Goal: Find contact information: Obtain details needed to contact an individual or organization

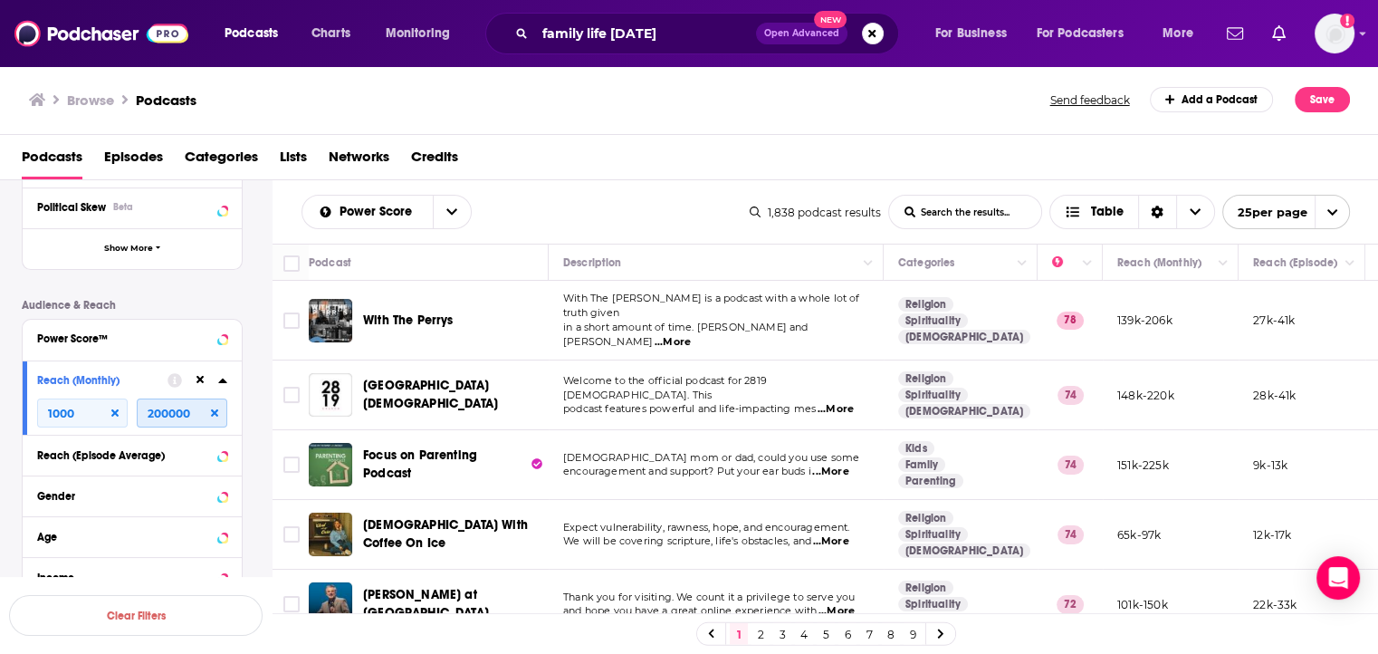
click at [160, 415] on input "200000" at bounding box center [182, 412] width 91 height 29
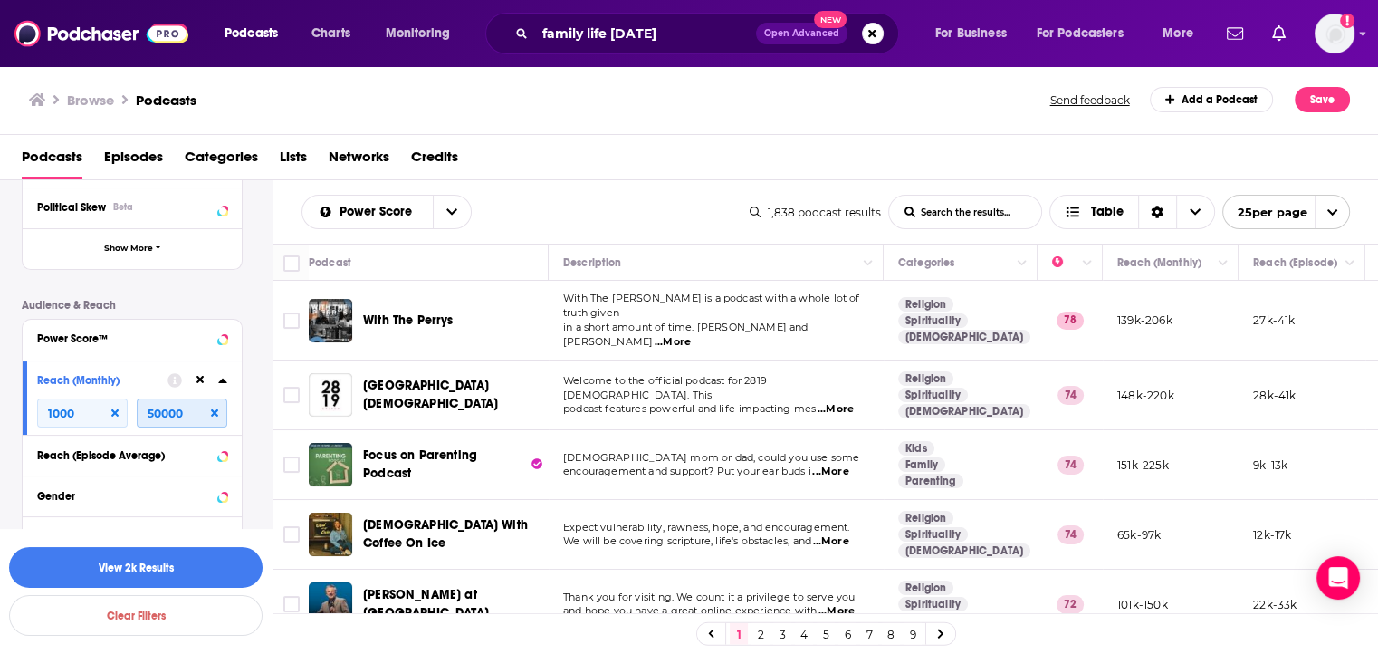
type input "50000"
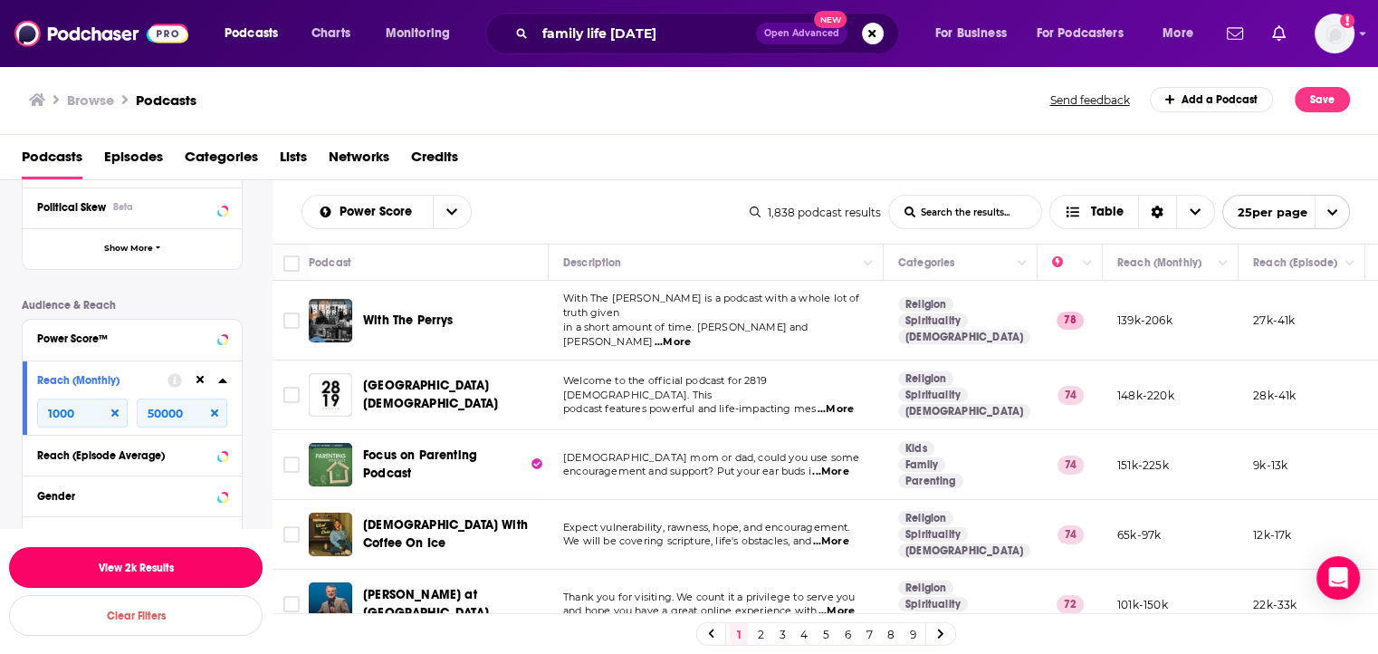
click at [117, 568] on button "View 2k Results" at bounding box center [135, 567] width 253 height 41
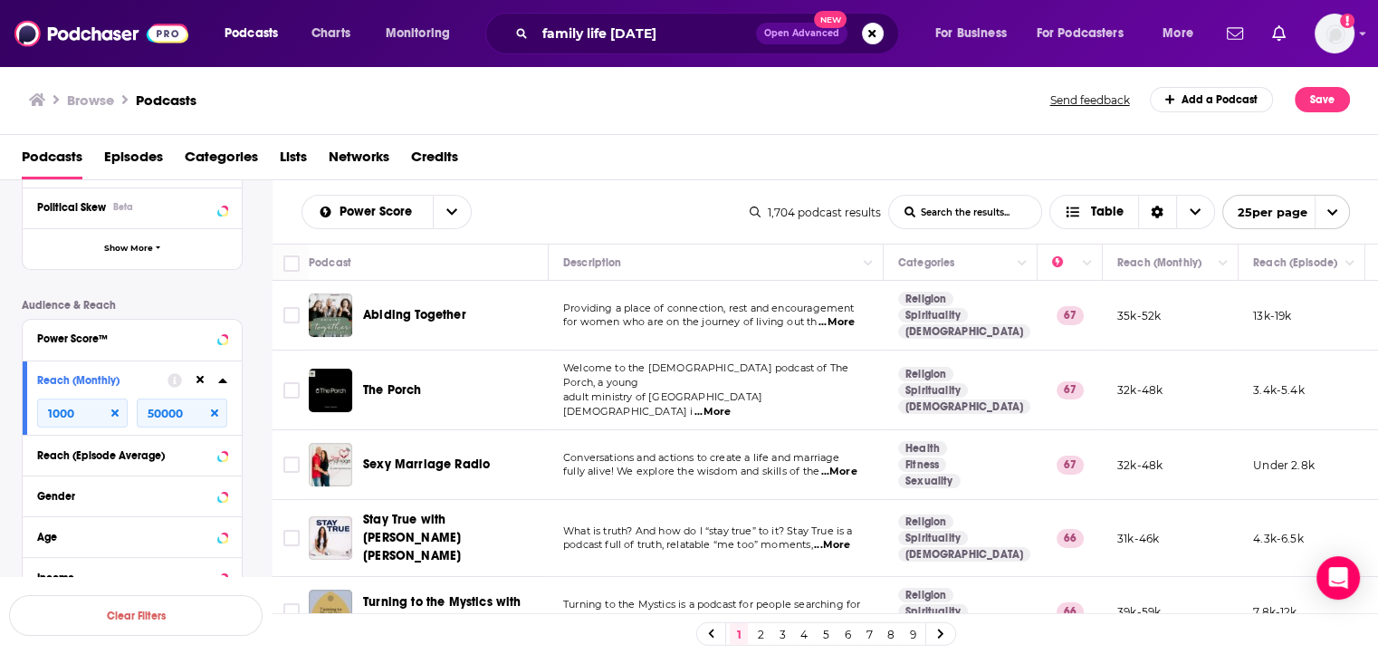
click at [836, 323] on span "...More" at bounding box center [836, 322] width 36 height 14
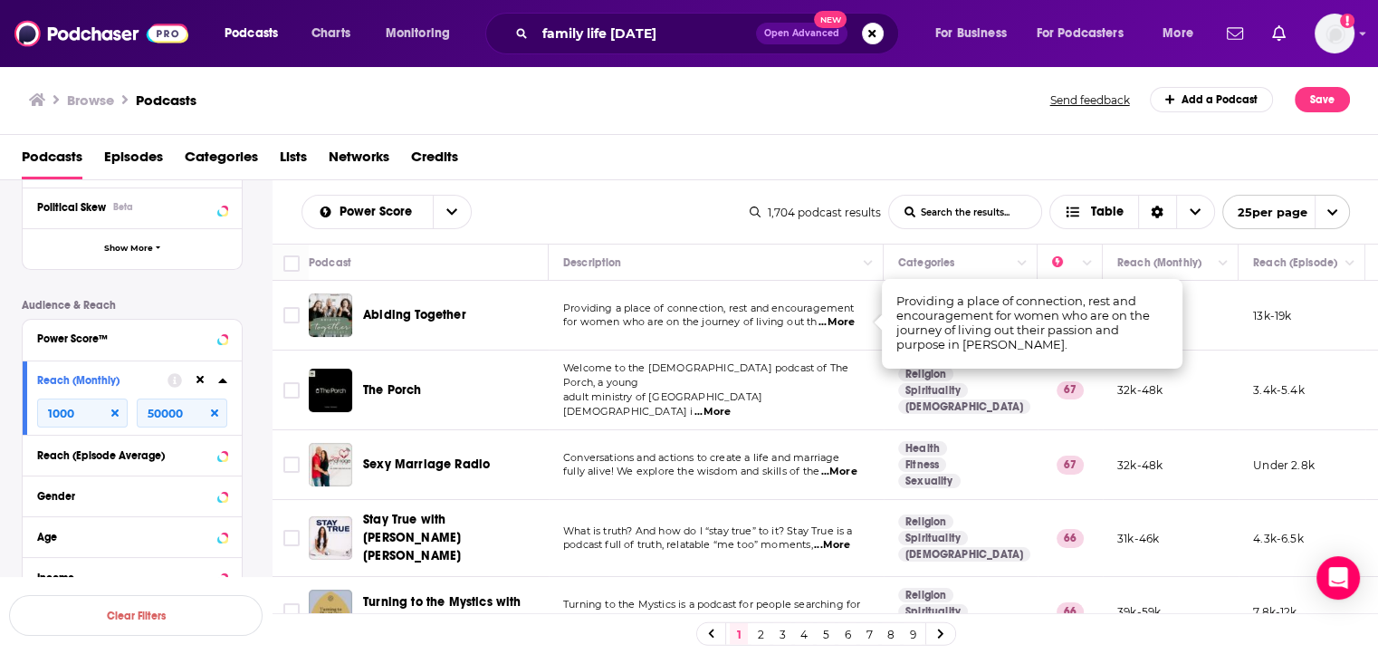
click at [779, 335] on td "Providing a place of connection, rest and encouragement for women who are on th…" at bounding box center [716, 316] width 335 height 70
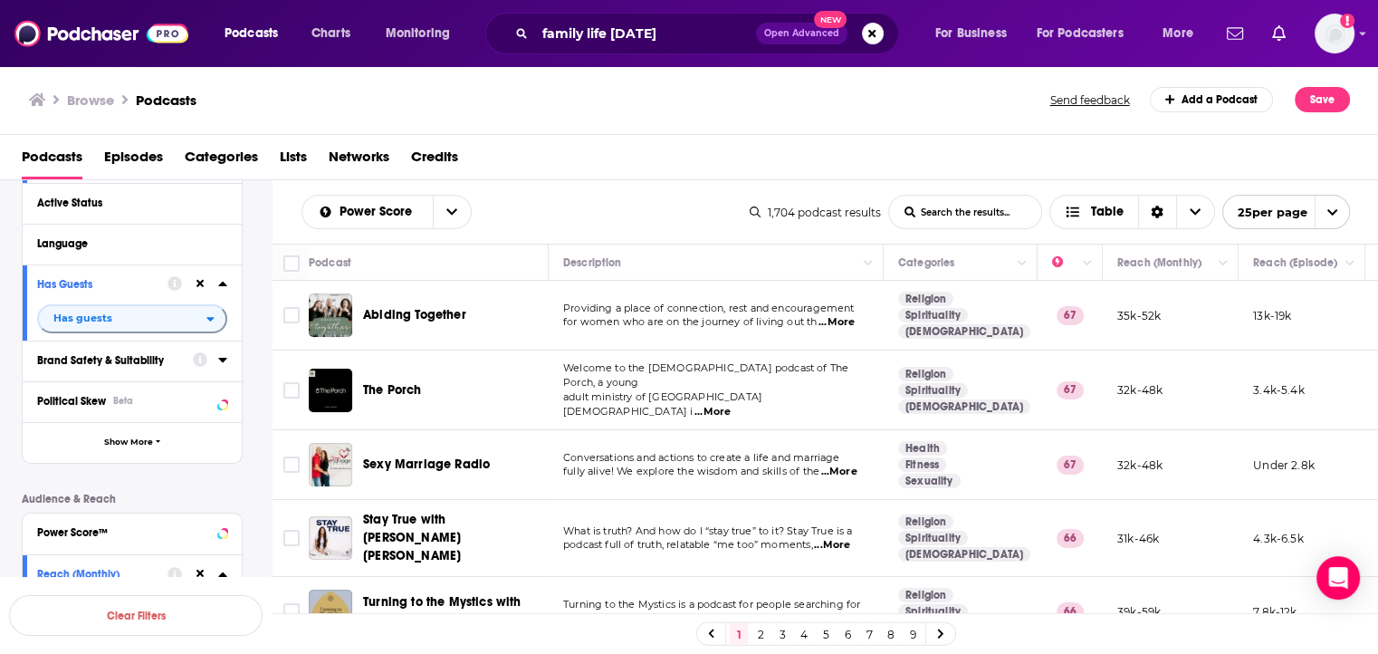
scroll to position [10, 0]
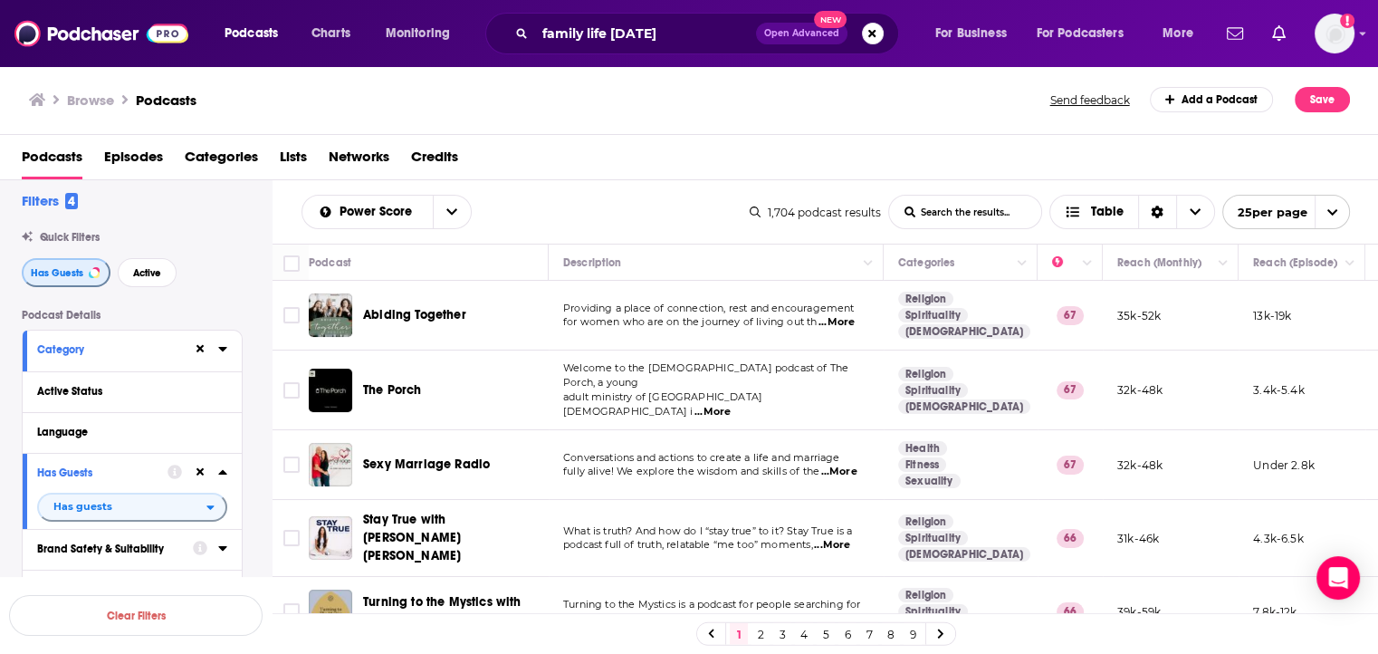
click at [71, 278] on button "Has Guests" at bounding box center [66, 272] width 89 height 29
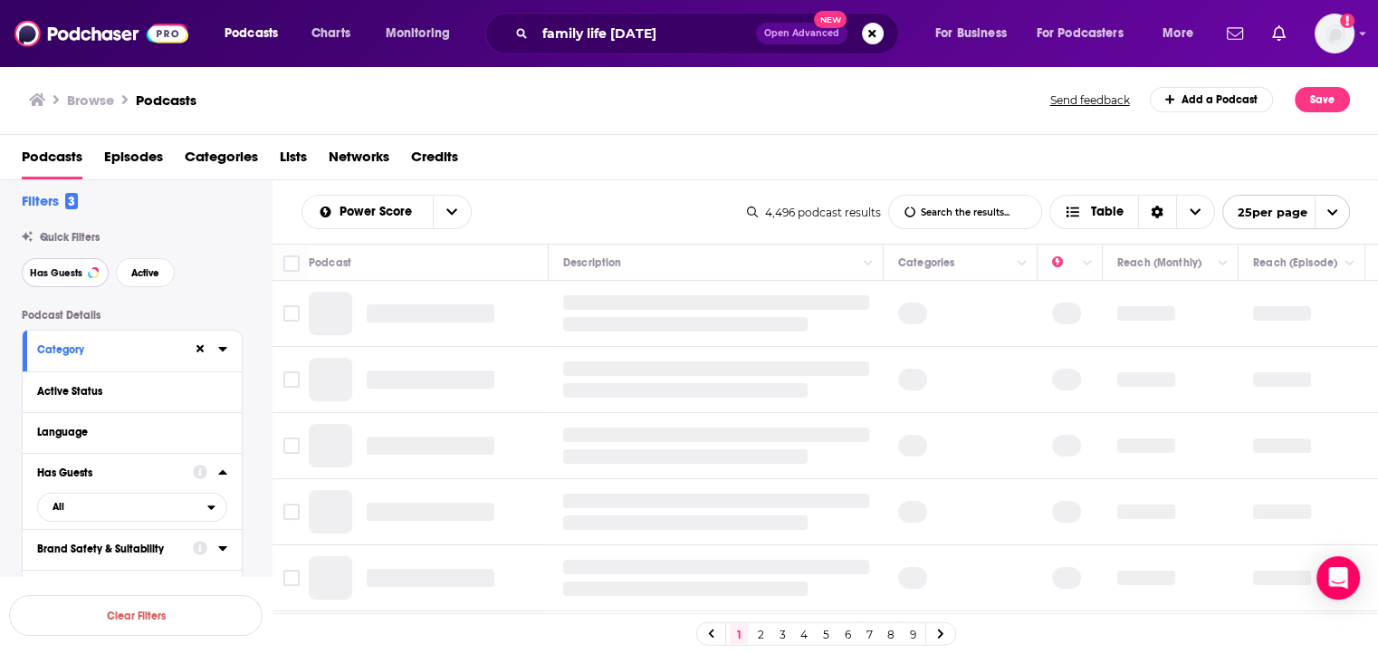
click at [62, 275] on span "Has Guests" at bounding box center [56, 273] width 53 height 10
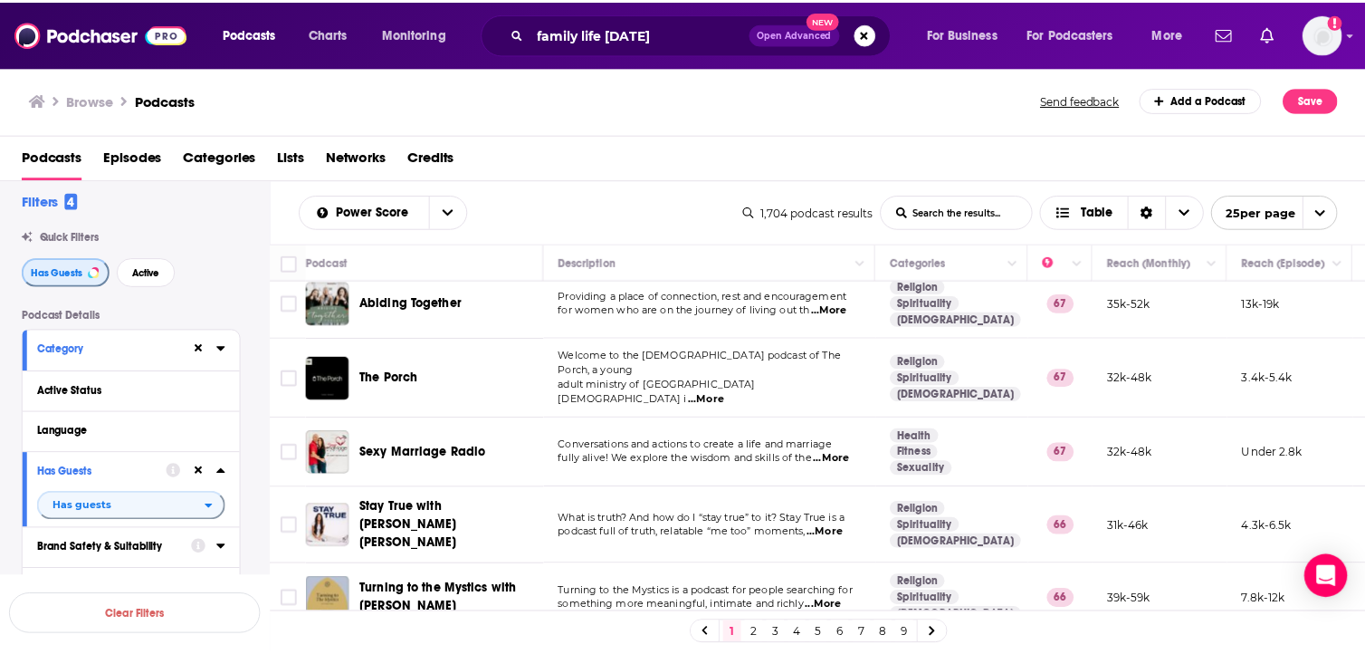
scroll to position [109, 0]
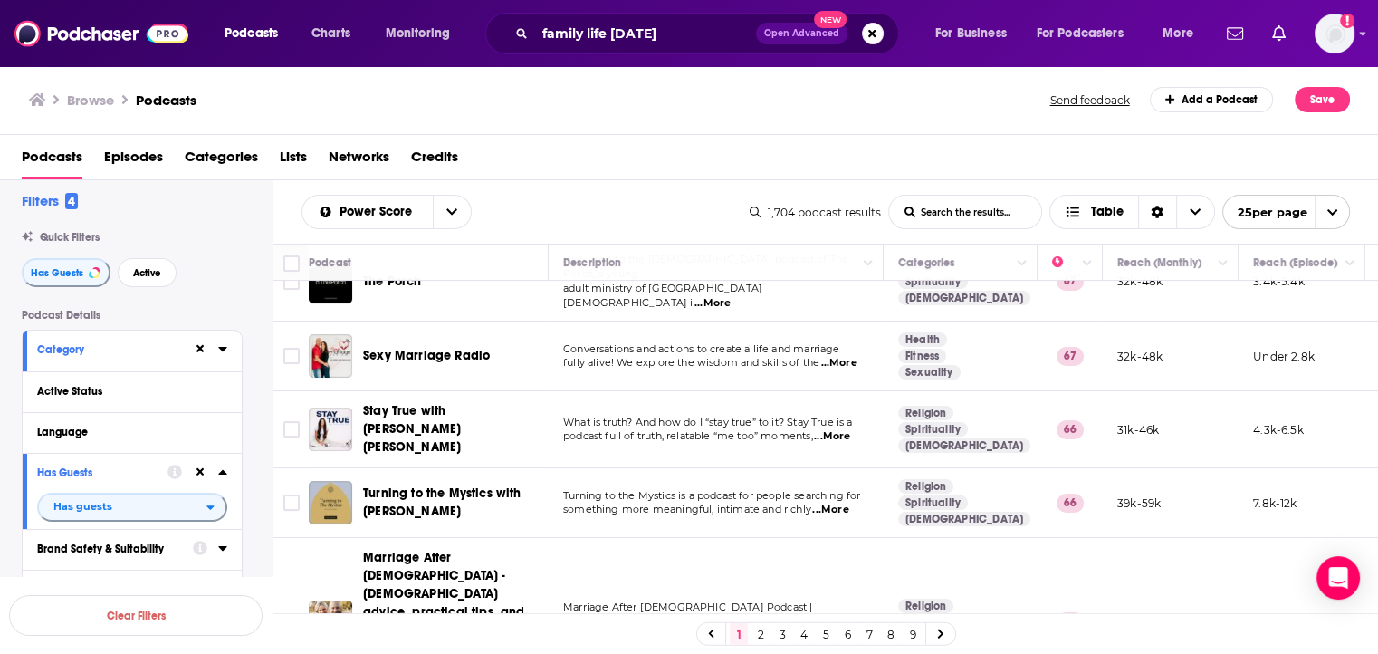
click at [634, 416] on span "What is truth? And how do I “stay true” to it? Stay True is a" at bounding box center [707, 422] width 289 height 13
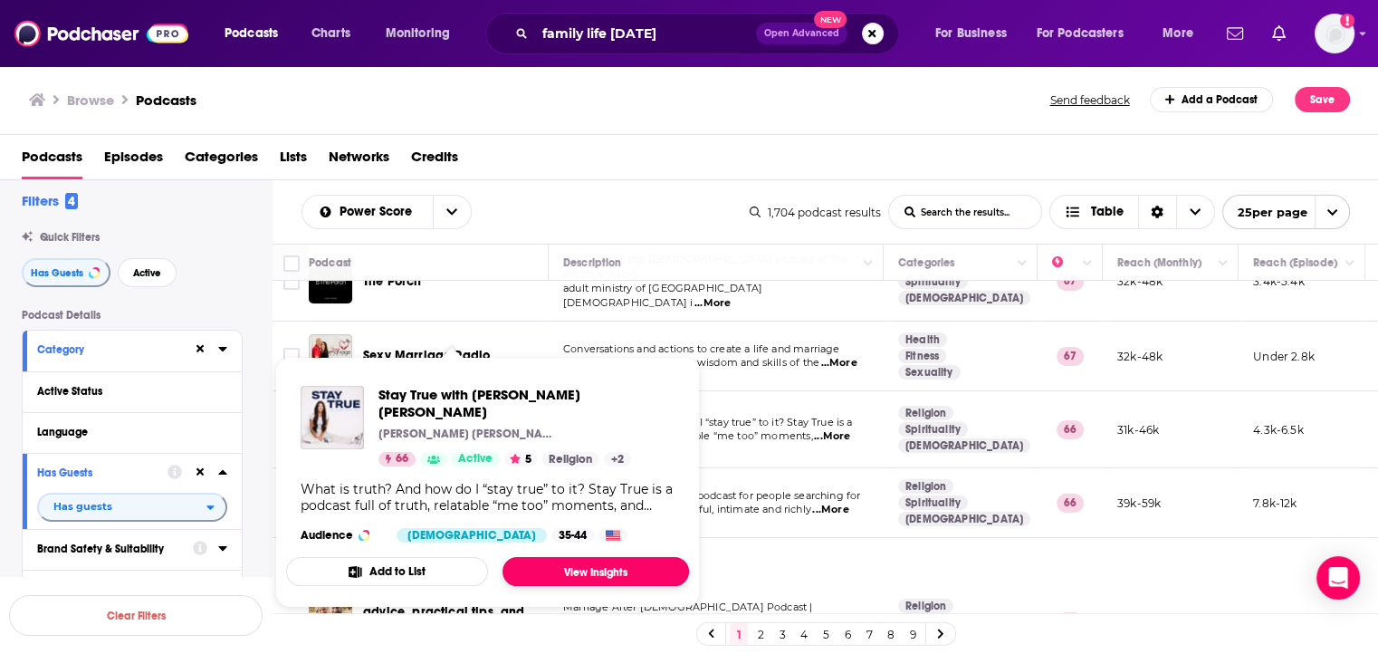
click at [591, 557] on link "View Insights" at bounding box center [595, 571] width 186 height 29
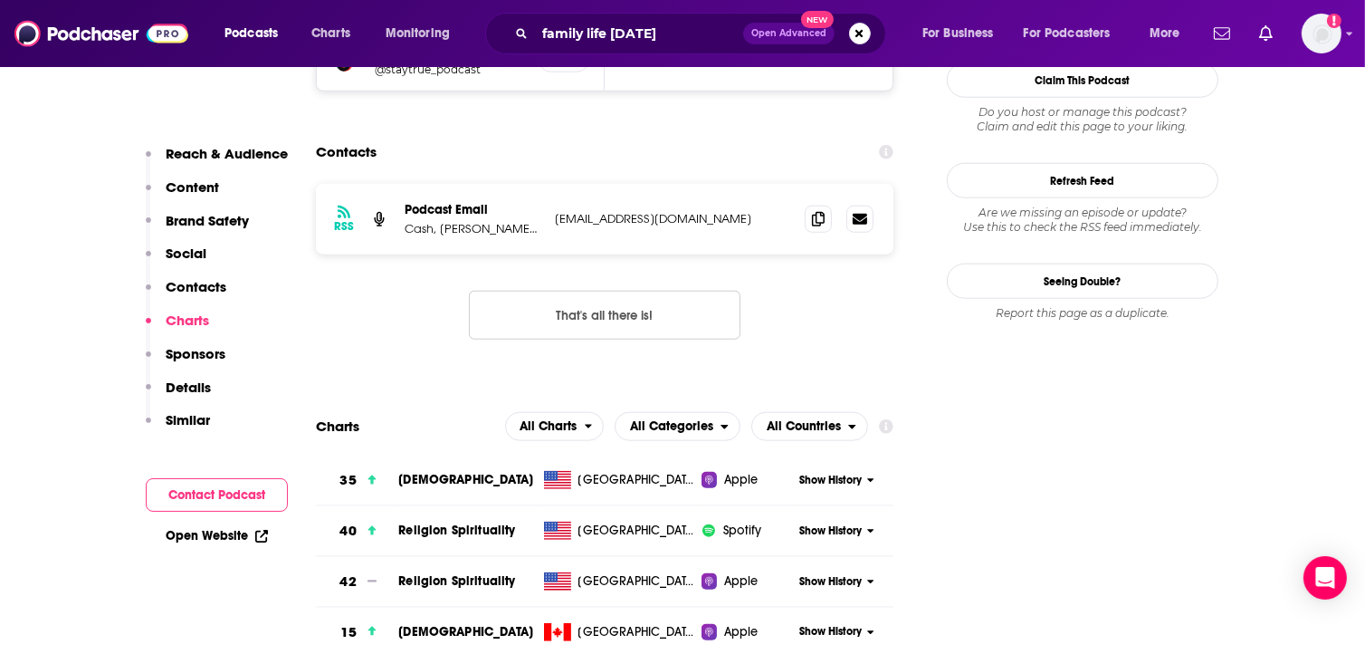
scroll to position [1684, 0]
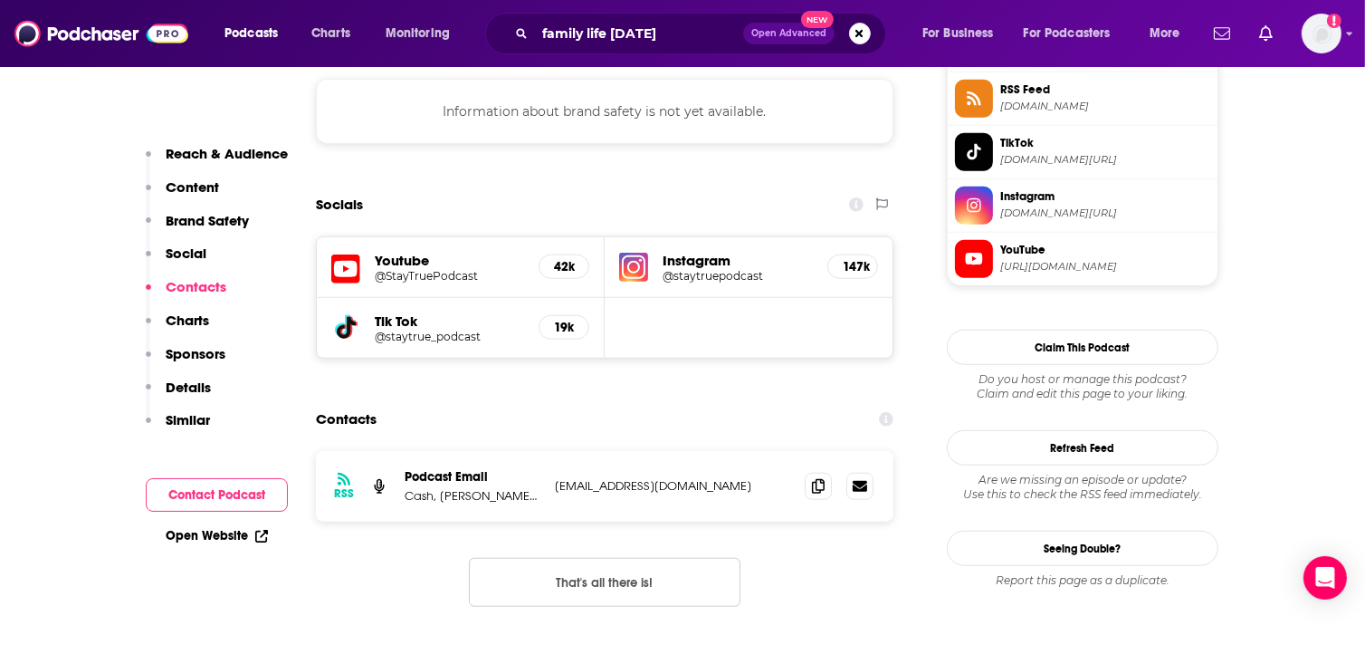
click at [576, 451] on div "RSS Podcast Email Cash, Maverick, Kate, Harper, Kenzie libsynads@libsyn.com lib…" at bounding box center [605, 543] width 578 height 185
click at [226, 541] on link "Open Website" at bounding box center [217, 535] width 102 height 15
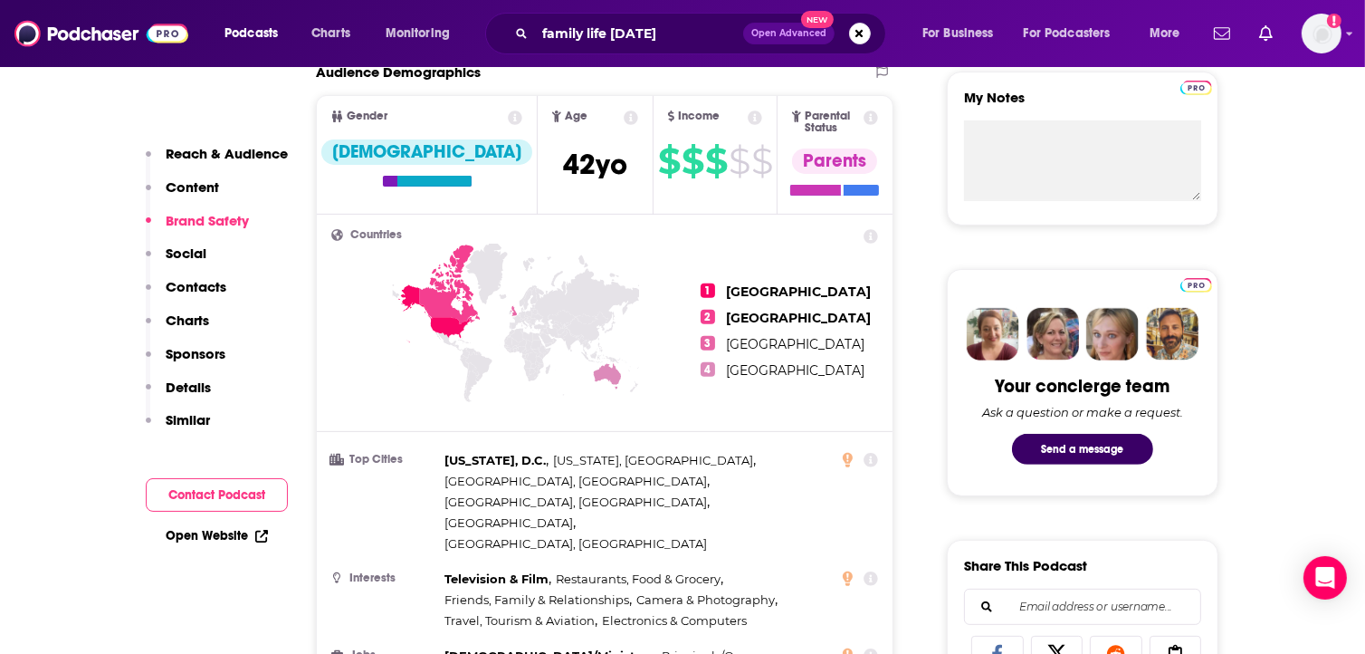
scroll to position [807, 0]
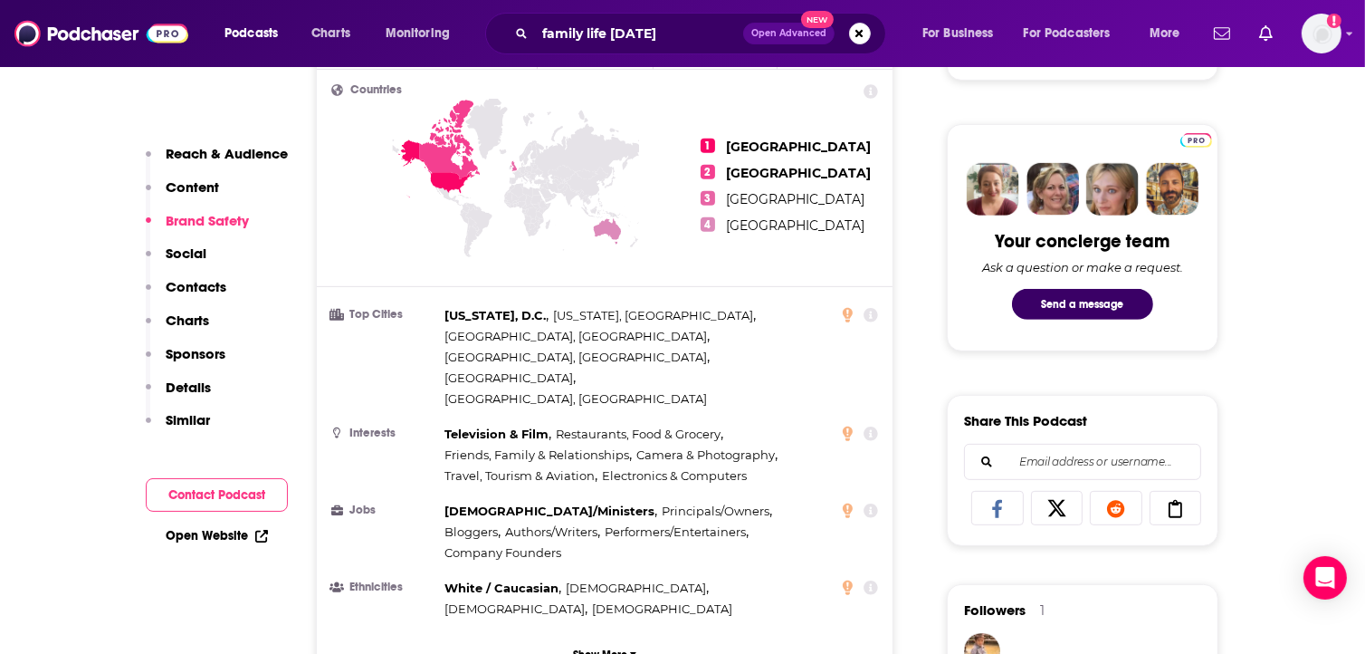
click at [217, 497] on button "Contact Podcast" at bounding box center [217, 494] width 142 height 33
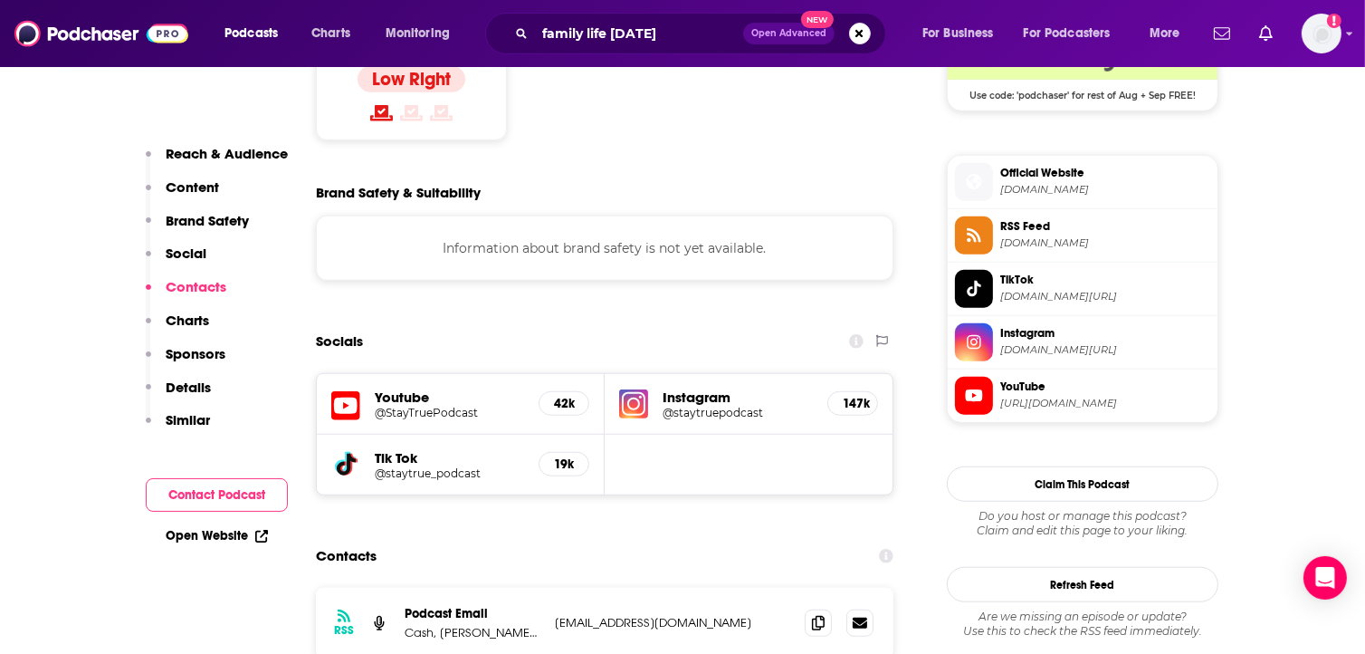
scroll to position [1725, 0]
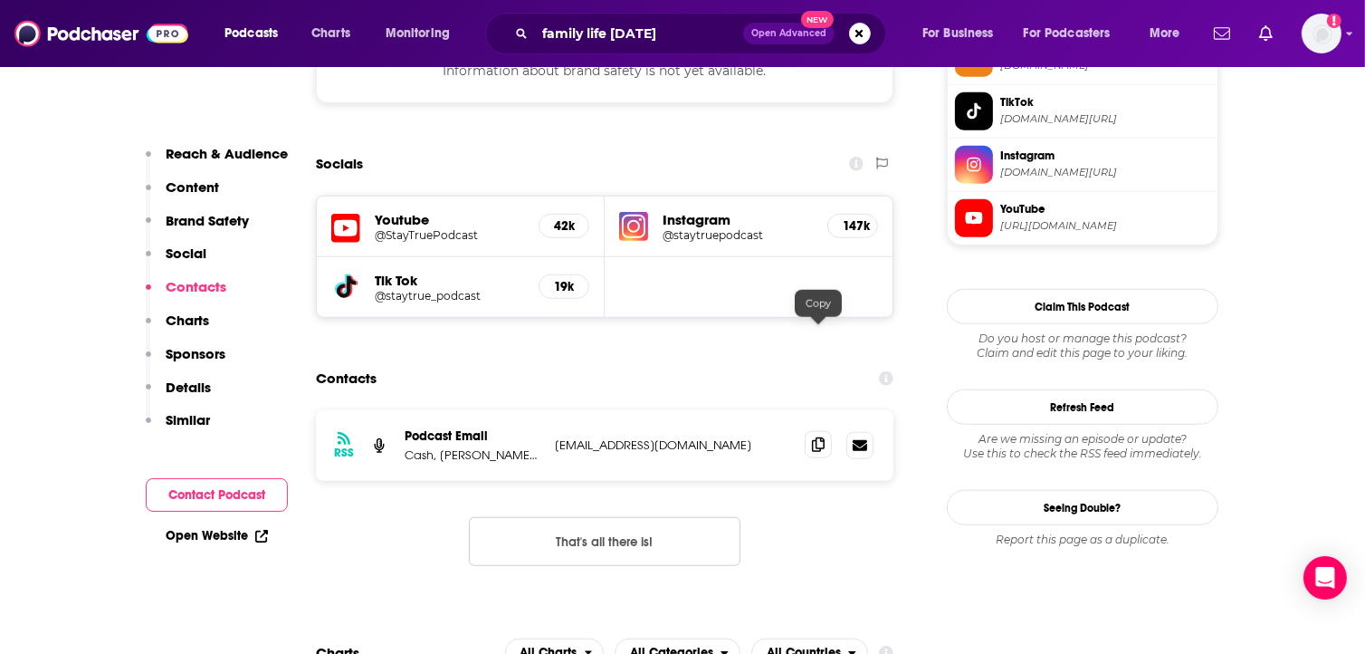
click at [818, 437] on icon at bounding box center [818, 444] width 13 height 14
drag, startPoint x: 406, startPoint y: 345, endPoint x: 527, endPoint y: 346, distance: 120.4
click at [527, 447] on p "Cash, Maverick, Kate, Harper, Kenzie" at bounding box center [473, 454] width 136 height 15
click at [621, 410] on div "RSS Podcast Email Cash, Maverick, Kate, Harper, Kenzie libsynads@libsyn.com lib…" at bounding box center [605, 445] width 578 height 71
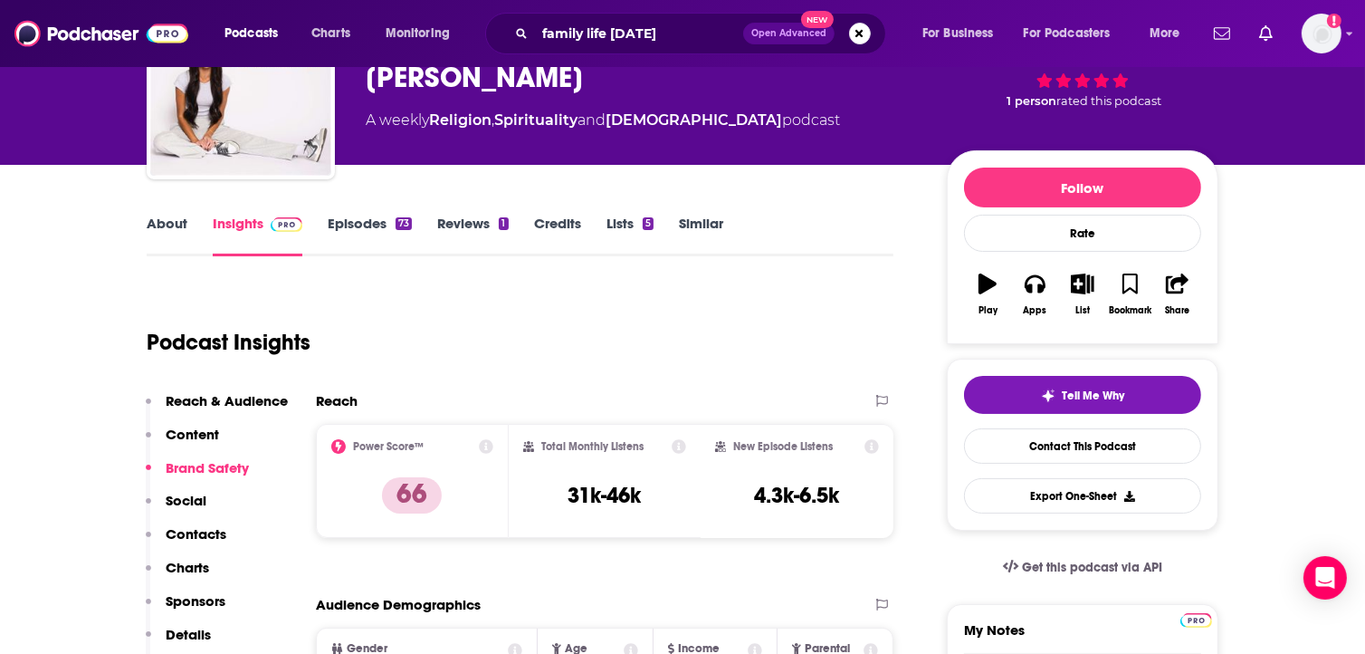
scroll to position [465, 0]
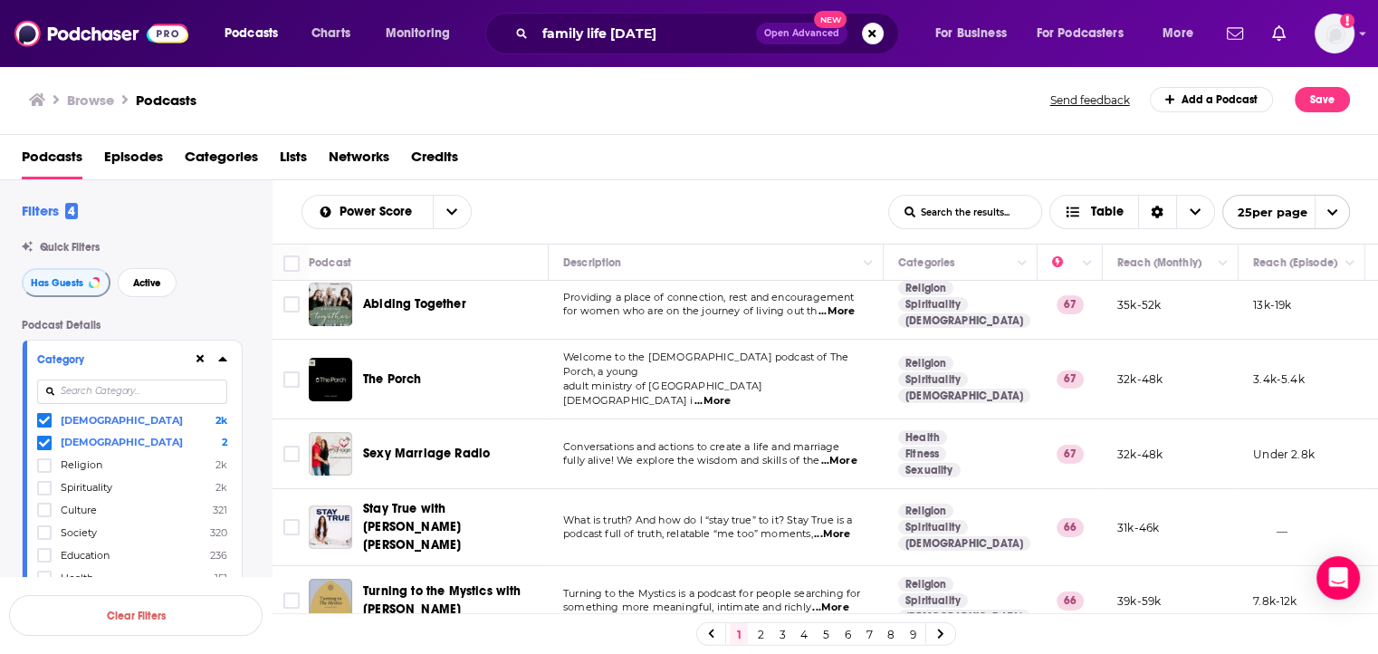
scroll to position [13, 0]
click at [731, 392] on span "...More" at bounding box center [712, 399] width 36 height 14
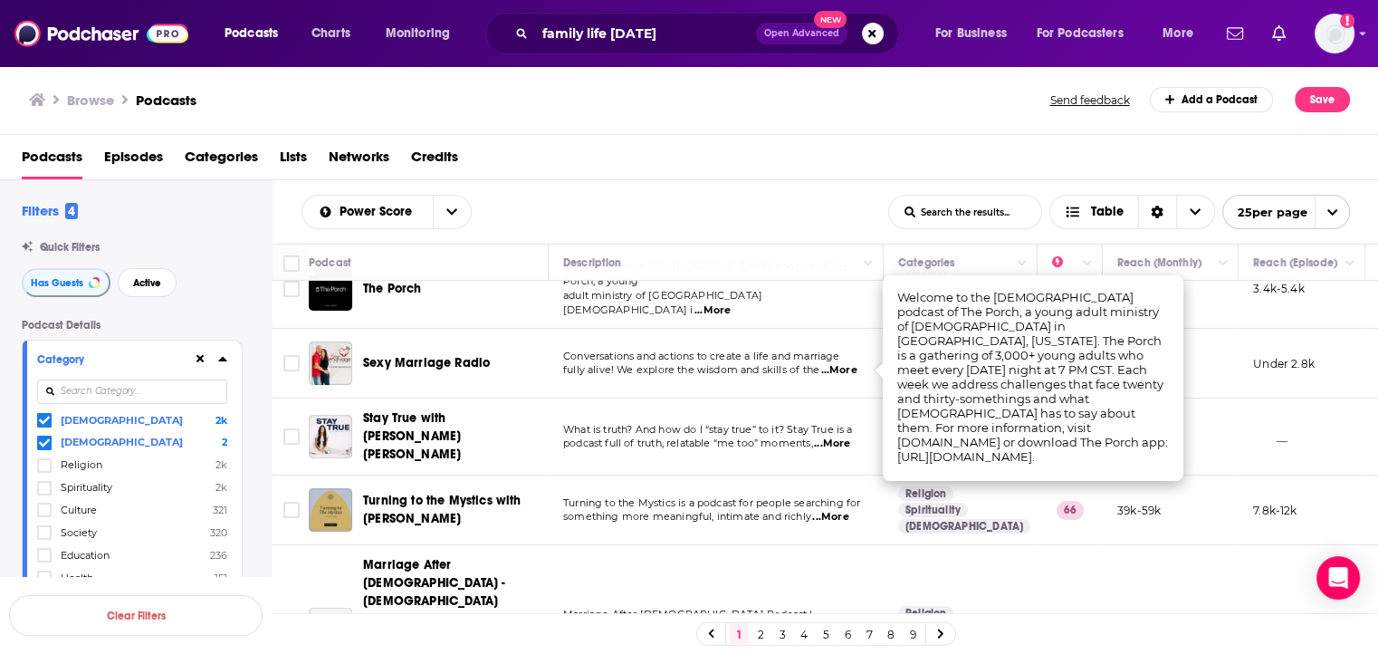
scroll to position [118, 0]
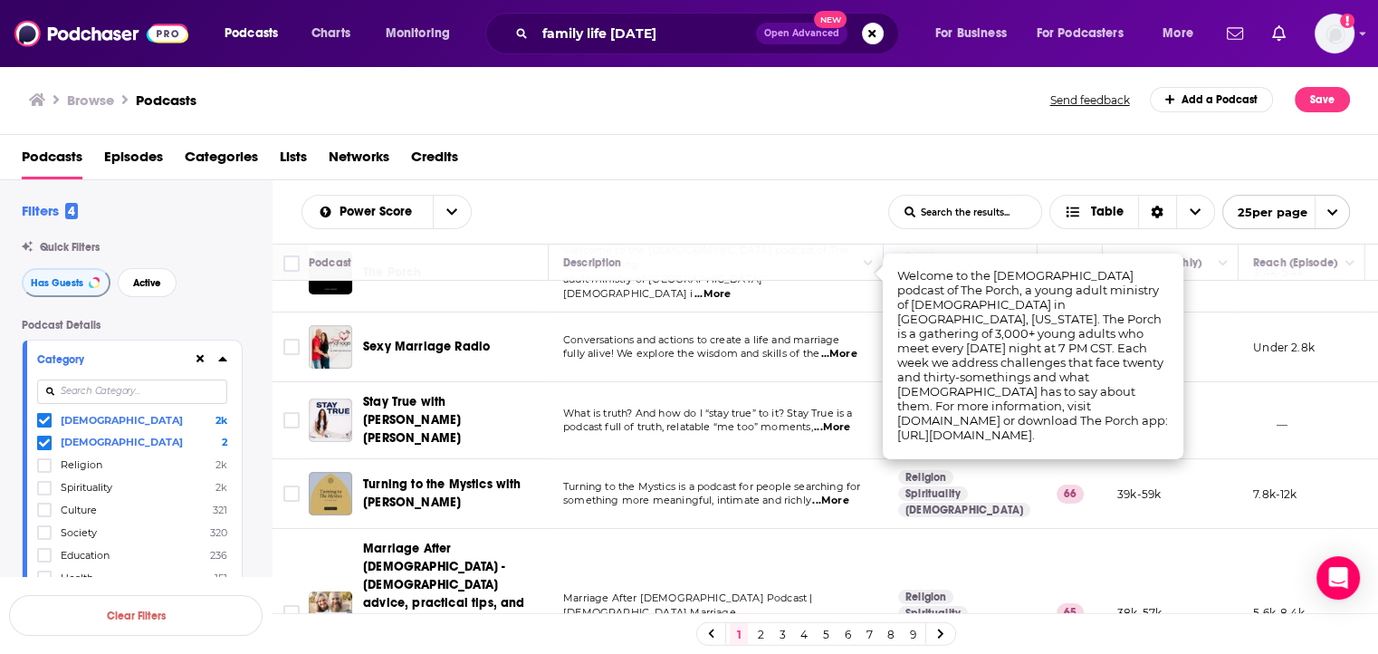
click at [708, 437] on td "What is truth? And how do I “stay true” to it? Stay True is a podcast full of t…" at bounding box center [716, 420] width 335 height 77
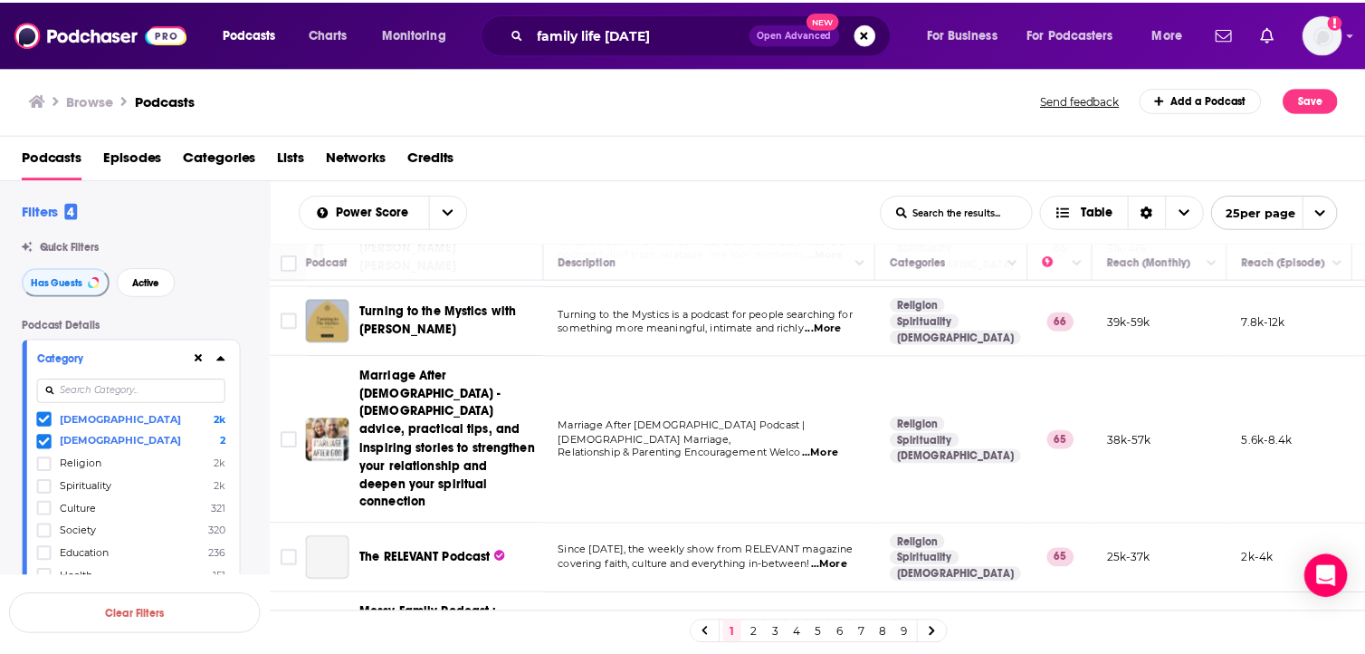
scroll to position [290, 0]
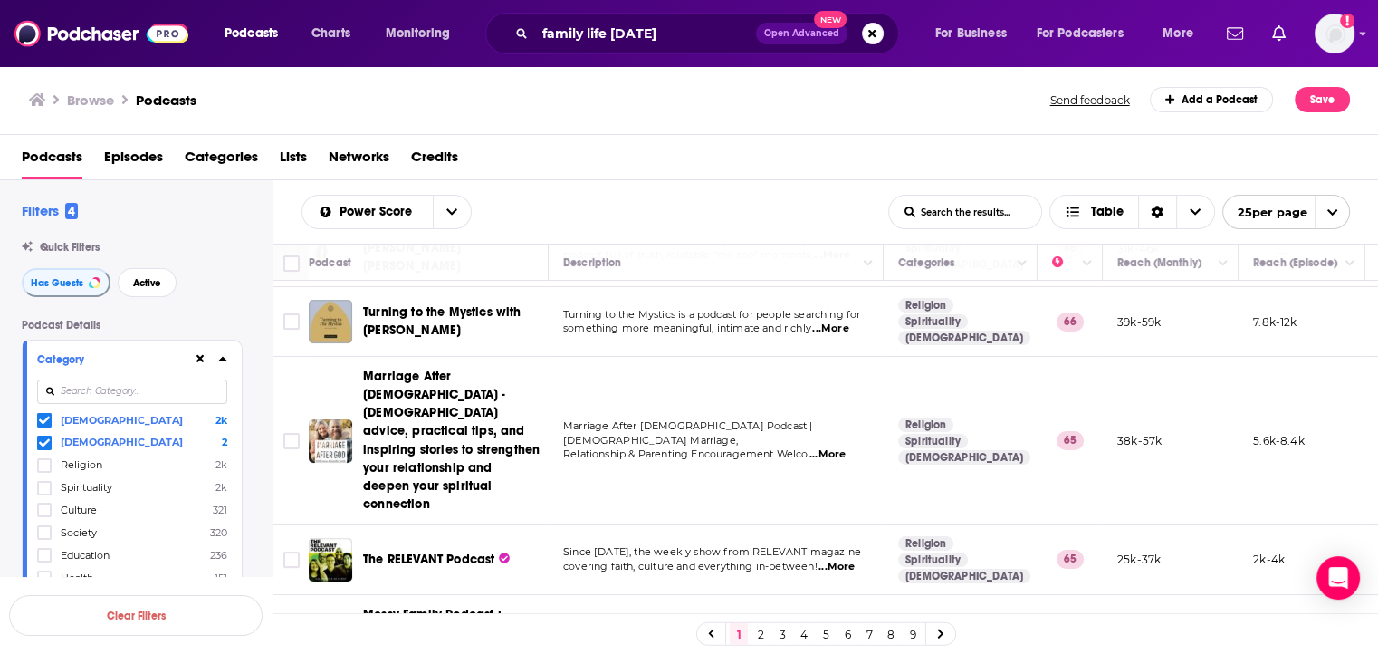
click at [833, 559] on span "...More" at bounding box center [836, 566] width 36 height 14
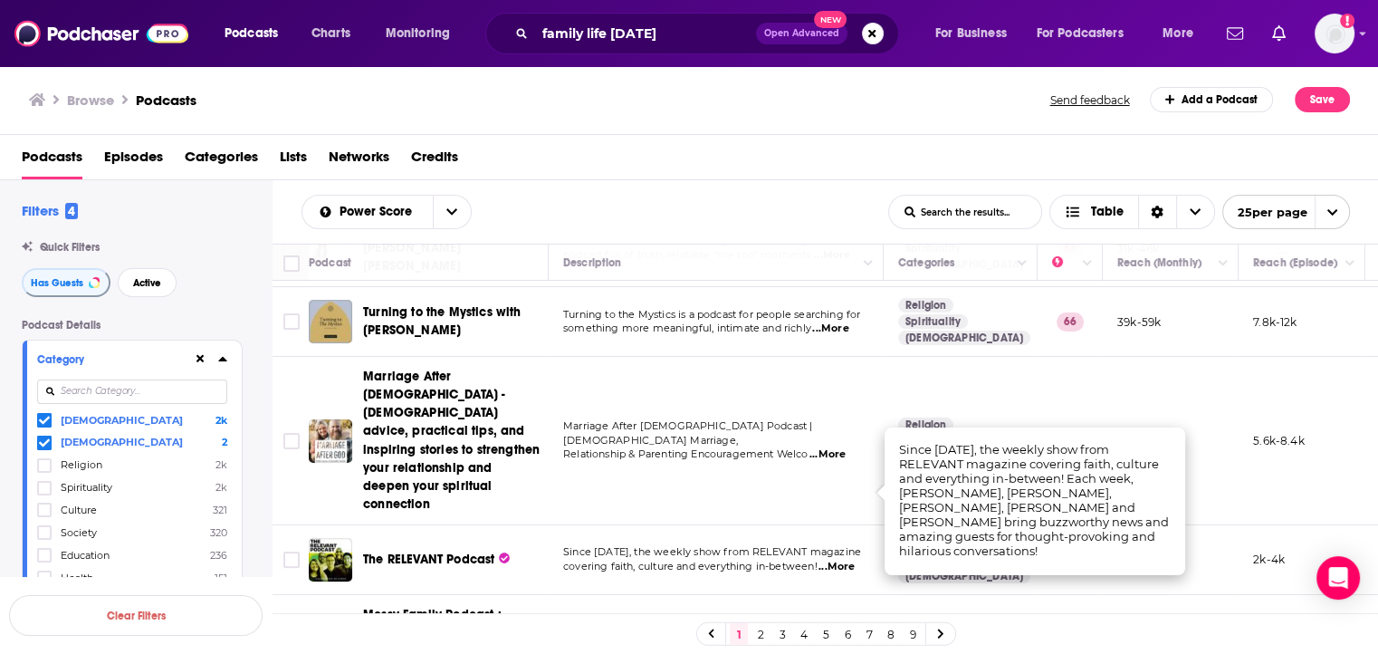
click at [798, 559] on span "covering faith, culture and everything in-between!" at bounding box center [690, 565] width 254 height 13
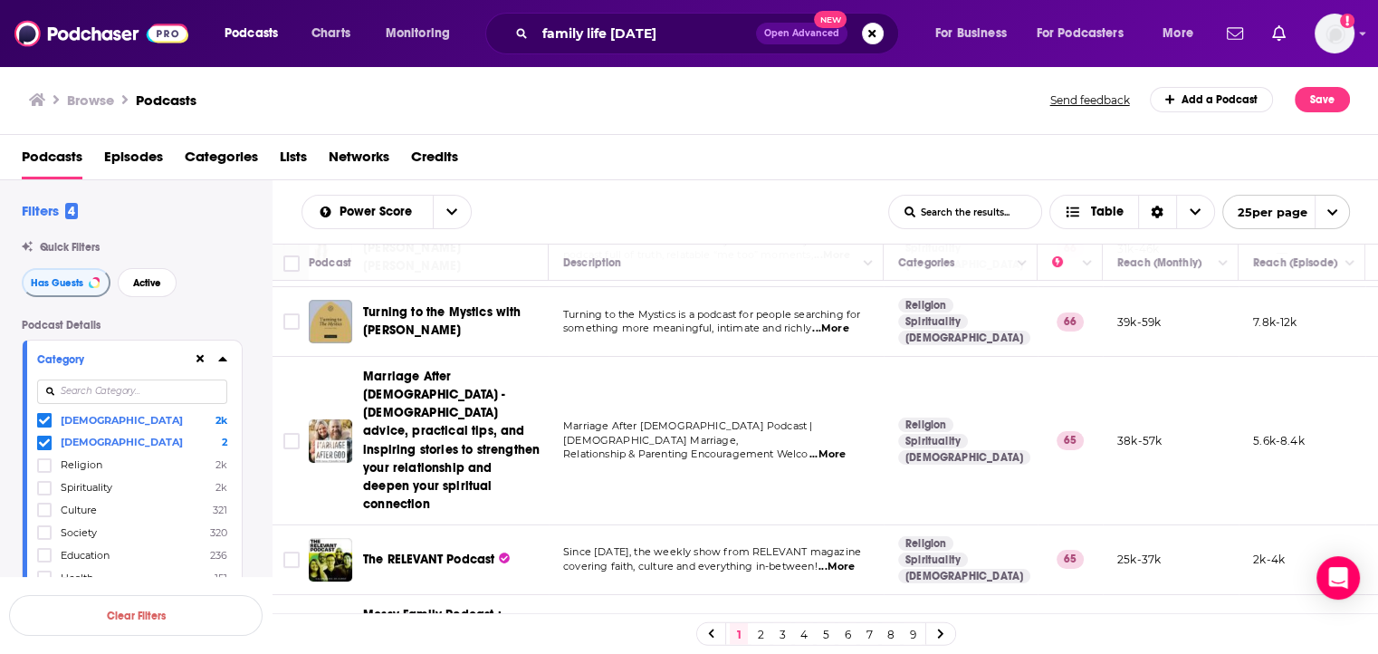
click at [435, 551] on span "The RELEVANT Podcast" at bounding box center [428, 558] width 131 height 15
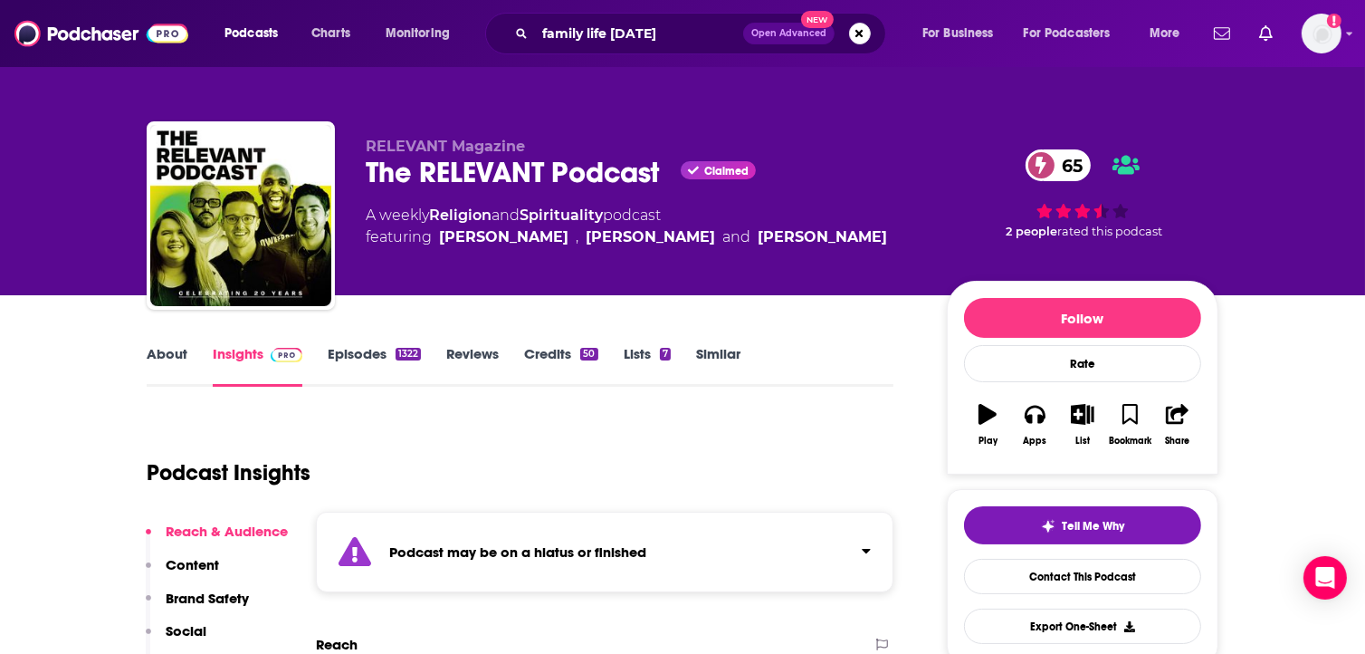
scroll to position [145, 0]
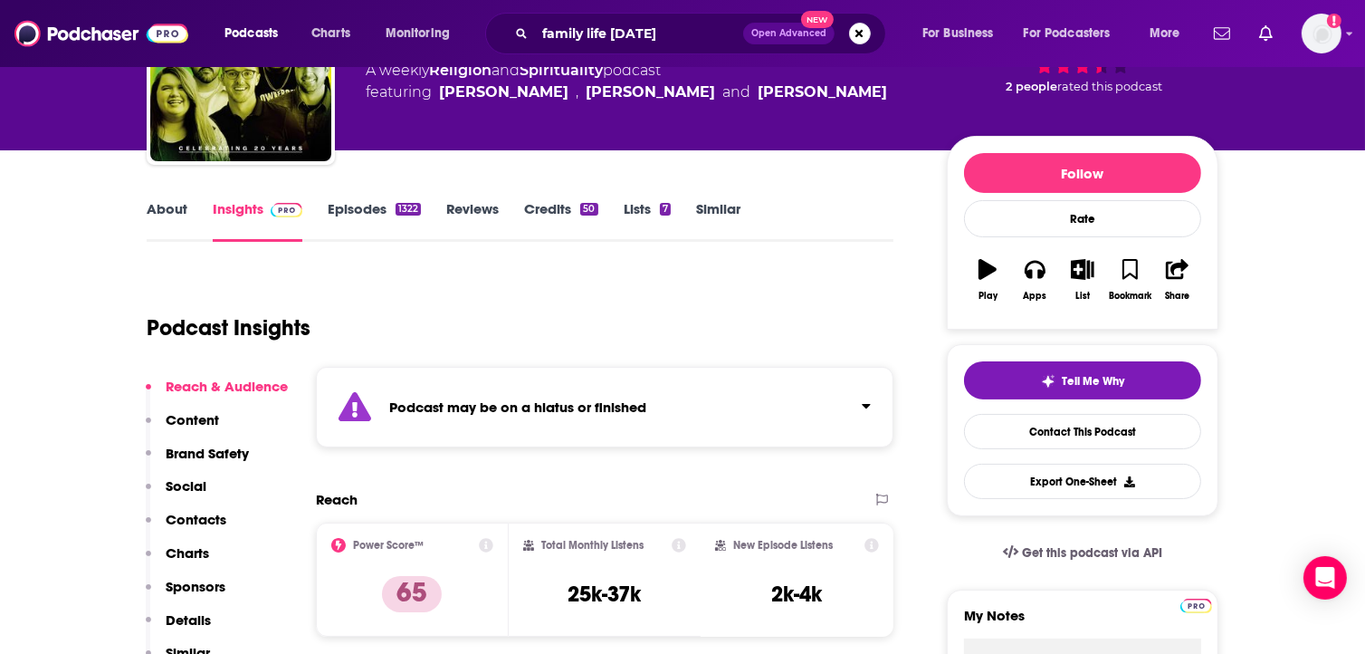
click at [521, 406] on strong "Podcast may be on a hiatus or finished" at bounding box center [517, 406] width 257 height 17
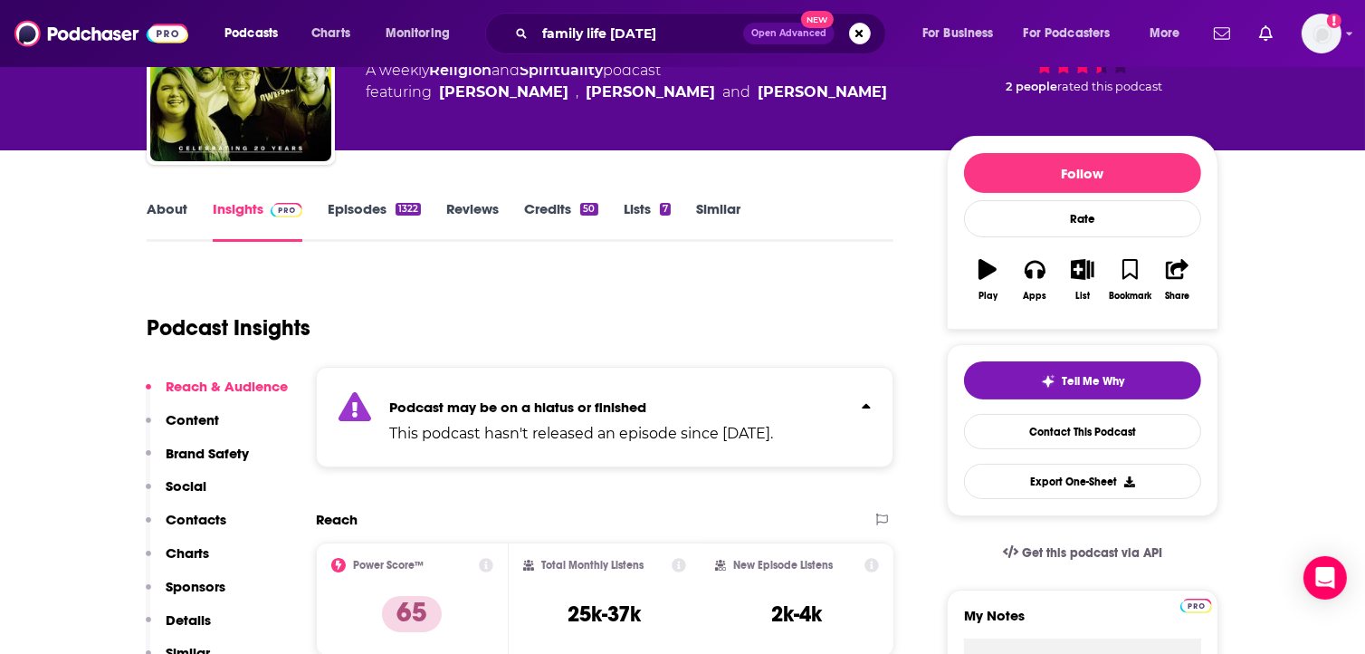
click at [664, 403] on p "Podcast may be on a hiatus or finished" at bounding box center [581, 406] width 384 height 17
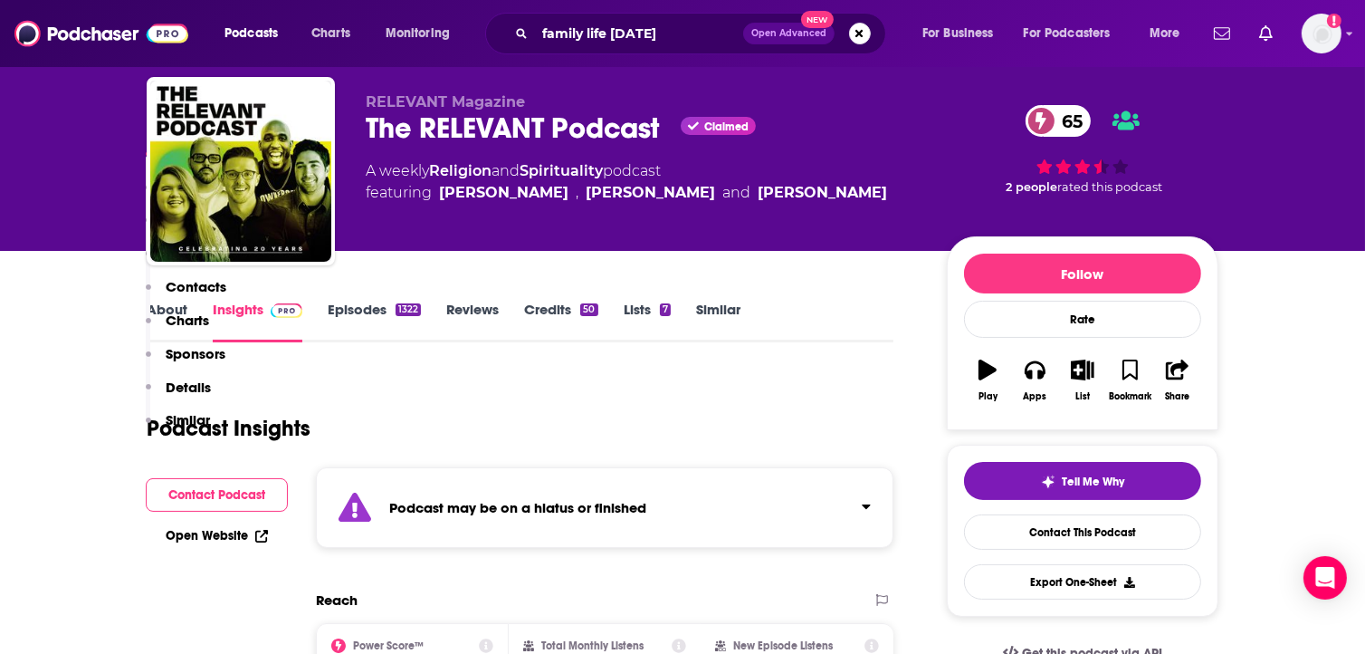
scroll to position [588, 0]
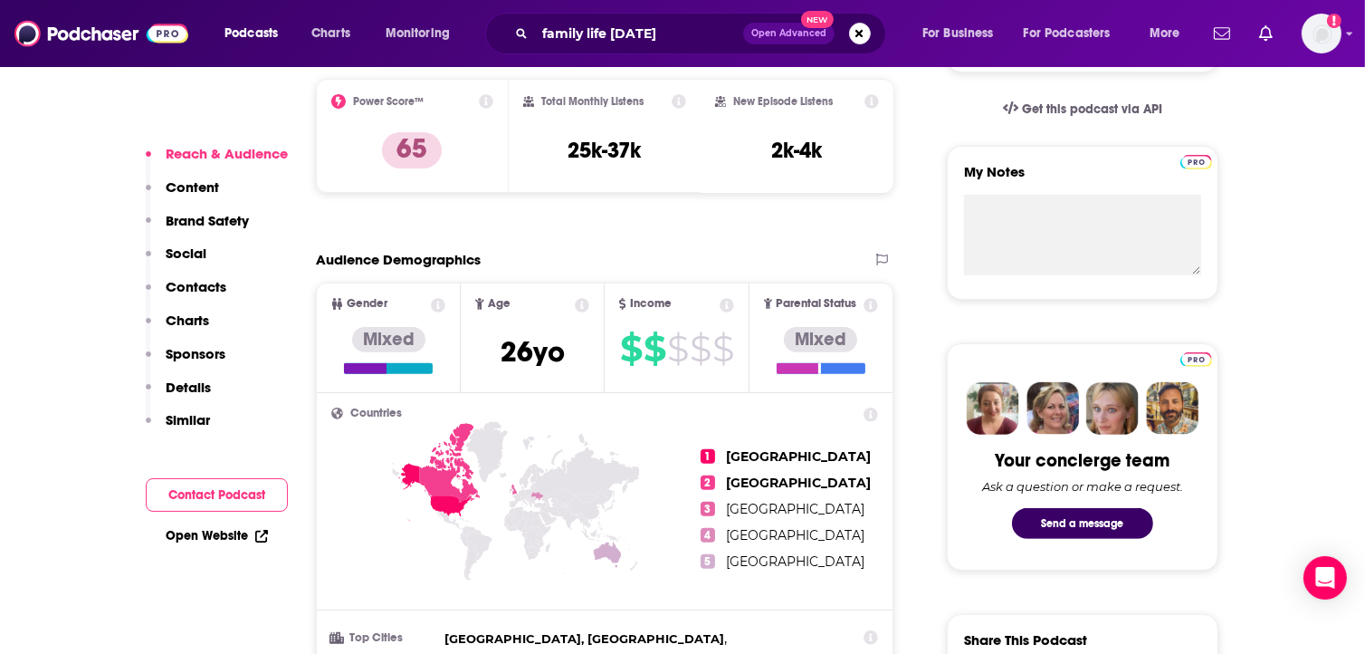
click at [229, 531] on link "Open Website" at bounding box center [217, 535] width 102 height 15
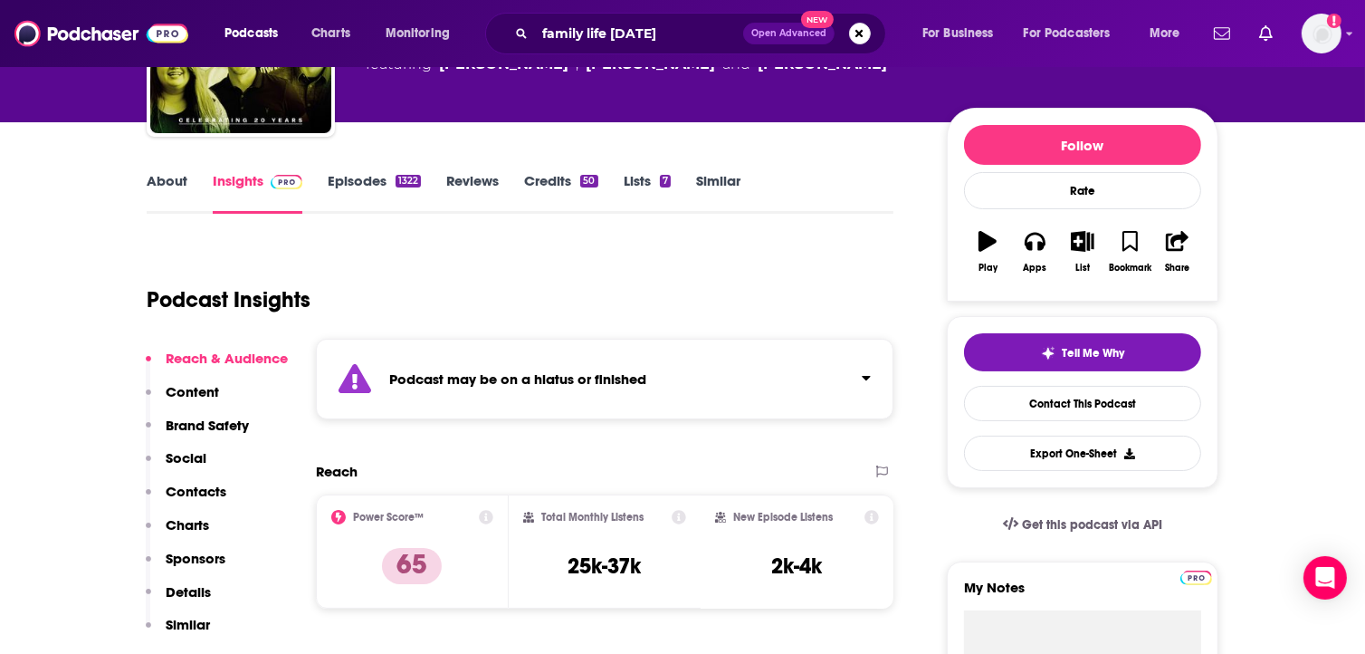
scroll to position [0, 0]
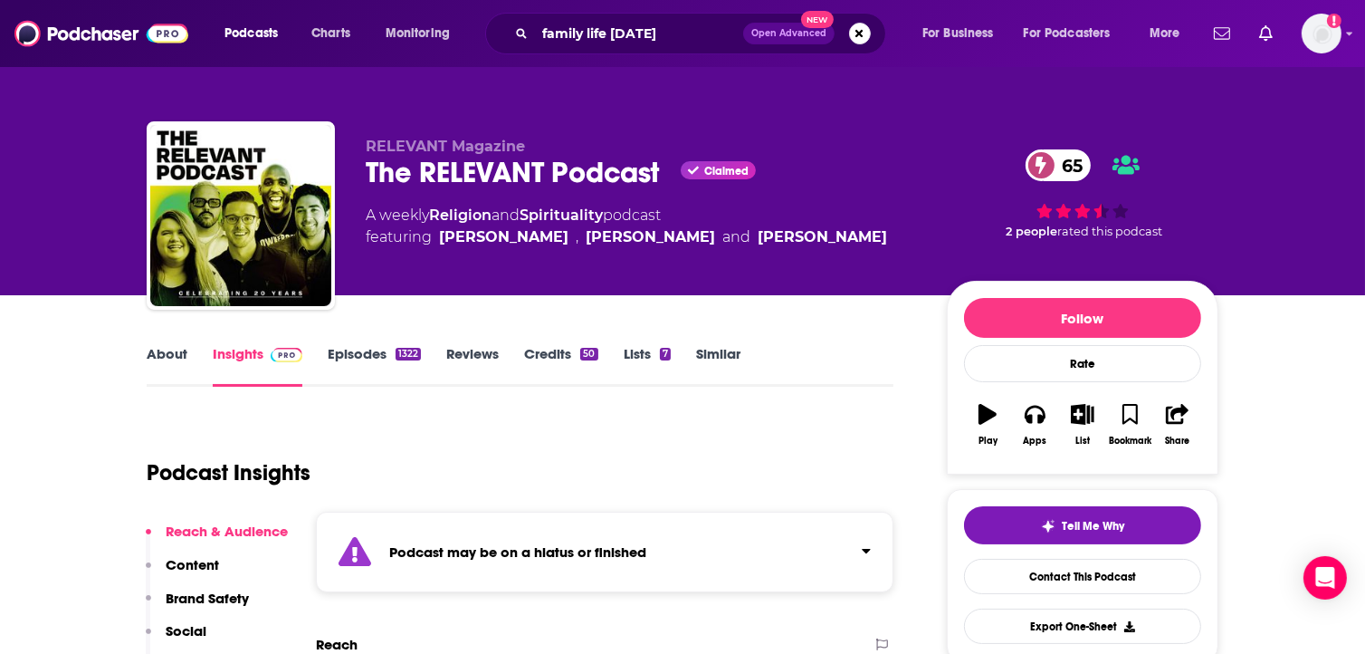
click at [151, 354] on link "About" at bounding box center [167, 366] width 41 height 42
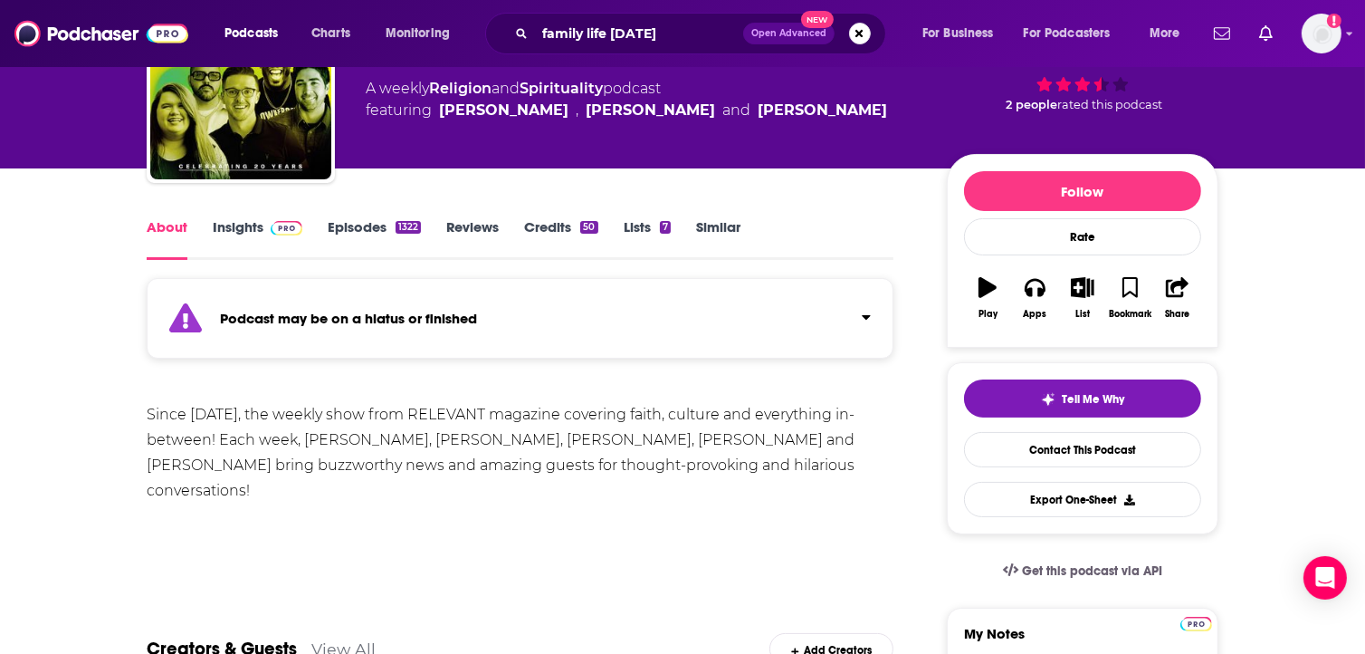
scroll to position [12, 0]
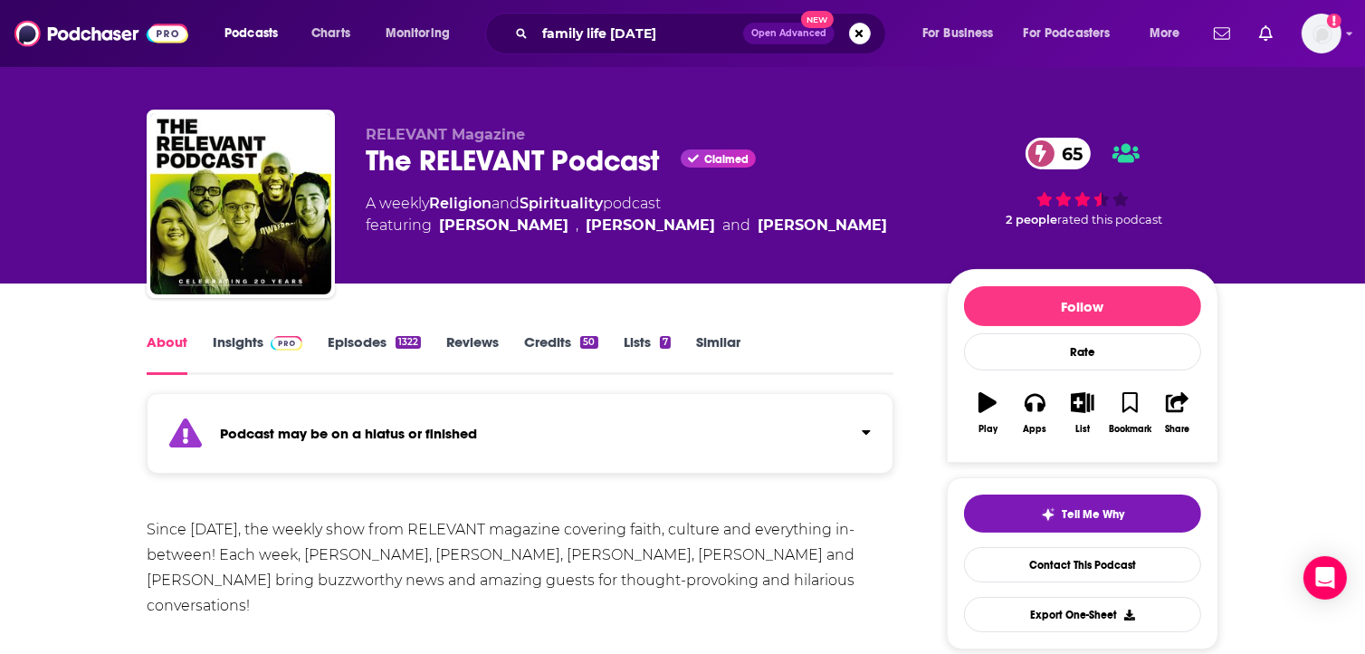
click at [221, 350] on link "Insights" at bounding box center [258, 354] width 90 height 42
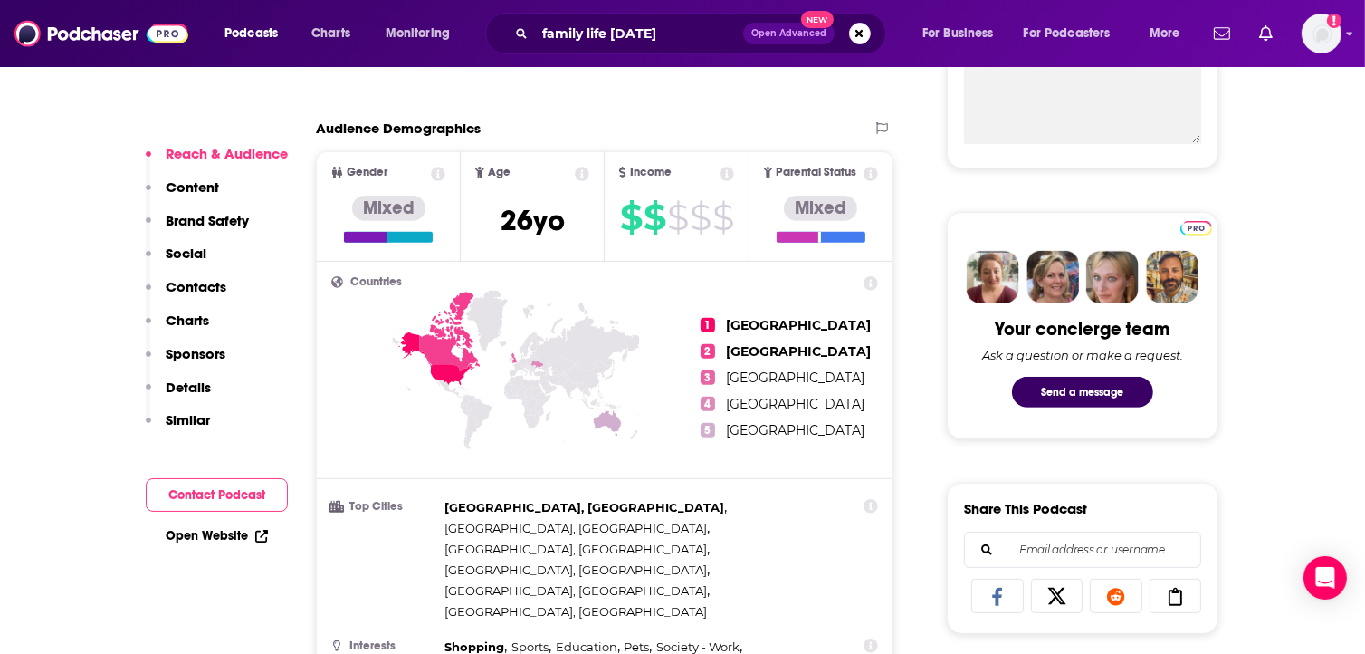
scroll to position [860, 0]
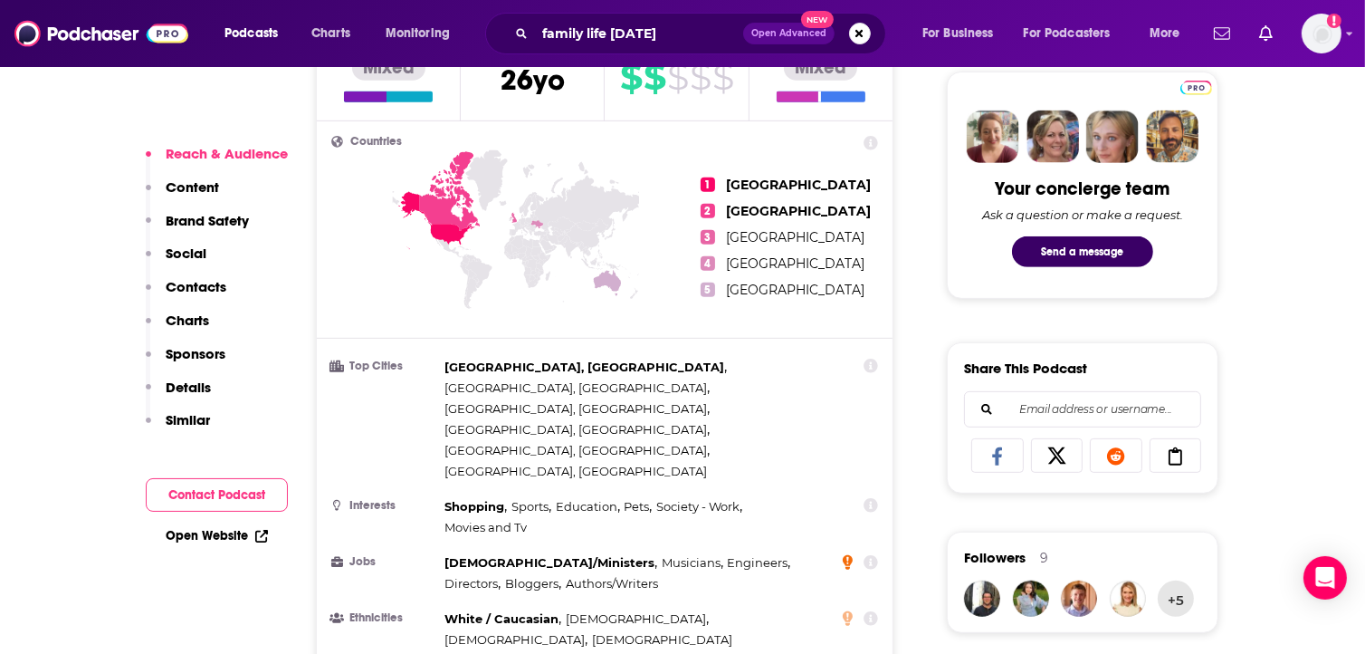
click at [848, 555] on icon at bounding box center [848, 562] width 10 height 14
click at [788, 552] on div "Pastors/Ministers , Musicians , Engineers , Directors , Bloggers , Authors/Writ…" at bounding box center [637, 573] width 387 height 42
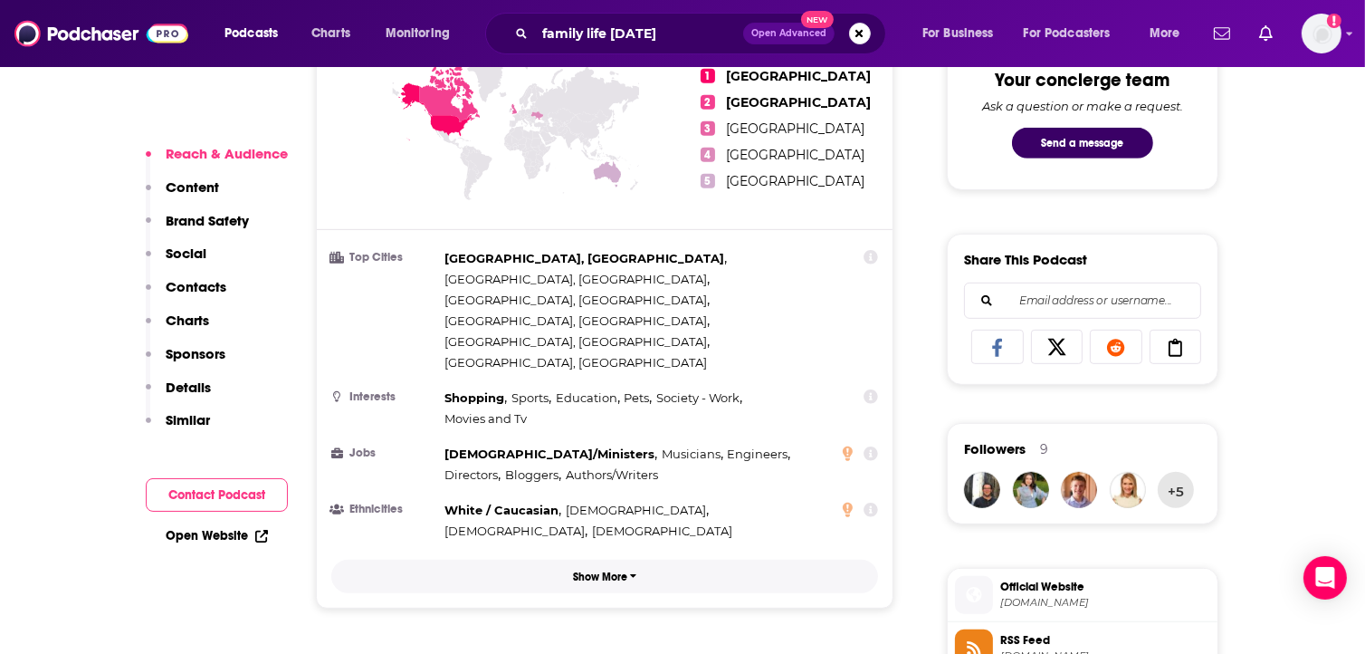
click at [624, 559] on button "Show More" at bounding box center [604, 575] width 547 height 33
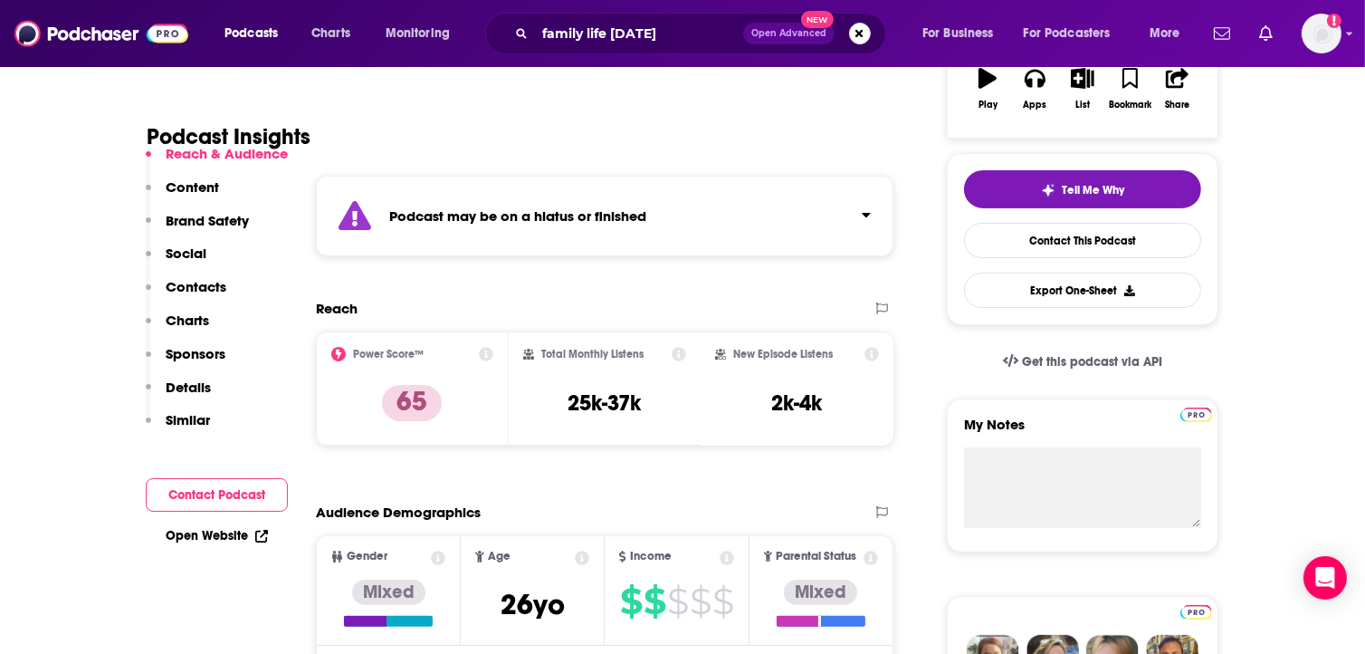
scroll to position [0, 0]
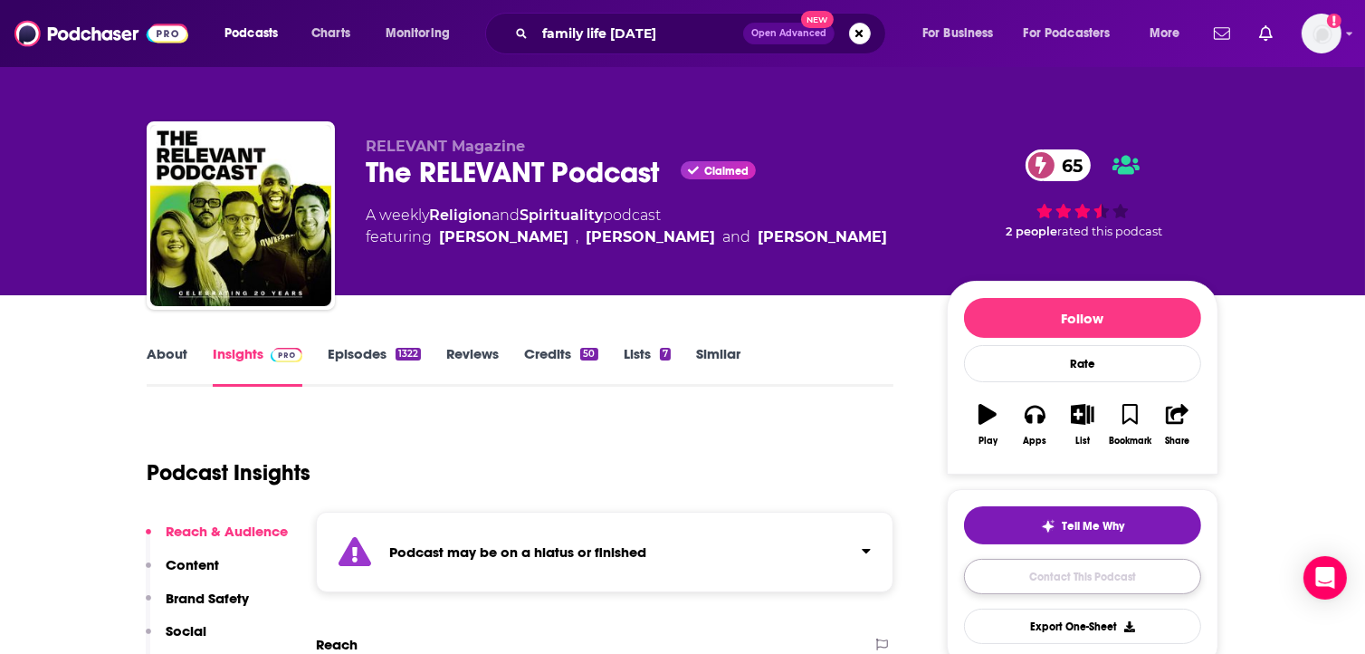
click at [1037, 588] on link "Contact This Podcast" at bounding box center [1082, 576] width 237 height 35
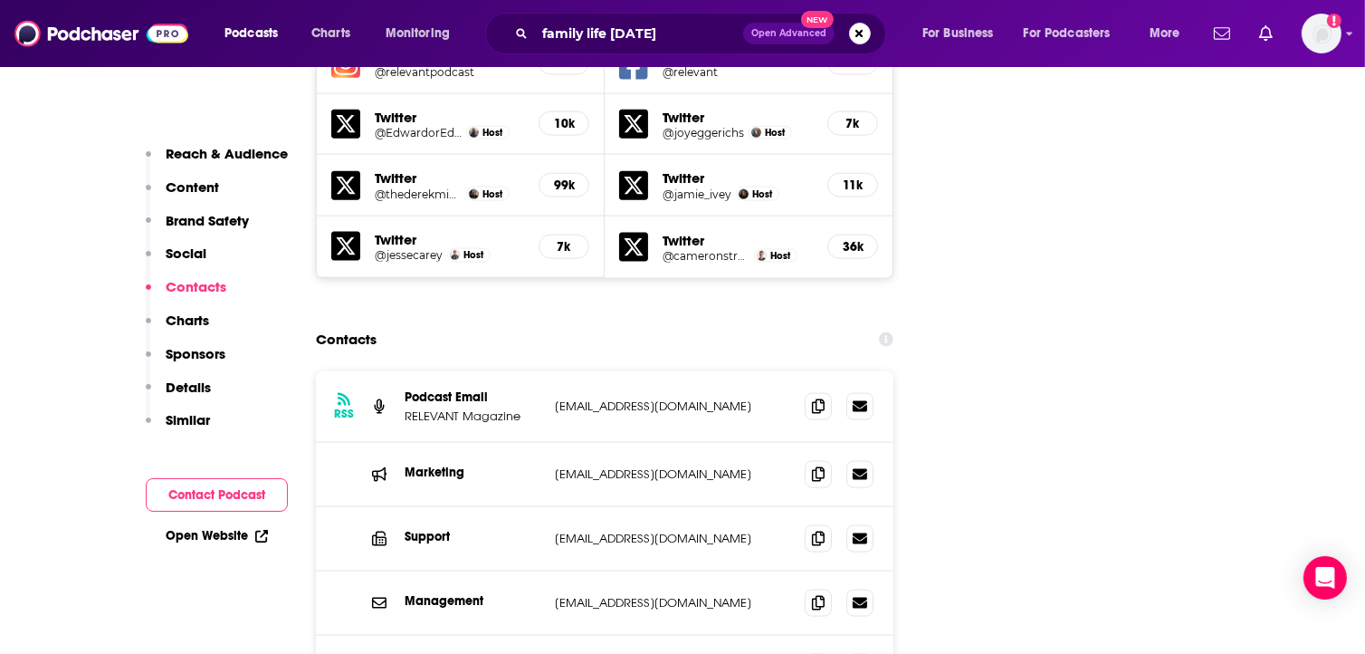
scroll to position [2630, 0]
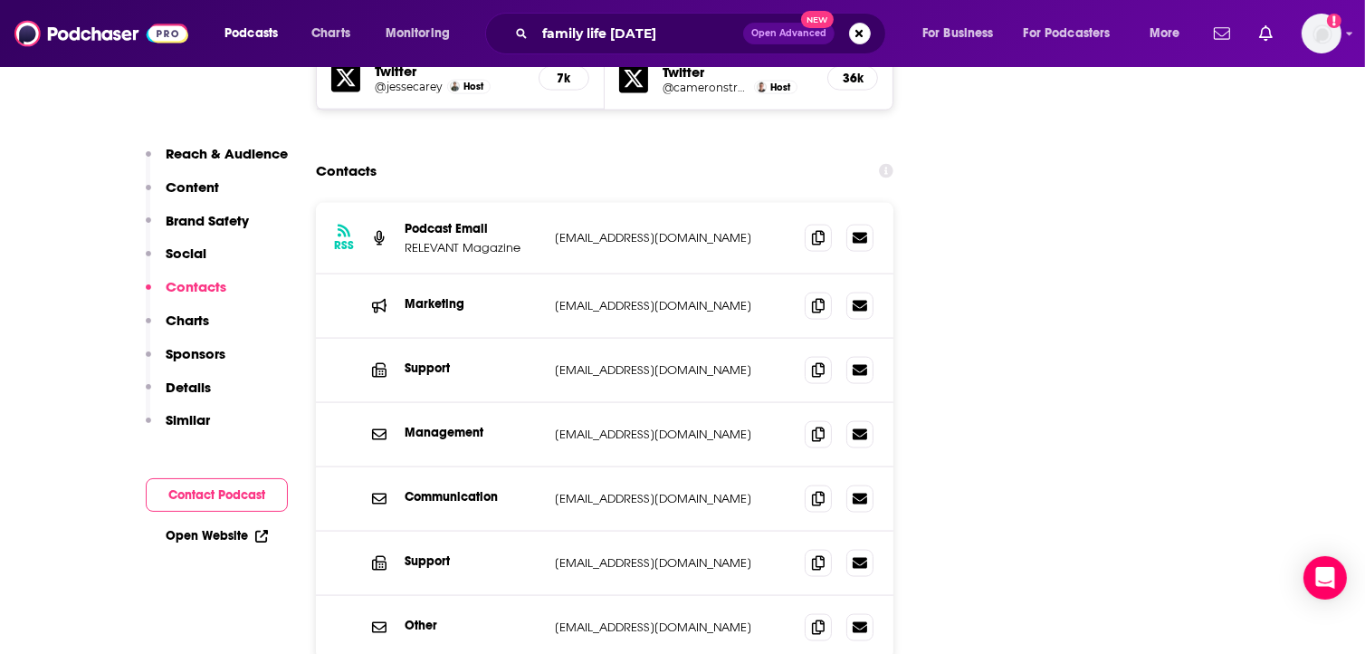
scroll to position [2686, 0]
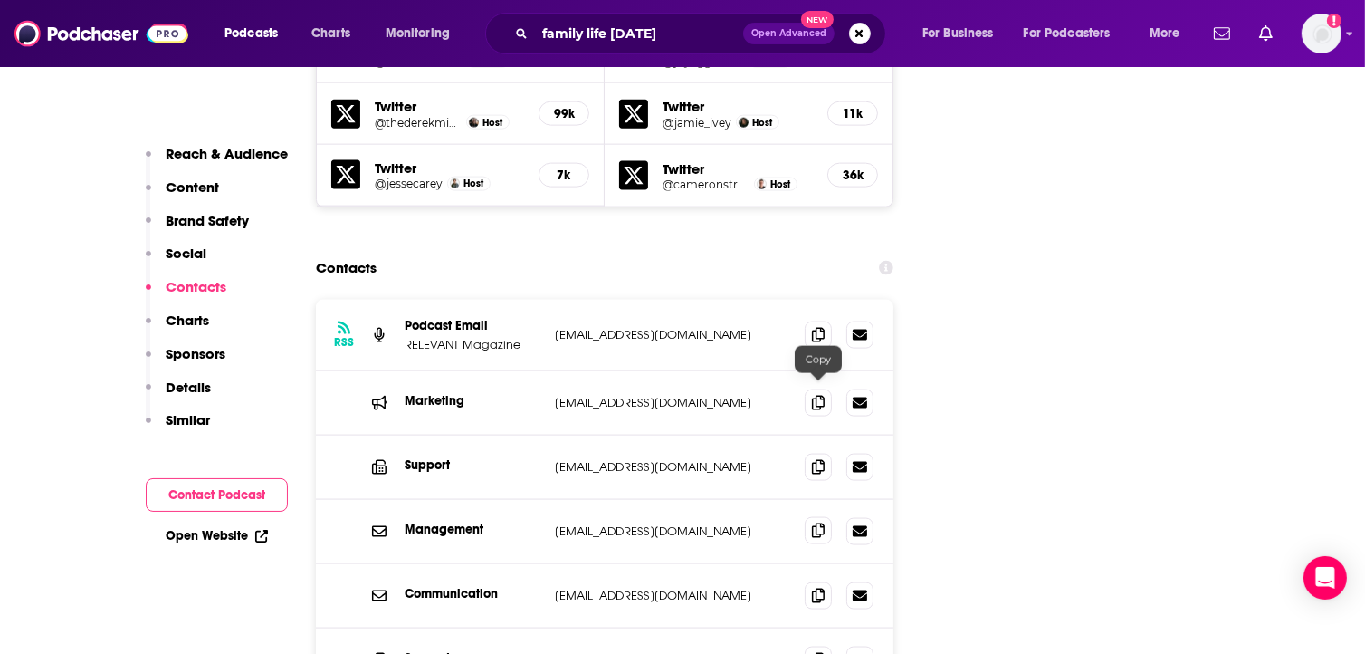
click at [814, 523] on icon at bounding box center [818, 530] width 13 height 14
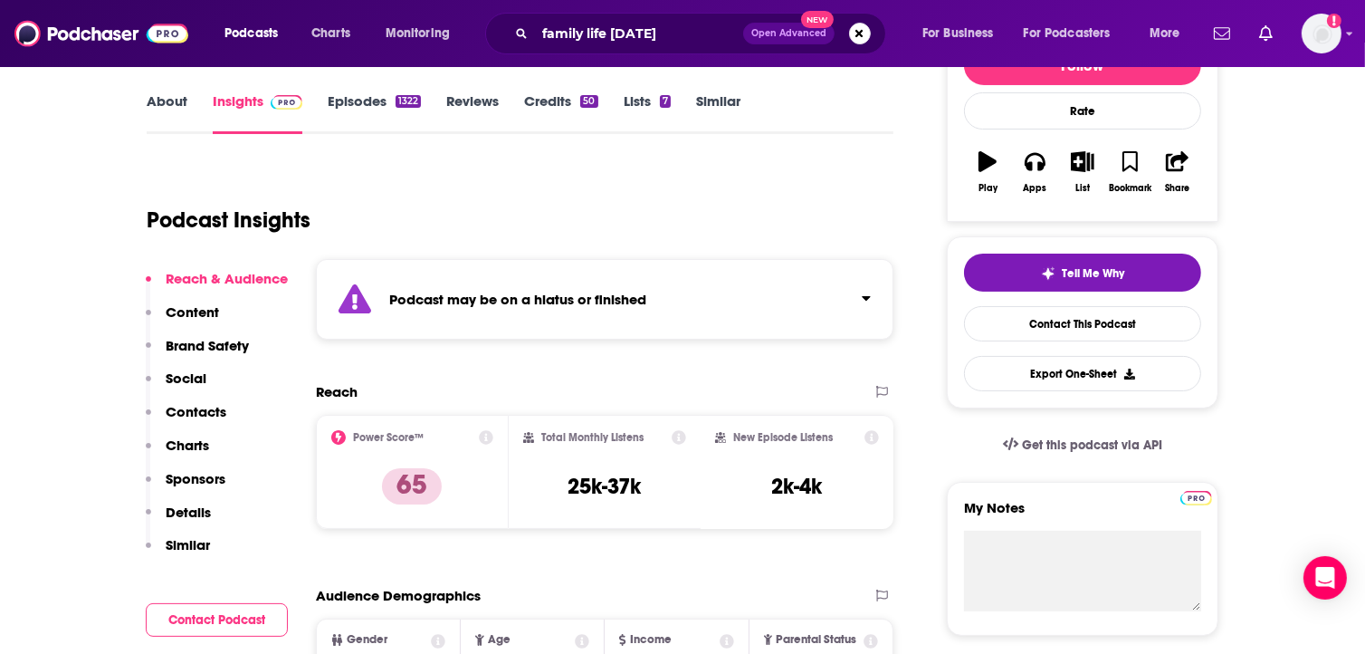
scroll to position [94, 0]
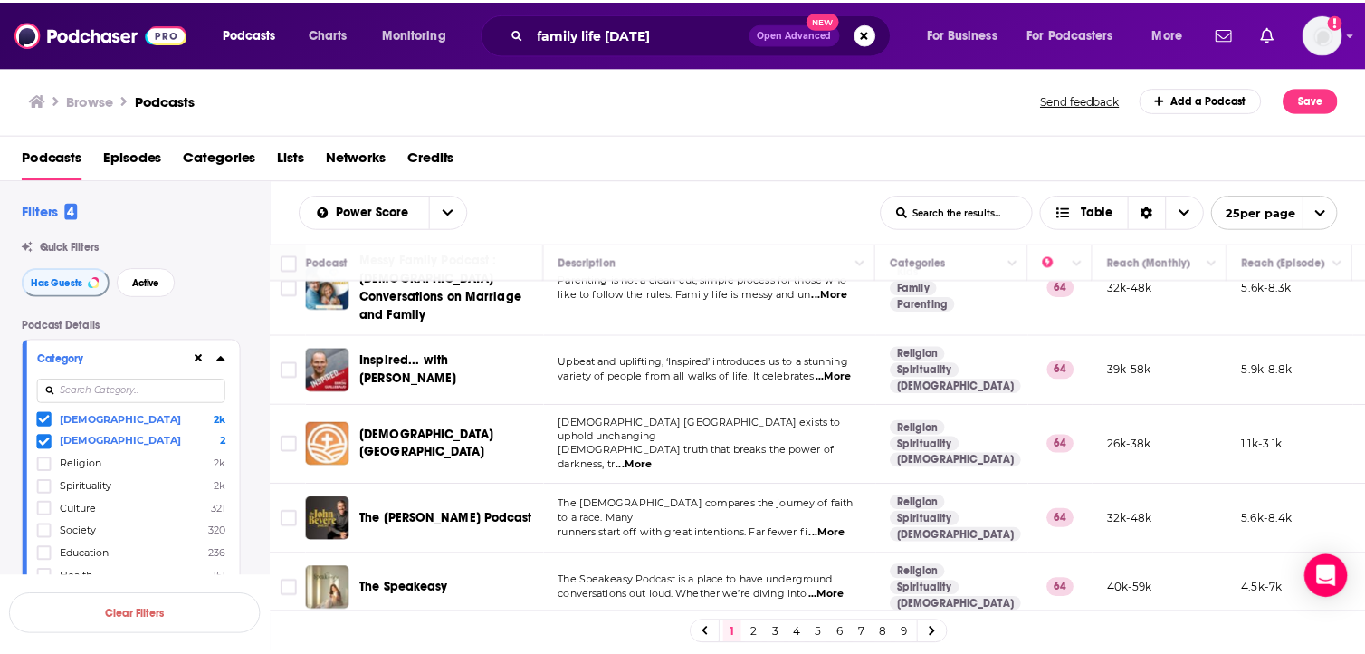
scroll to position [668, 0]
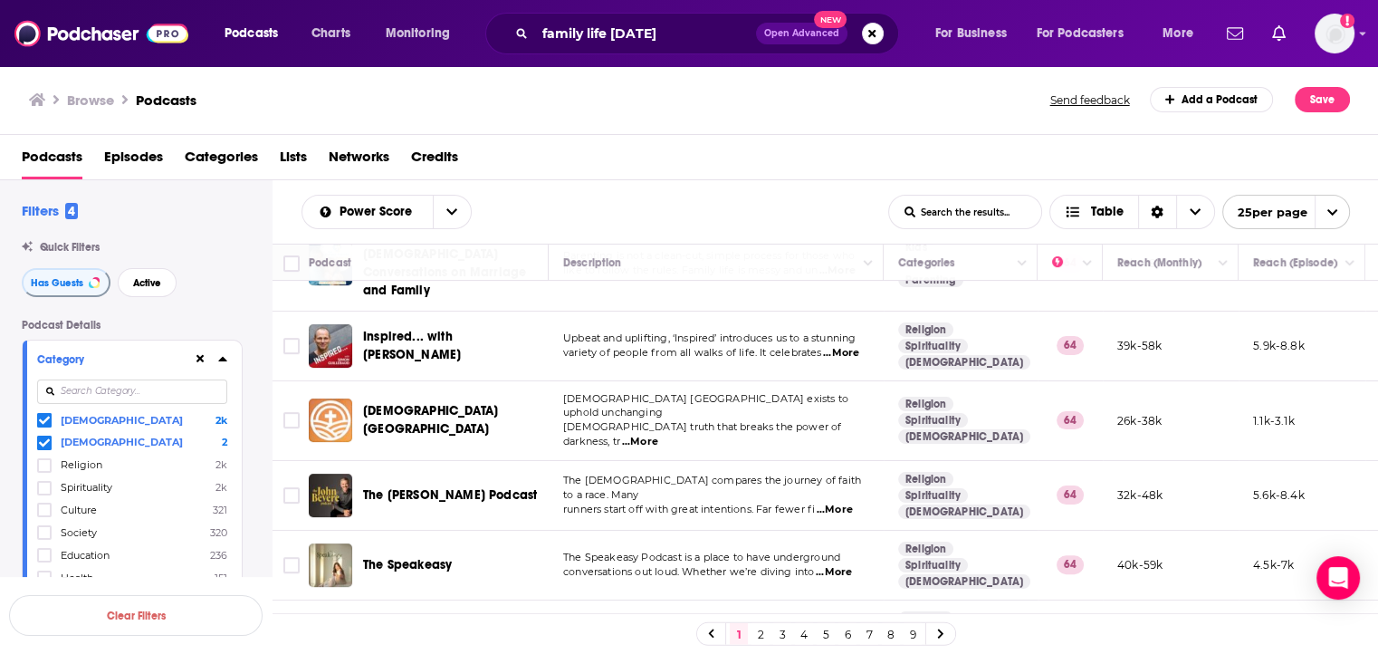
click at [836, 565] on span "...More" at bounding box center [834, 572] width 36 height 14
click at [436, 463] on div "Podcasts Charts Monitoring family life today Open Advanced New For Business For…" at bounding box center [689, 327] width 1378 height 654
click at [415, 557] on span "The Speakeasy" at bounding box center [407, 564] width 89 height 15
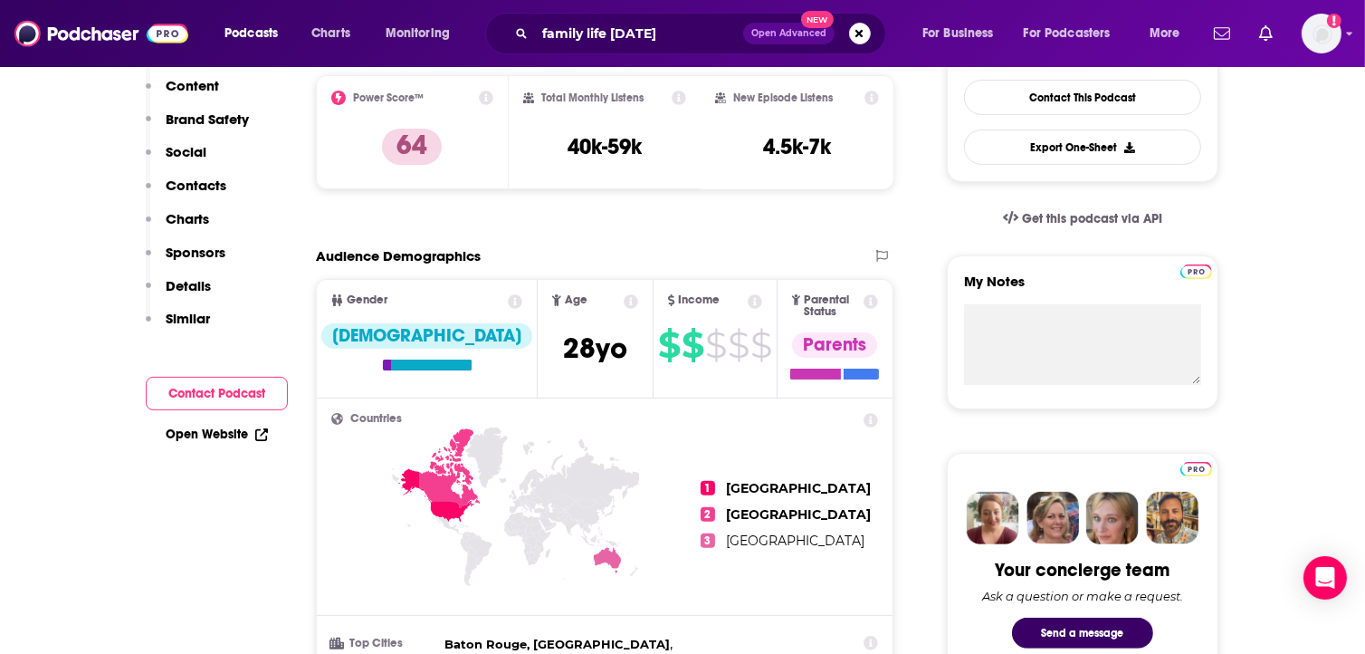
scroll to position [115, 0]
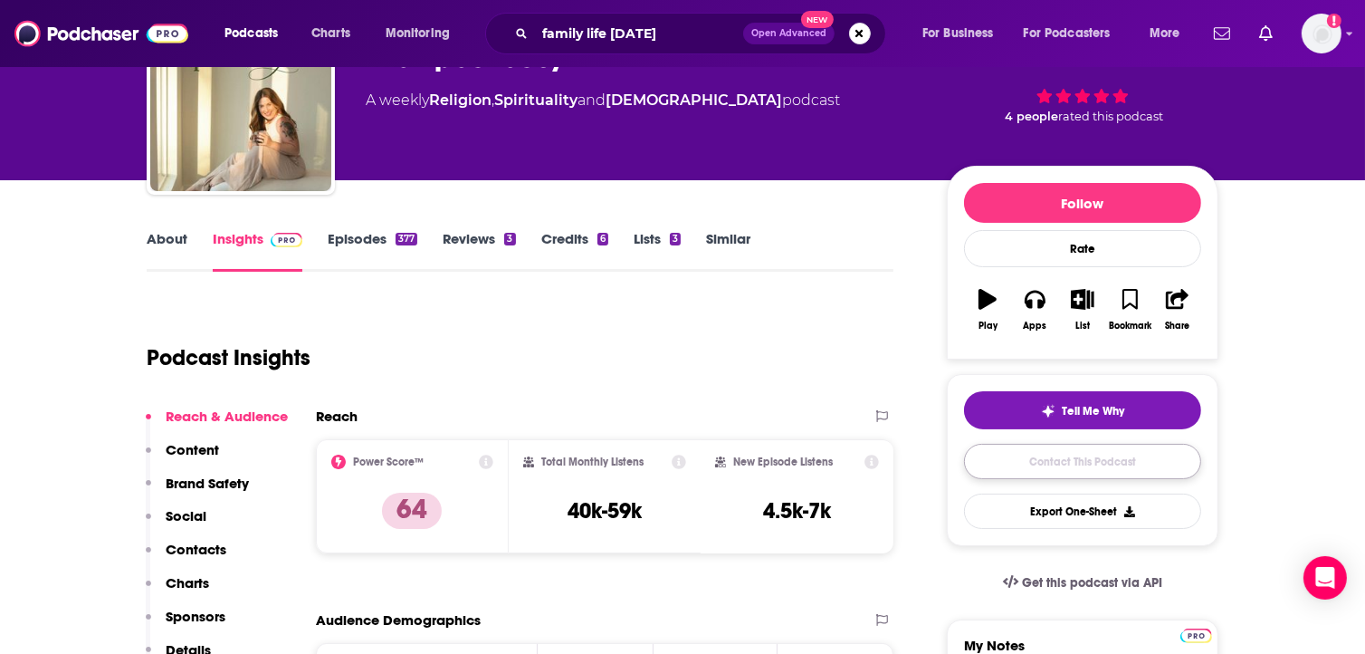
click at [1056, 473] on link "Contact This Podcast" at bounding box center [1082, 461] width 237 height 35
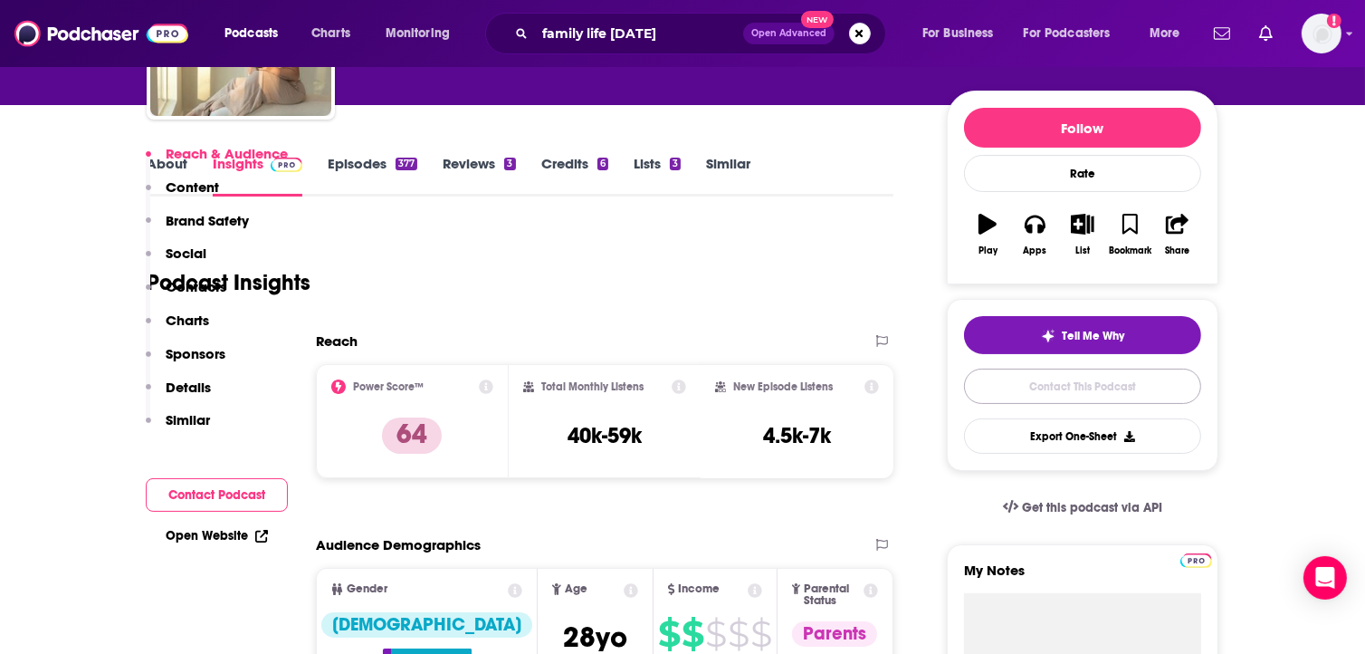
scroll to position [453, 0]
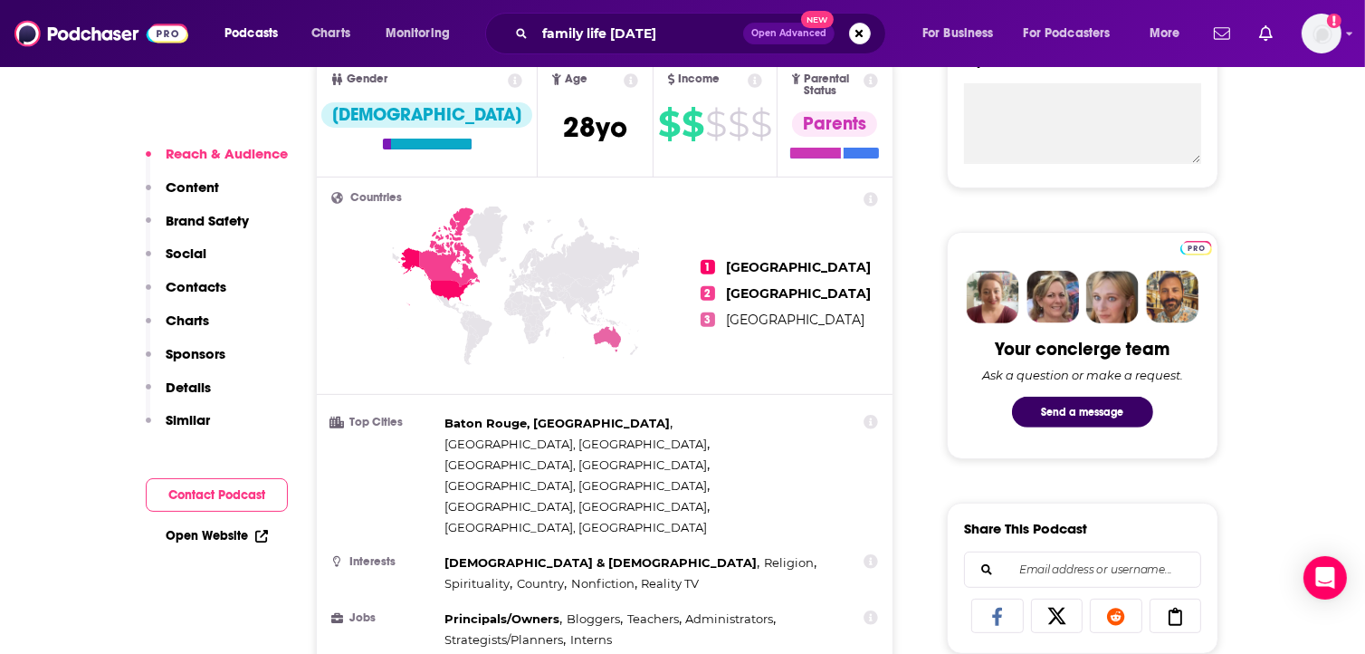
click at [192, 185] on p "Content" at bounding box center [192, 186] width 53 height 17
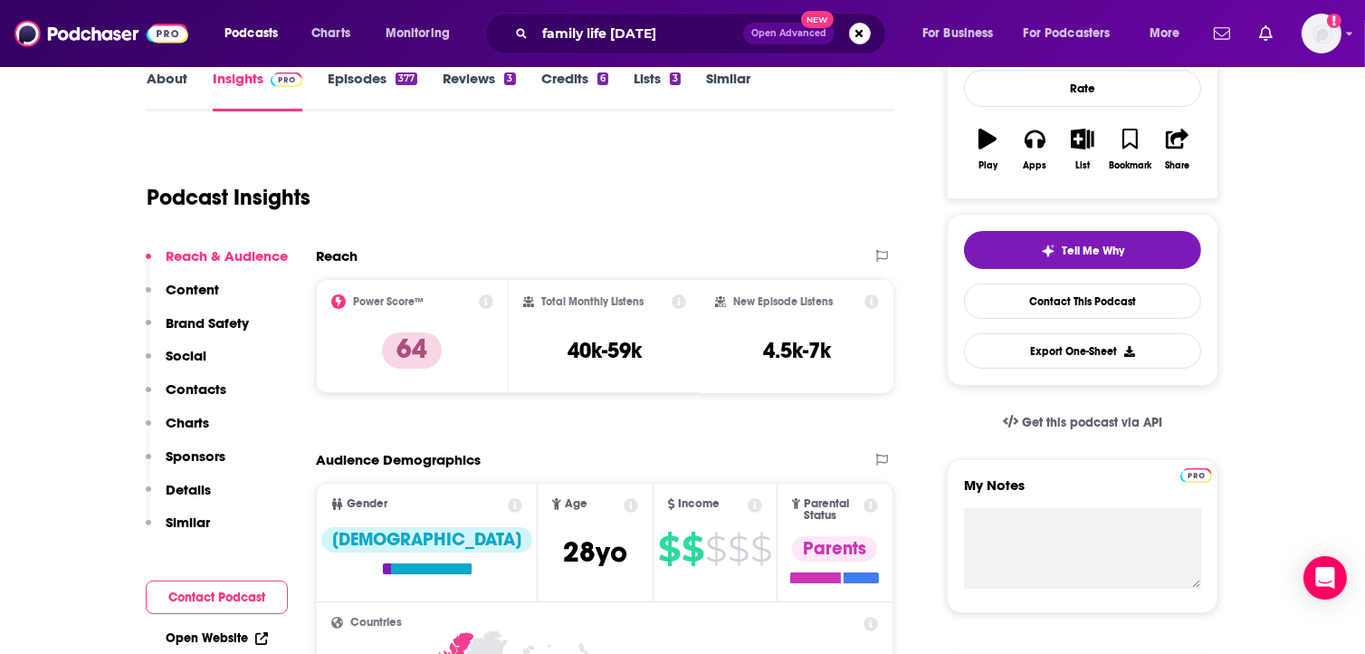
scroll to position [110, 0]
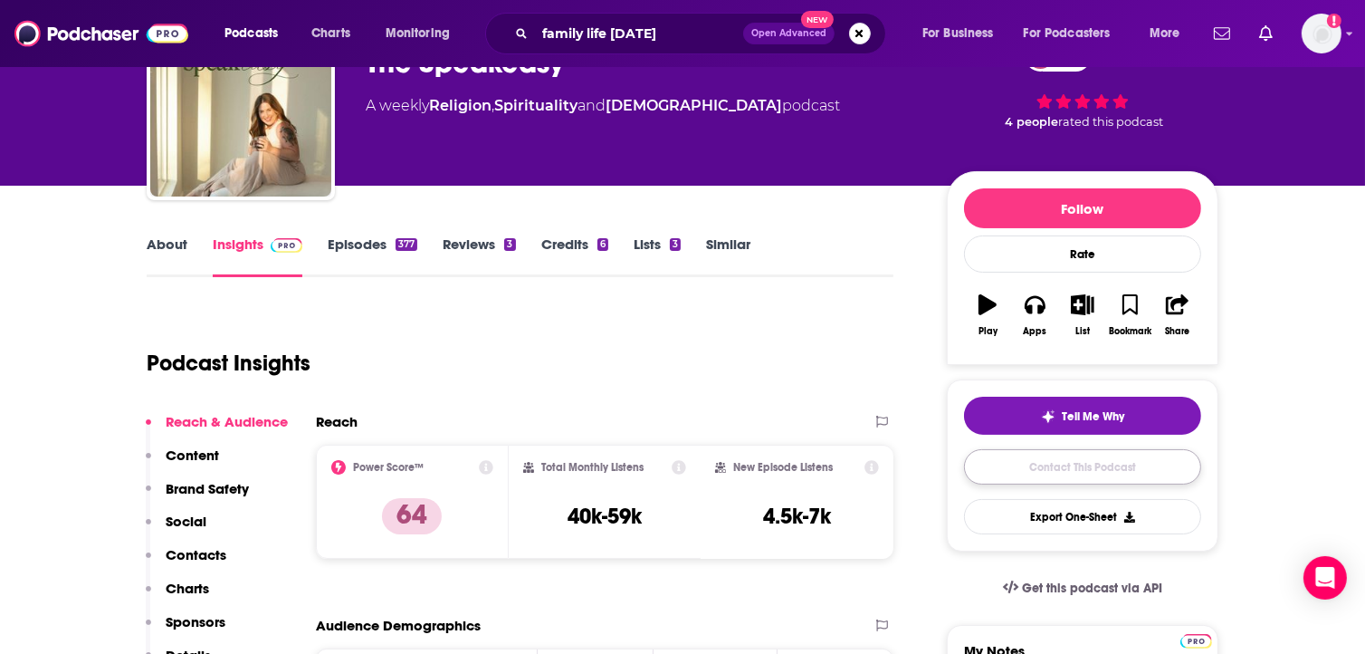
click at [1123, 461] on link "Contact This Podcast" at bounding box center [1082, 466] width 237 height 35
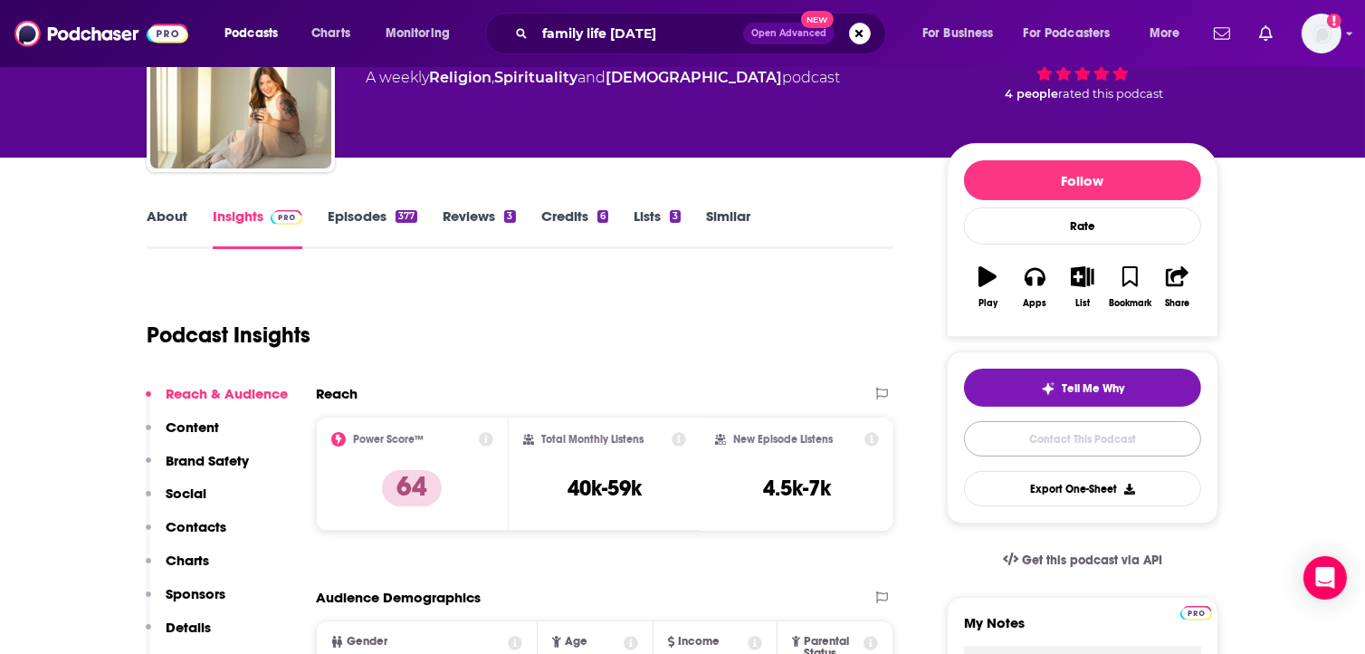
scroll to position [291, 0]
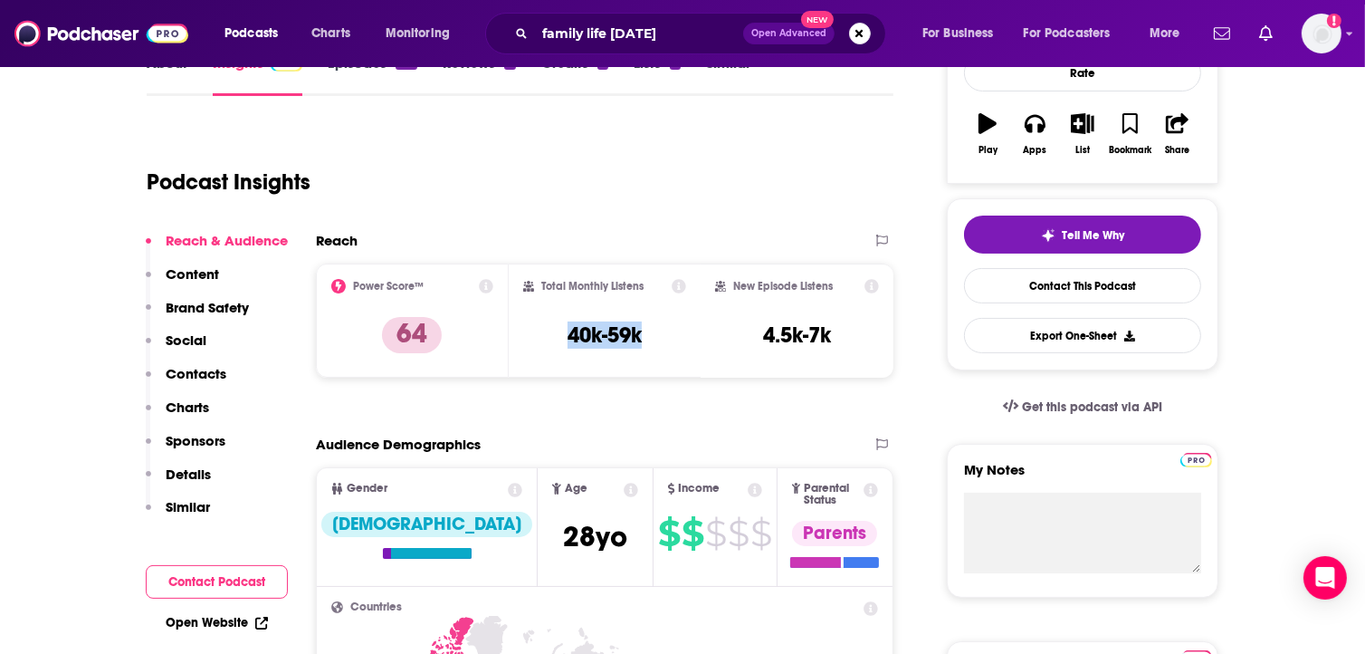
drag, startPoint x: 569, startPoint y: 336, endPoint x: 656, endPoint y: 336, distance: 86.9
click at [656, 336] on div "Total Monthly Listens 40k-59k" at bounding box center [605, 320] width 164 height 83
copy h3 "40k-59k"
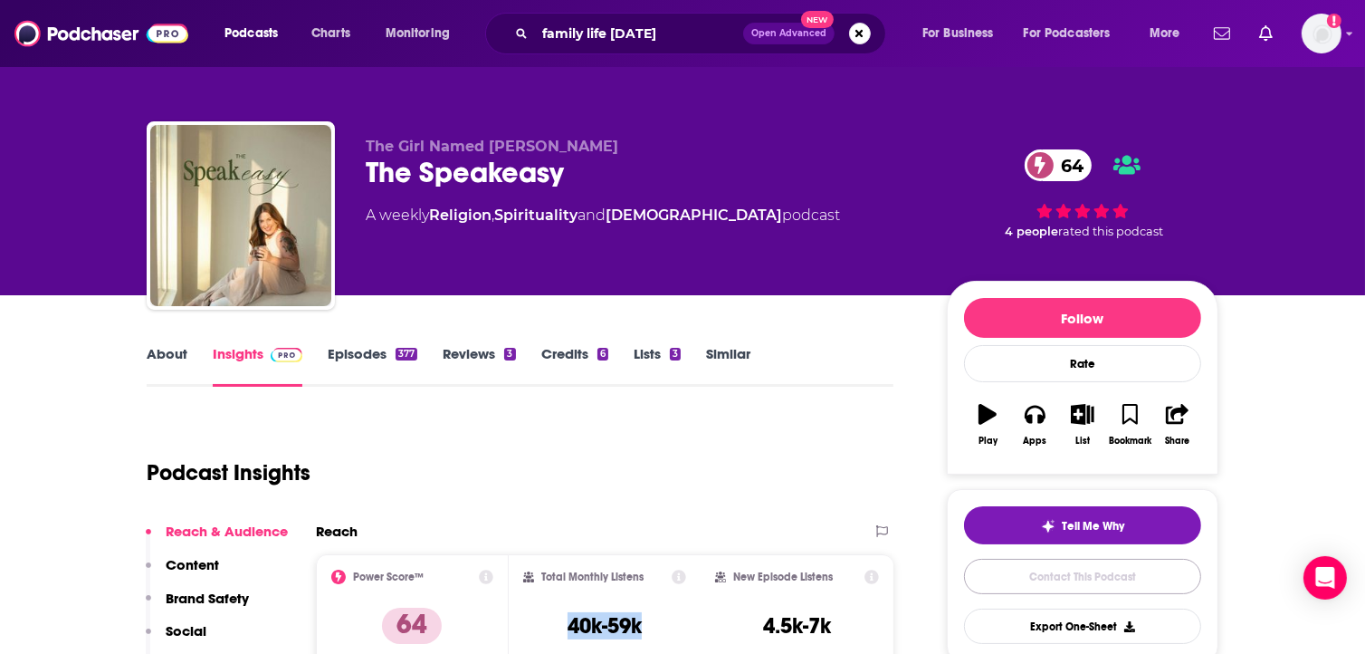
click at [1090, 578] on link "Contact This Podcast" at bounding box center [1082, 576] width 237 height 35
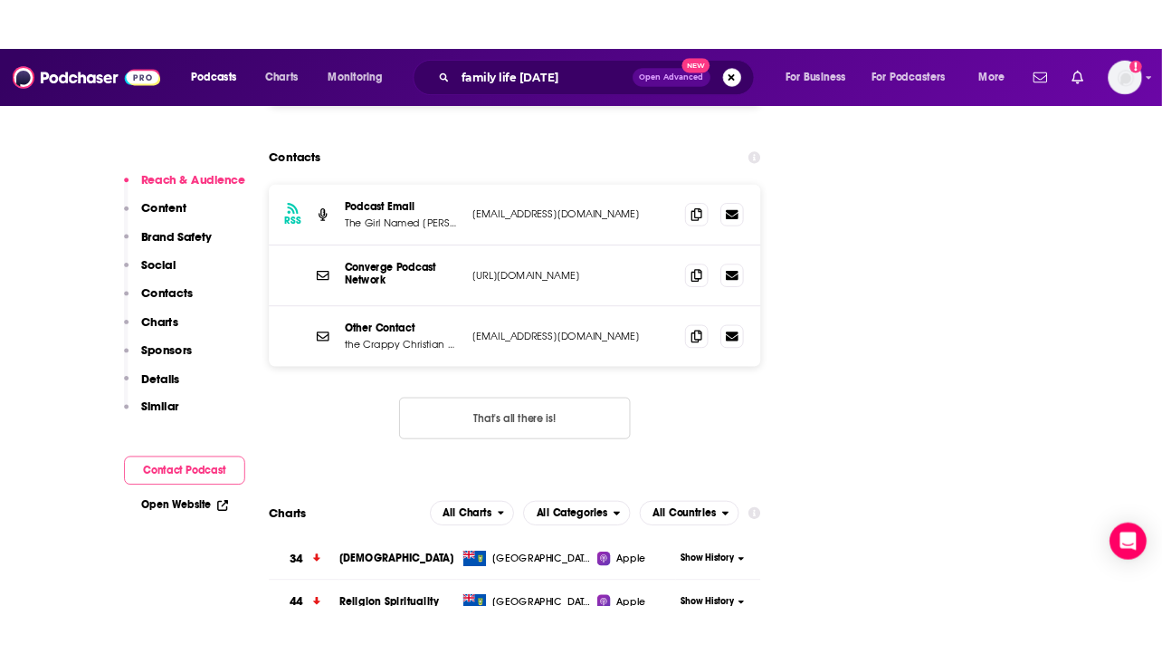
scroll to position [2083, 0]
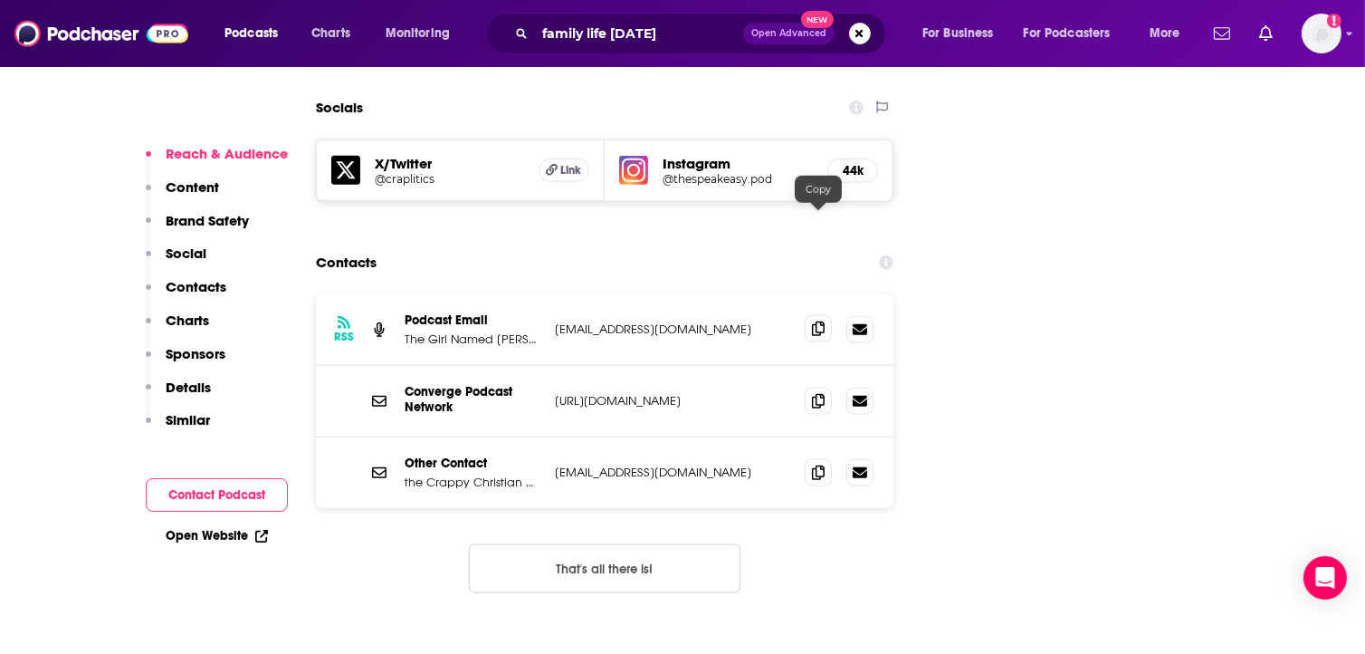
click at [817, 321] on icon at bounding box center [818, 328] width 13 height 14
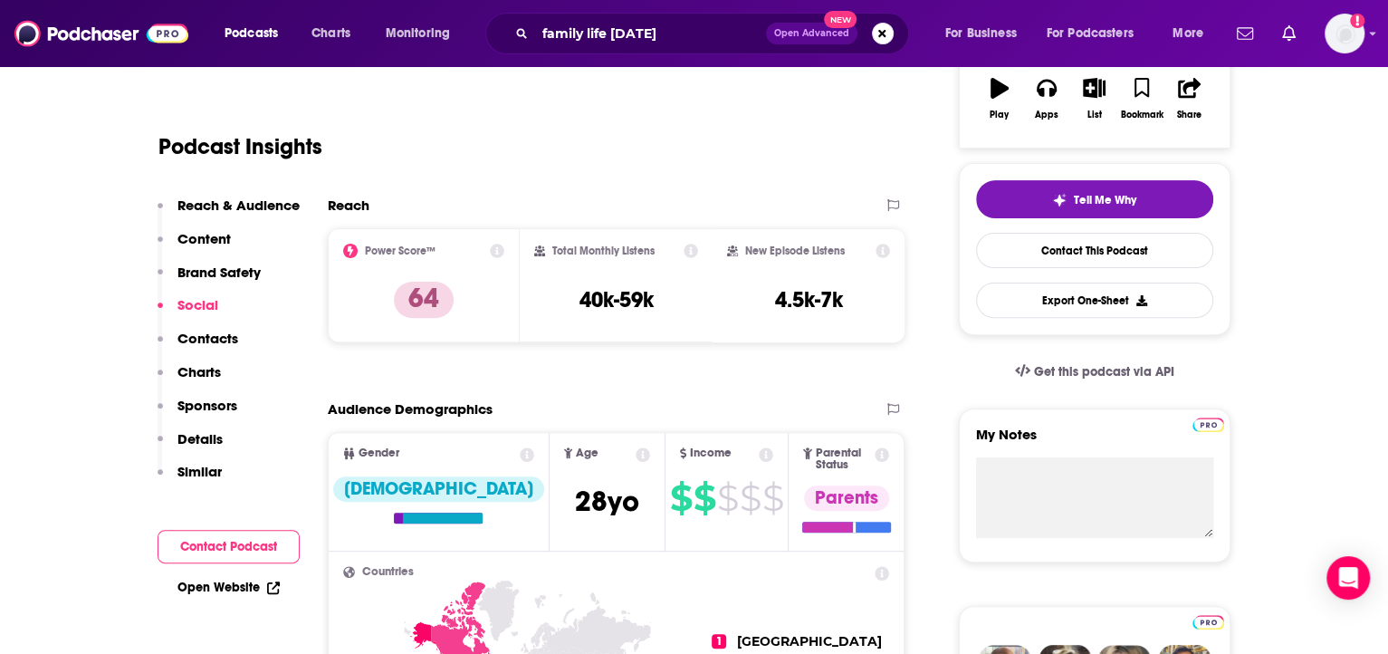
scroll to position [0, 0]
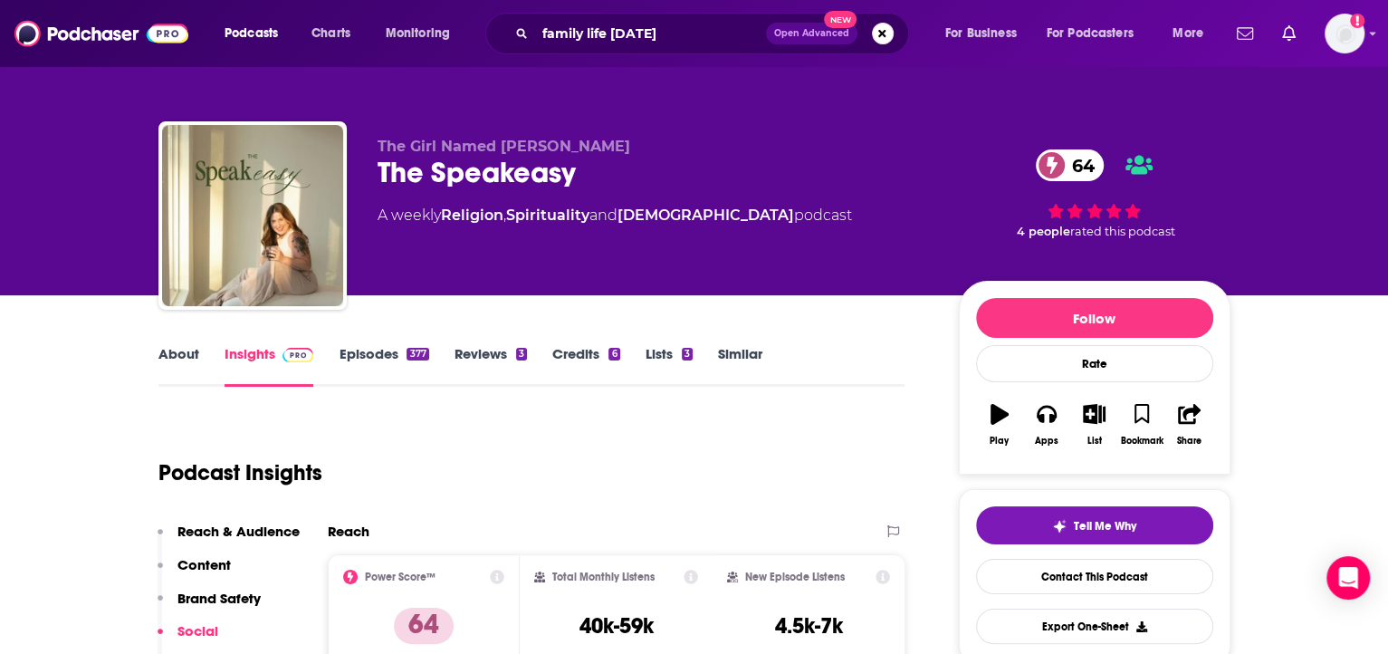
click at [175, 364] on link "About" at bounding box center [178, 366] width 41 height 42
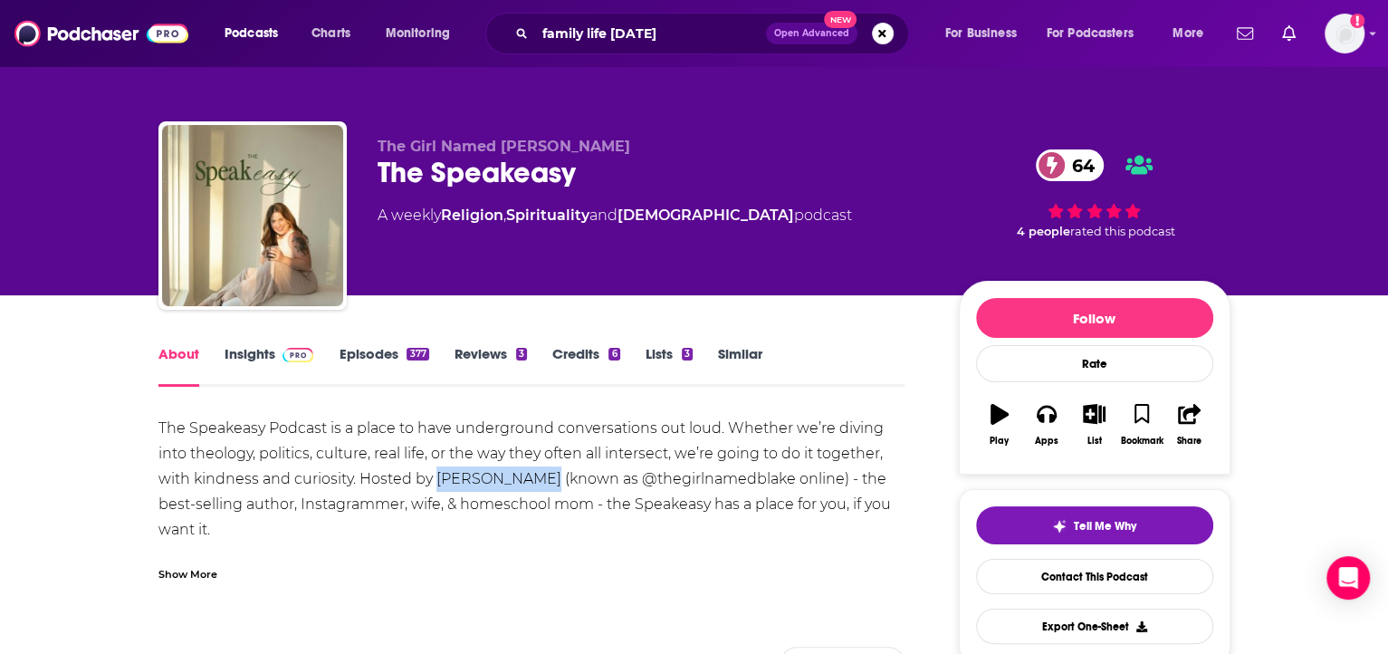
drag, startPoint x: 438, startPoint y: 478, endPoint x: 536, endPoint y: 479, distance: 97.8
click at [536, 479] on div "The Speakeasy Podcast is a place to have underground conversations out loud. Wh…" at bounding box center [531, 504] width 747 height 177
copy div "Blake Guichet"
click at [250, 368] on link "Insights" at bounding box center [270, 366] width 90 height 42
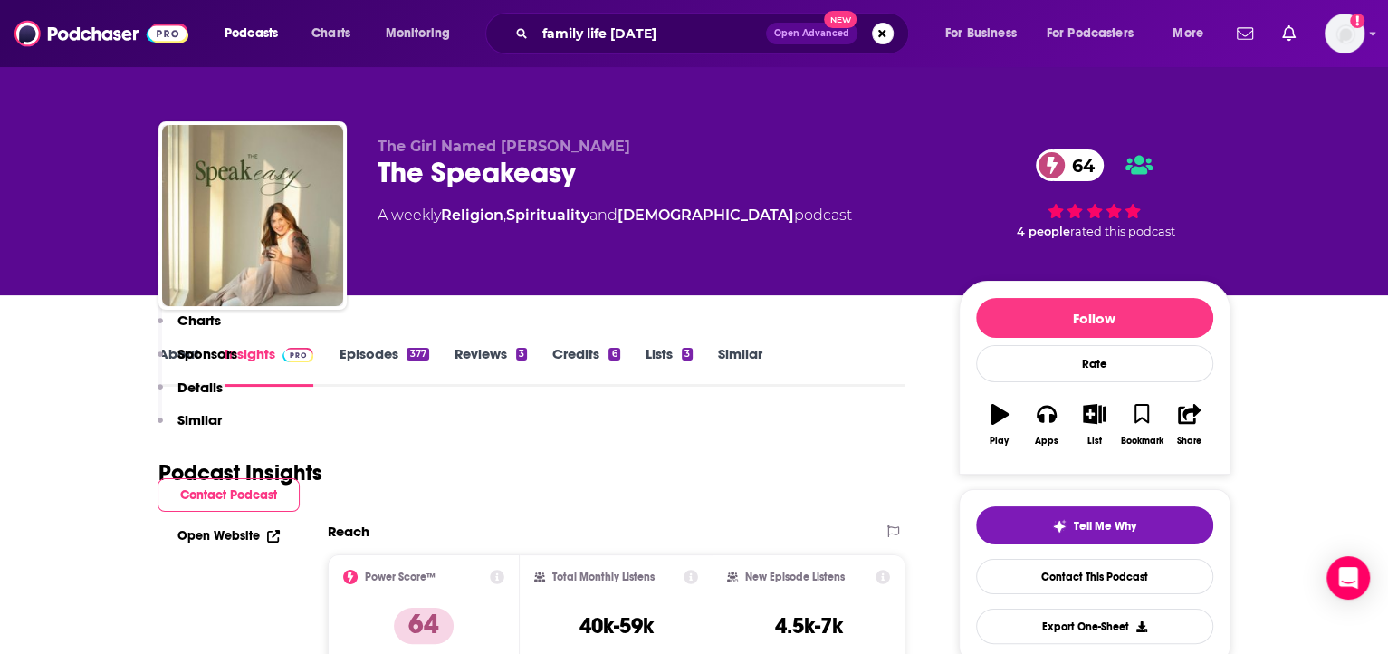
scroll to position [409, 0]
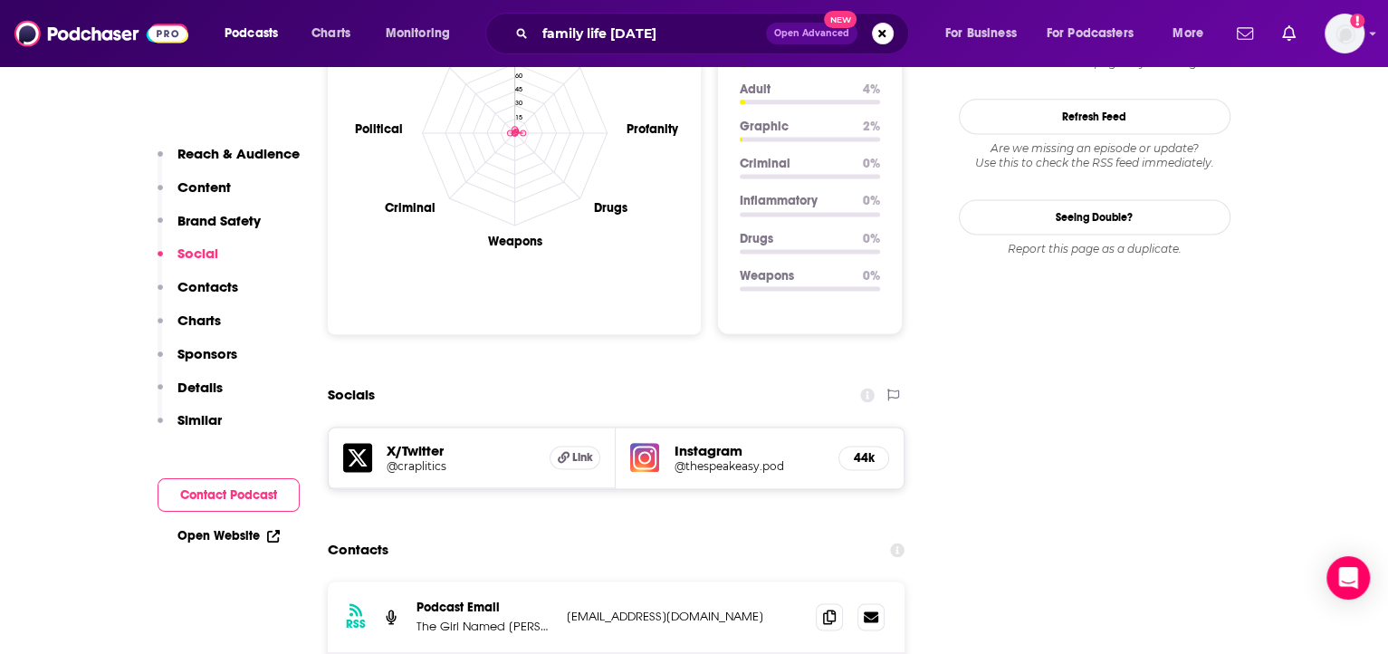
click at [202, 387] on p "Details" at bounding box center [199, 386] width 45 height 17
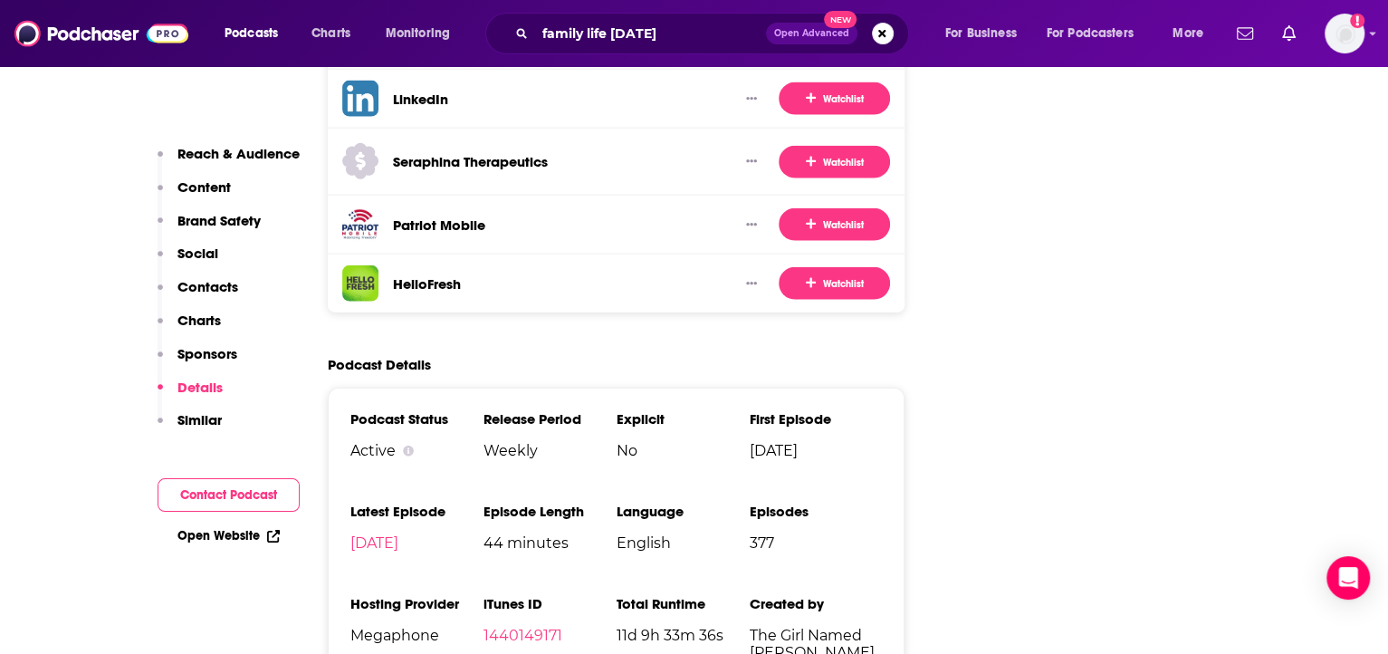
scroll to position [3178, 0]
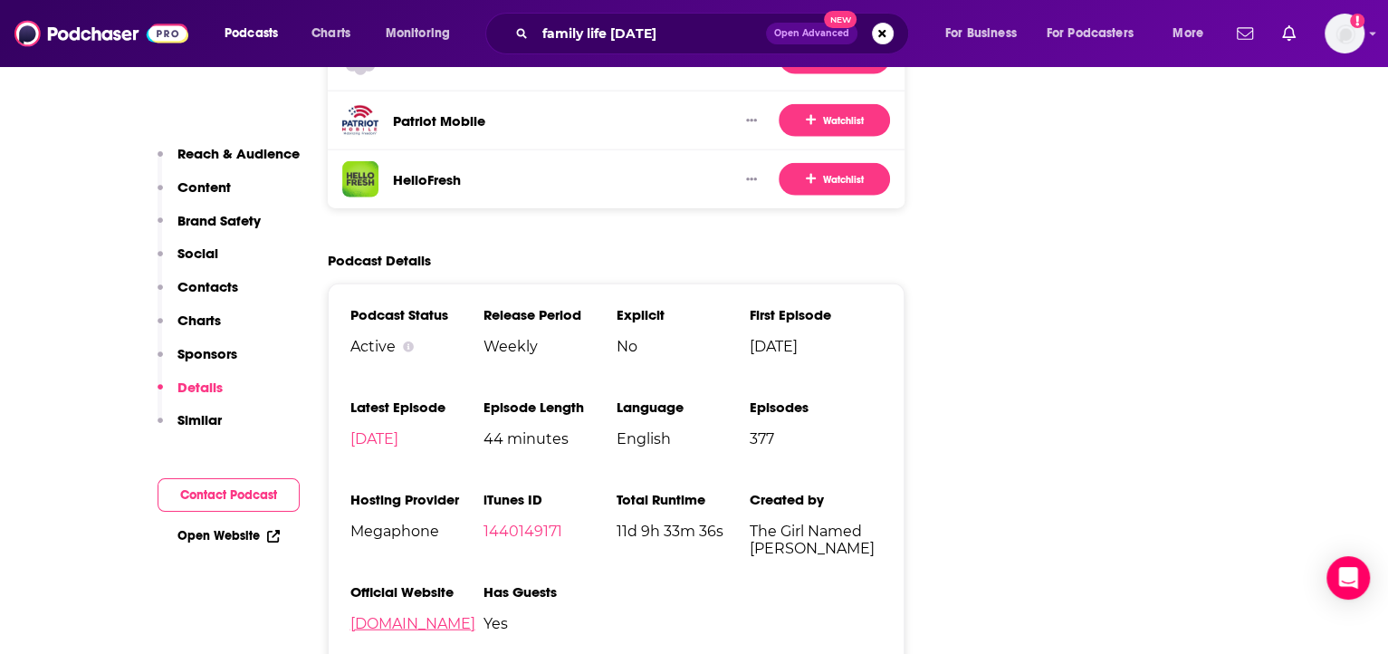
click at [421, 615] on link "thegirlnamedblake.com" at bounding box center [412, 623] width 125 height 17
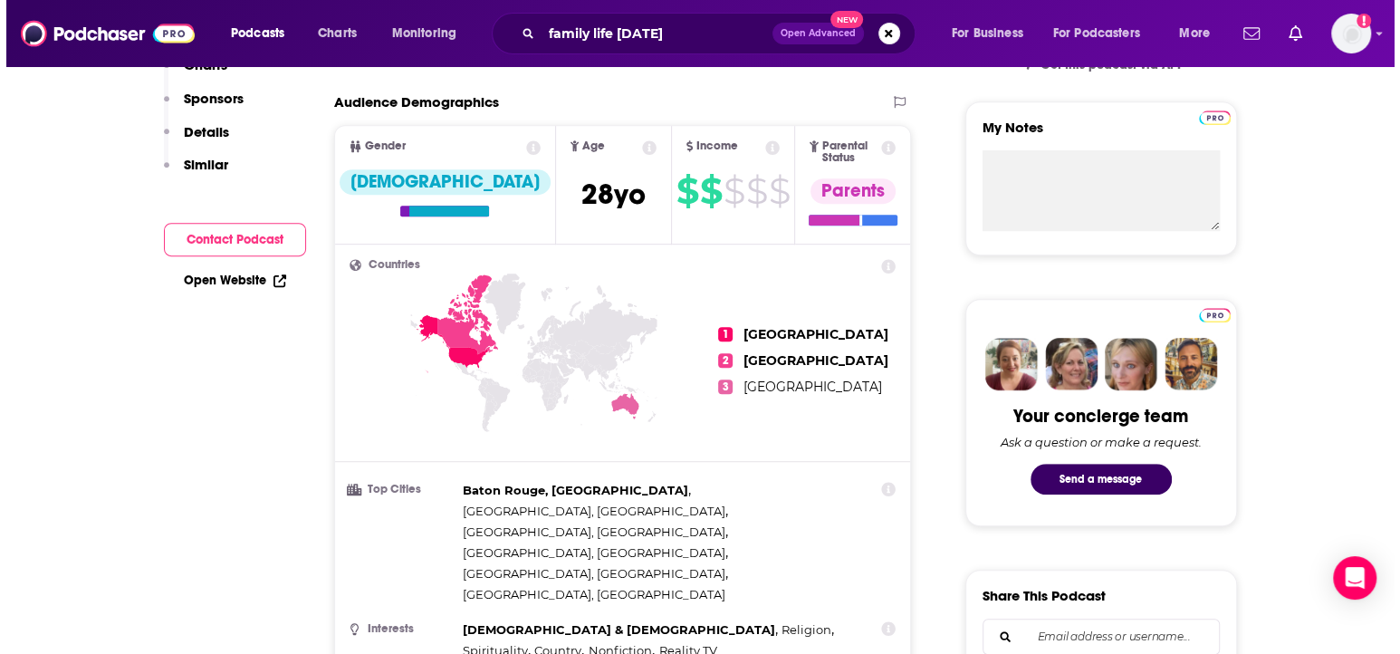
scroll to position [0, 0]
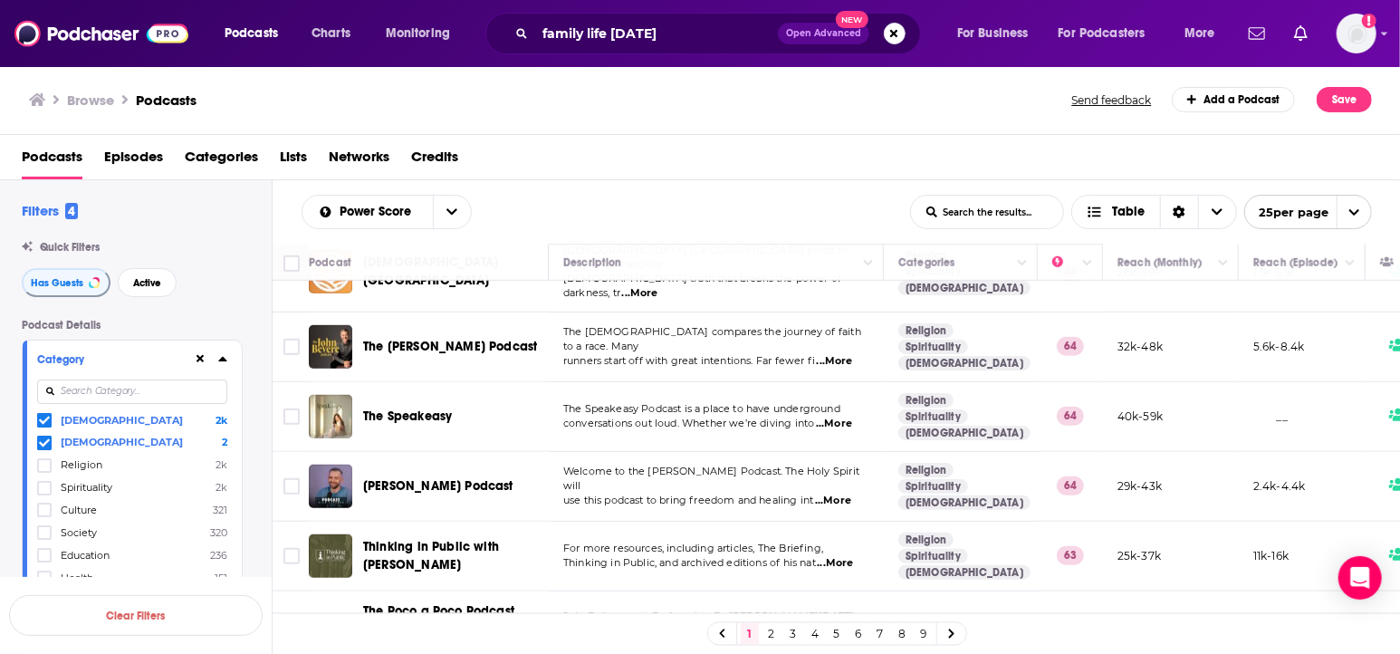
scroll to position [844, 0]
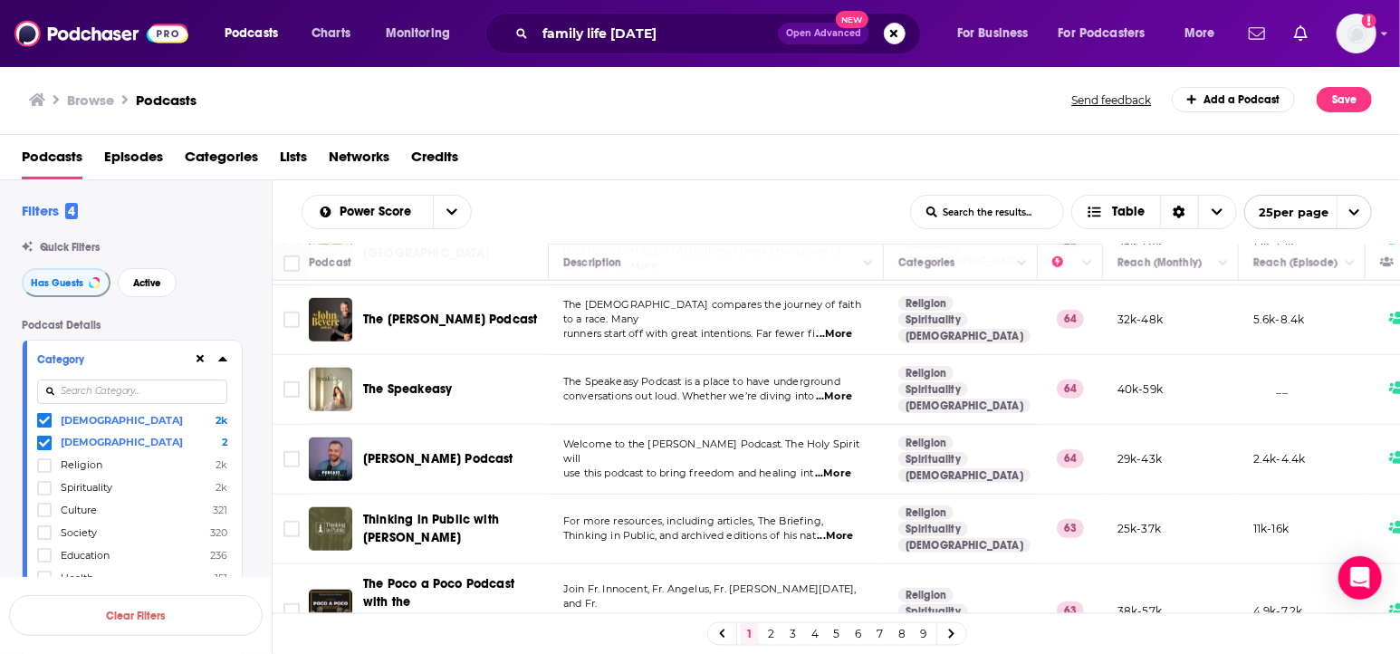
click at [836, 466] on span "...More" at bounding box center [833, 473] width 36 height 14
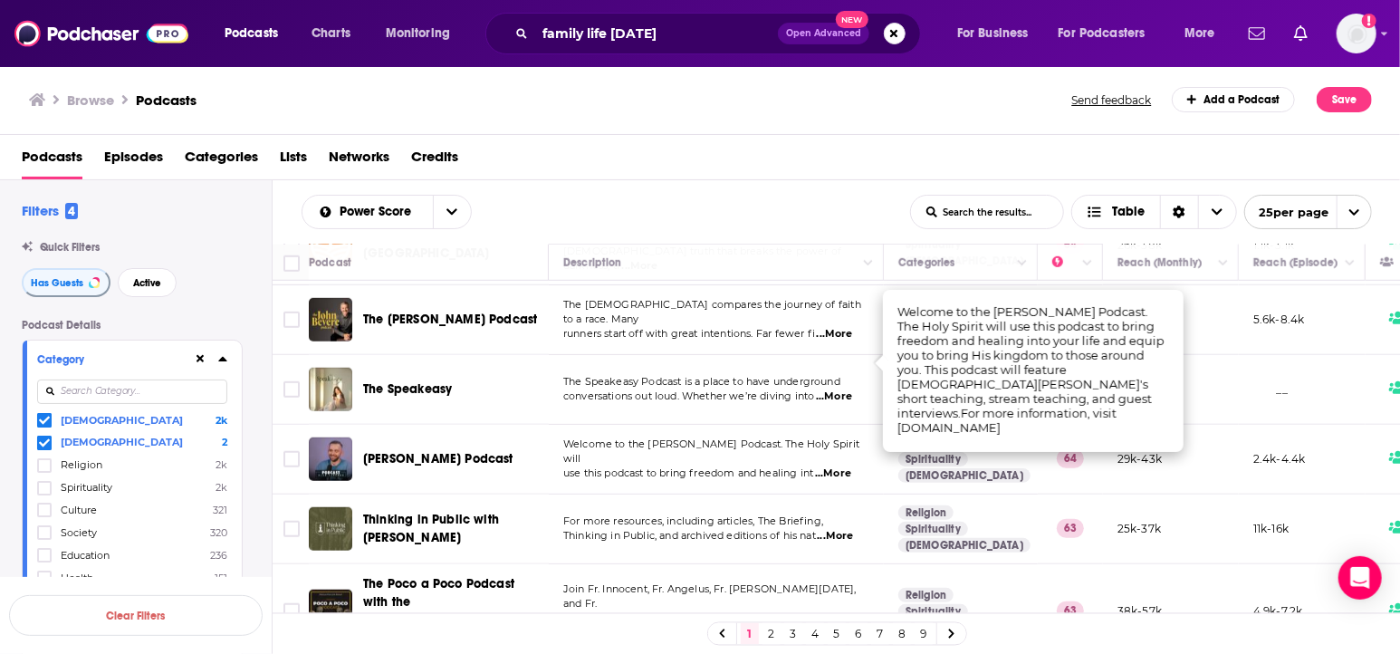
click at [759, 425] on td "Welcome to the Vlad Savchuk Podcast. The Holy Spirit will use this podcast to b…" at bounding box center [716, 460] width 335 height 70
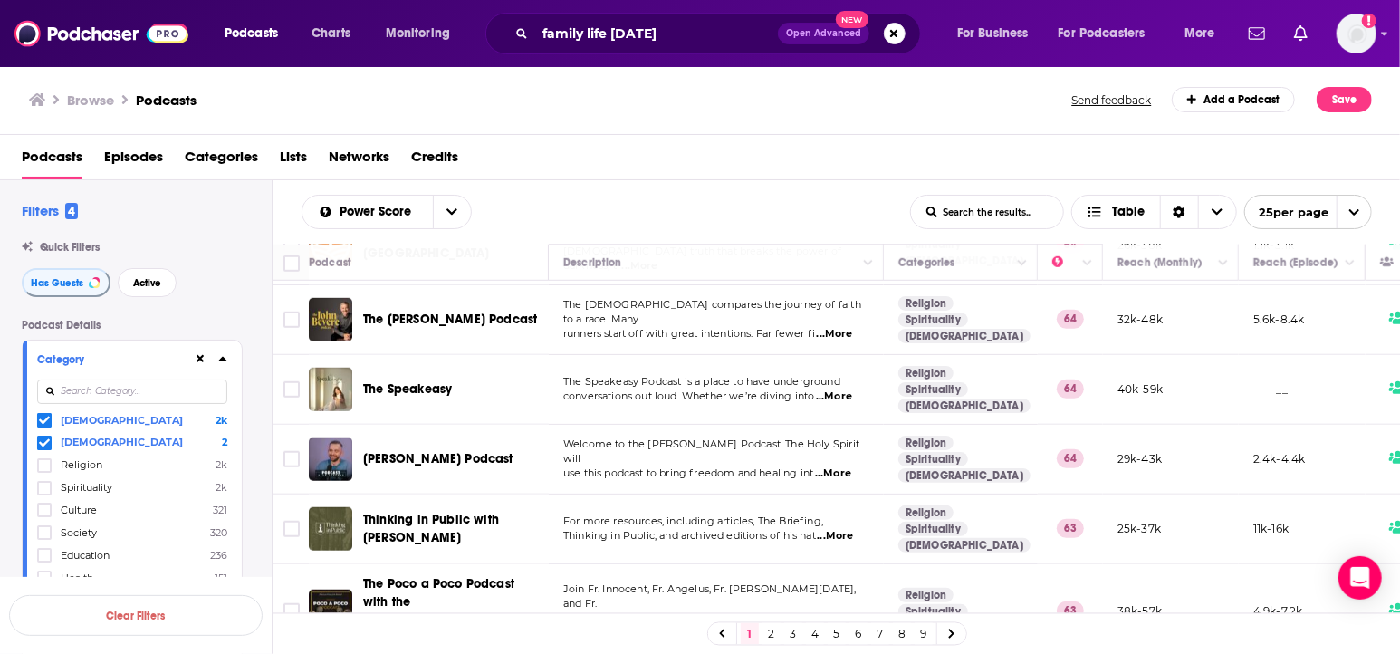
click at [834, 529] on span "...More" at bounding box center [835, 536] width 36 height 14
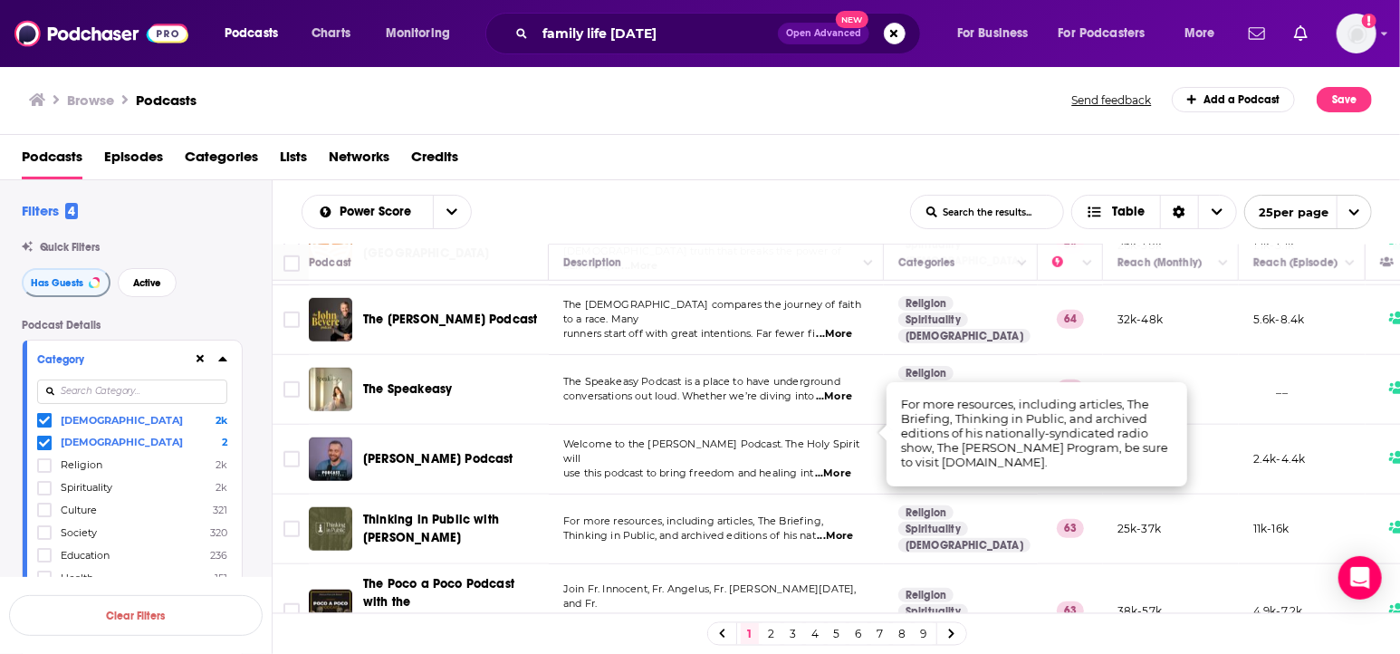
click at [779, 529] on span "Thinking in Public, and archived editions of his nat" at bounding box center [689, 535] width 253 height 13
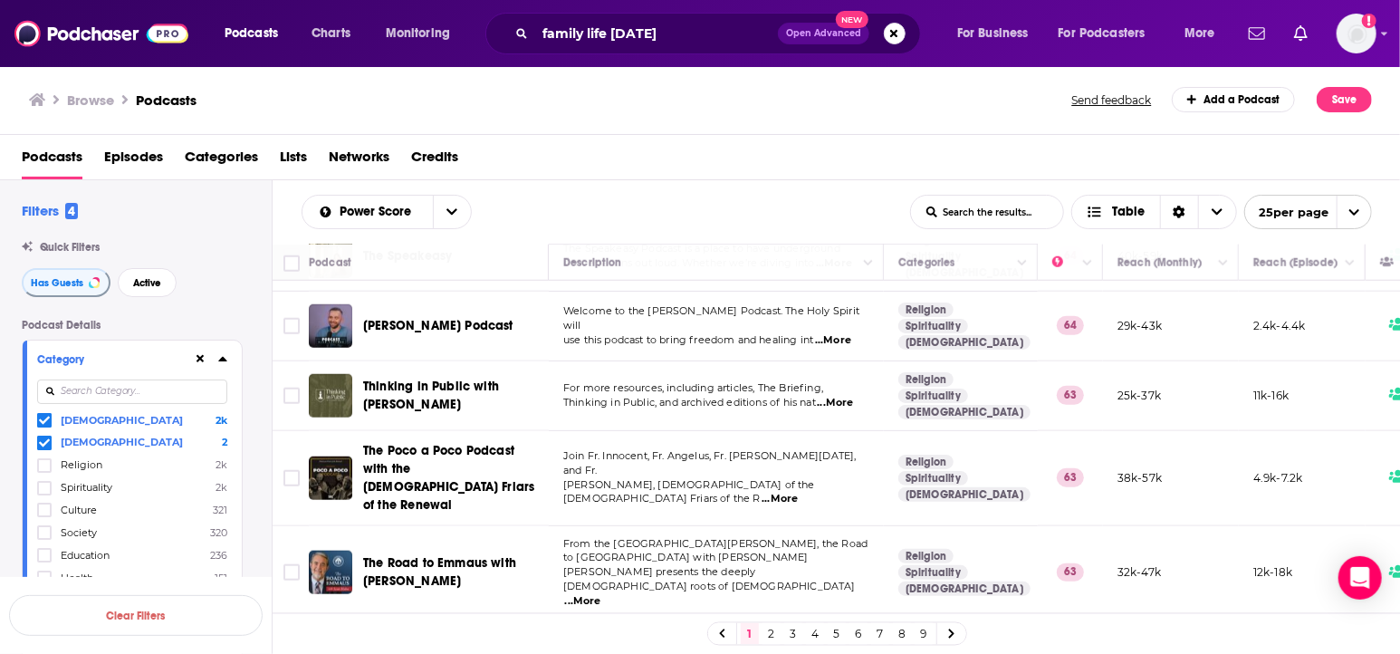
scroll to position [1003, 0]
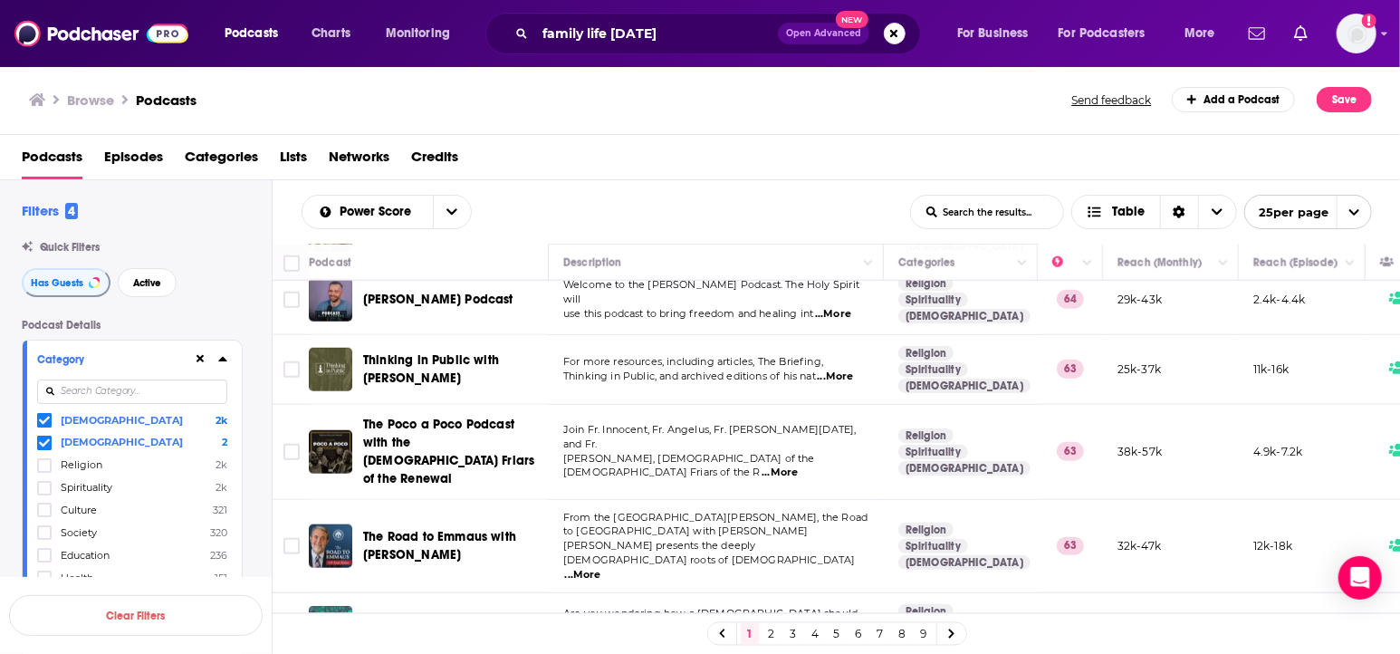
click at [838, 635] on span "...More" at bounding box center [835, 642] width 36 height 14
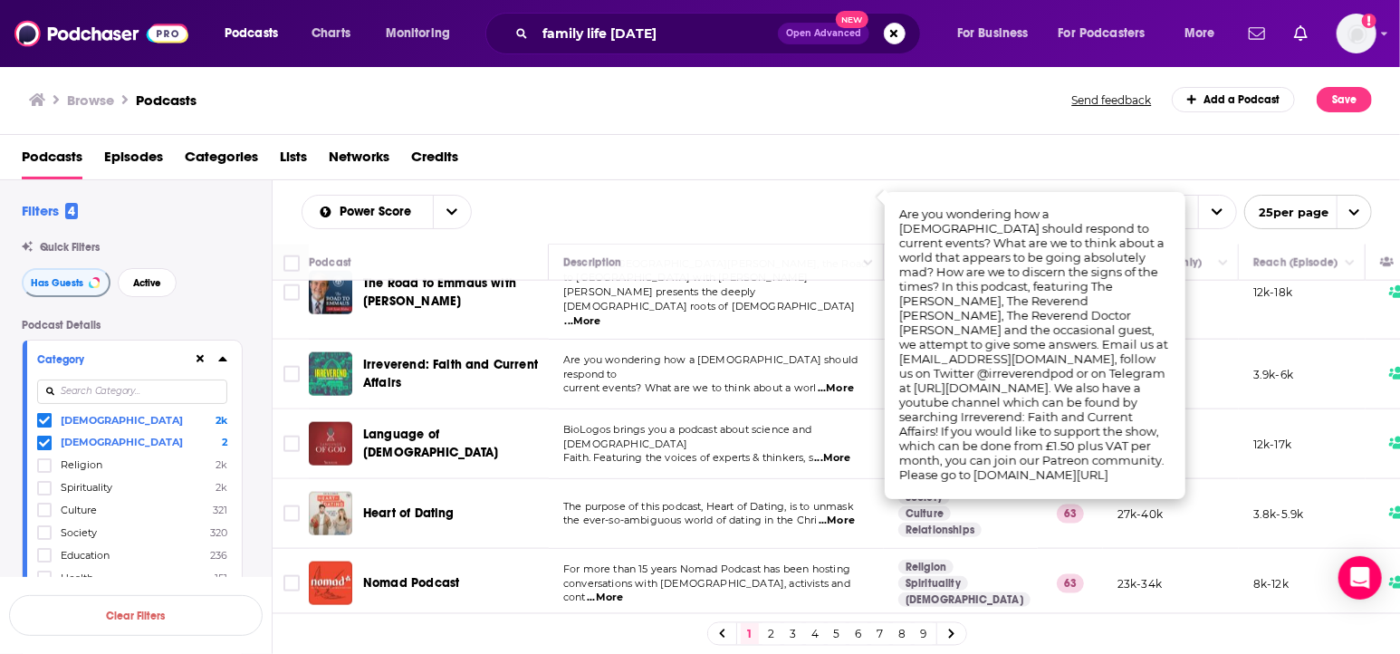
scroll to position [1342, 0]
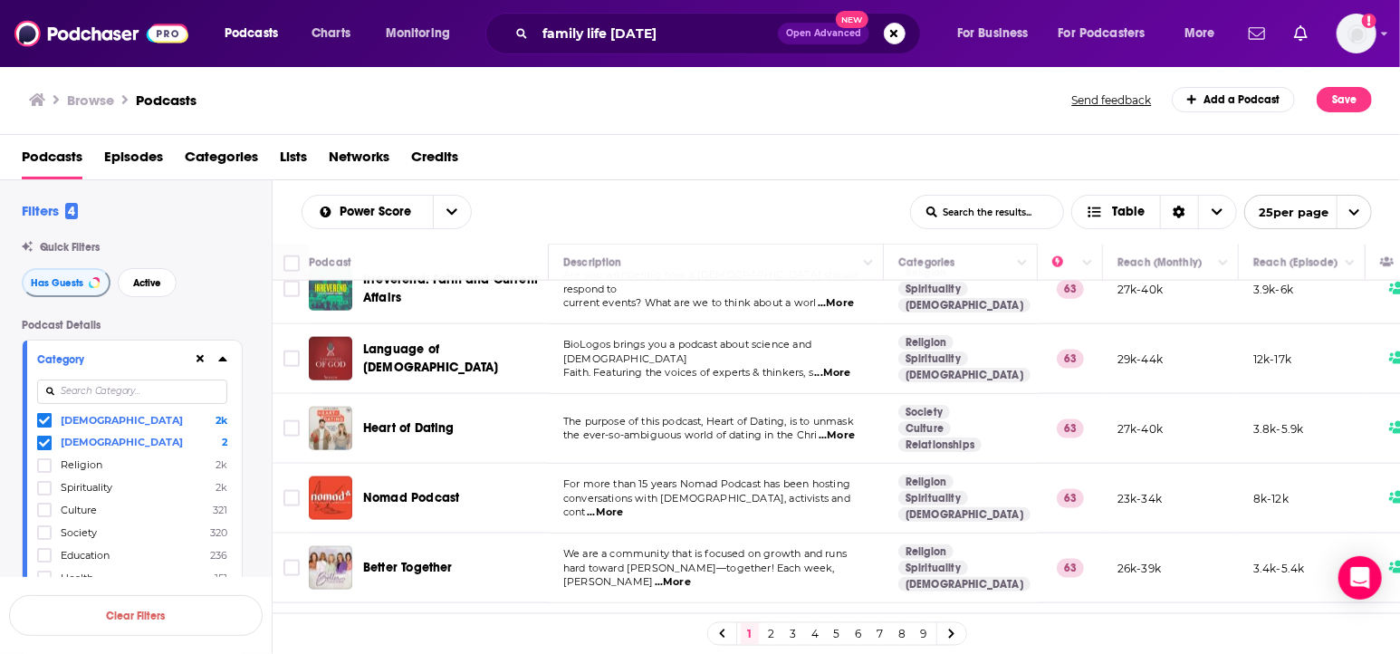
click at [717, 533] on td "We are a community that is focused on growth and runs hard toward Jesus—togethe…" at bounding box center [716, 568] width 335 height 70
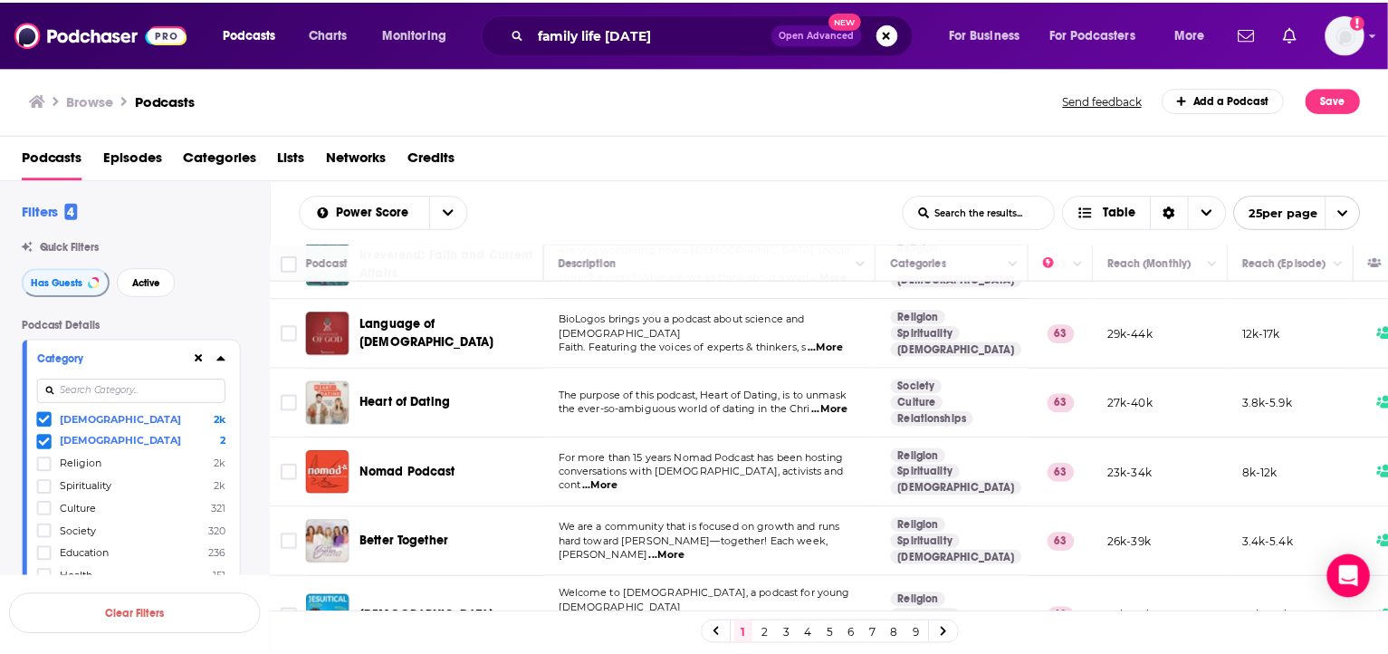
scroll to position [1425, 0]
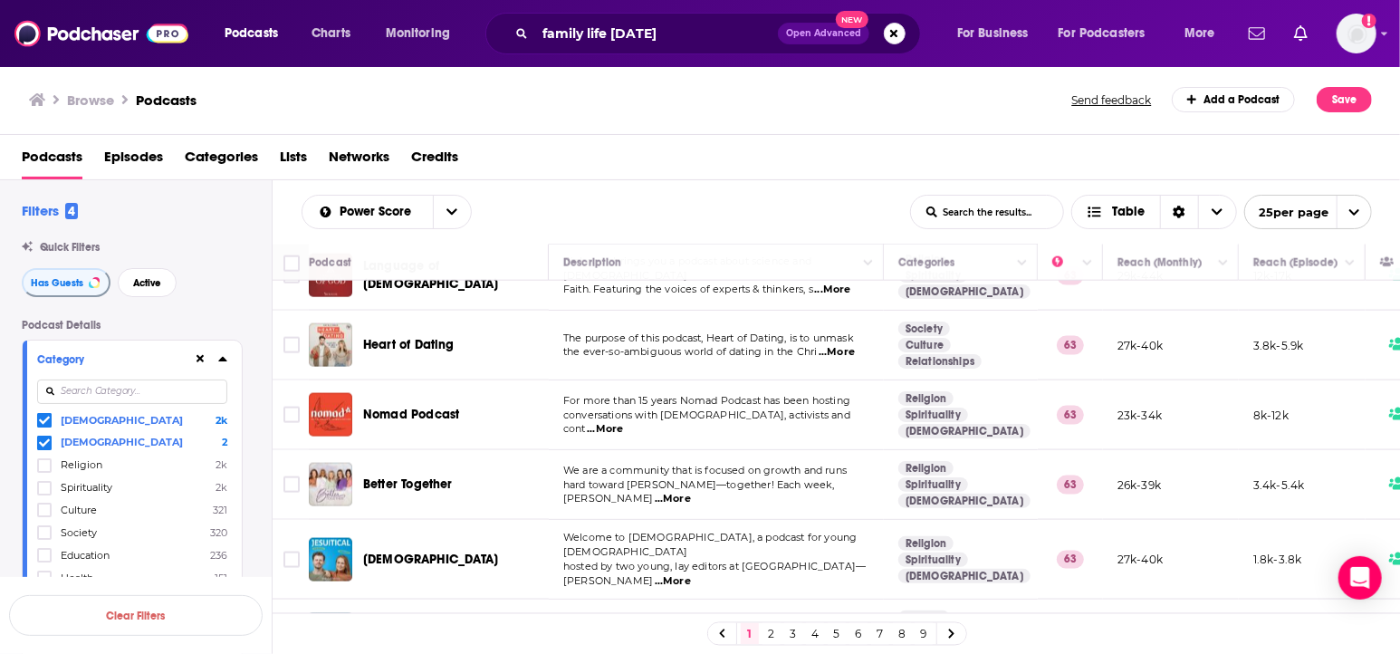
click at [837, 641] on span "...More" at bounding box center [839, 648] width 36 height 14
click at [473, 626] on span "The Boundless Show" at bounding box center [422, 633] width 119 height 15
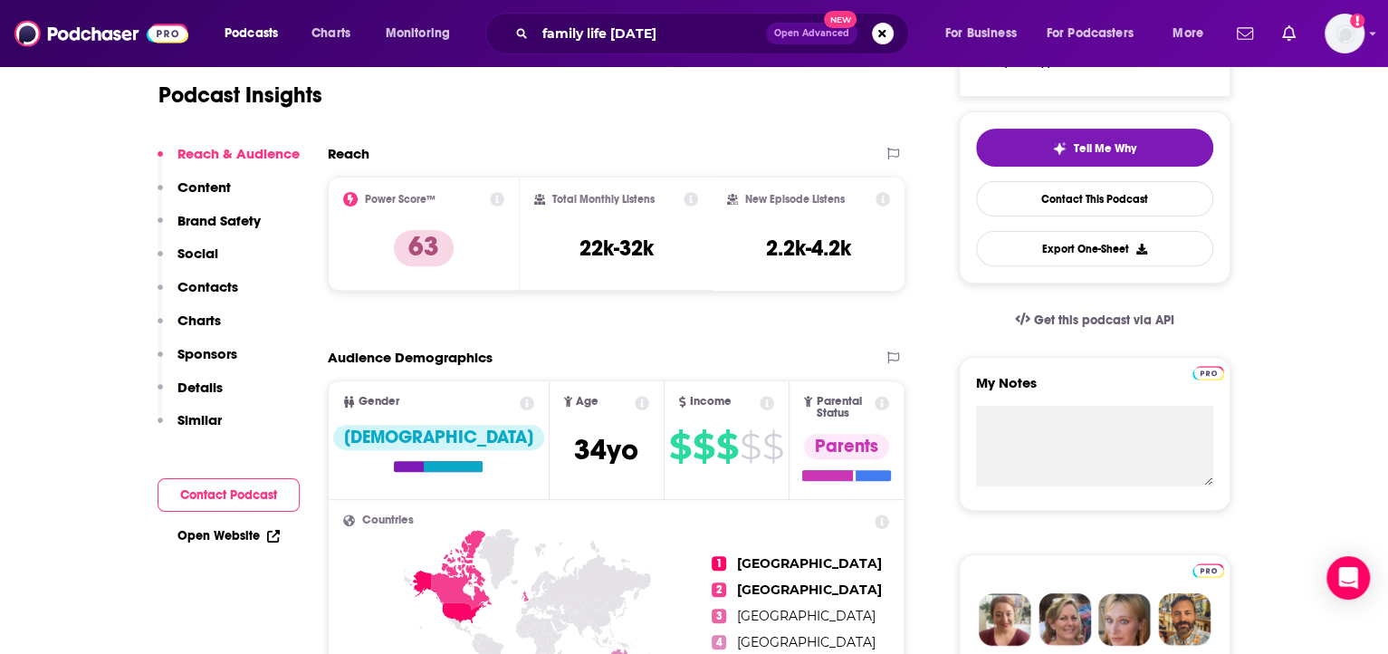
scroll to position [462, 0]
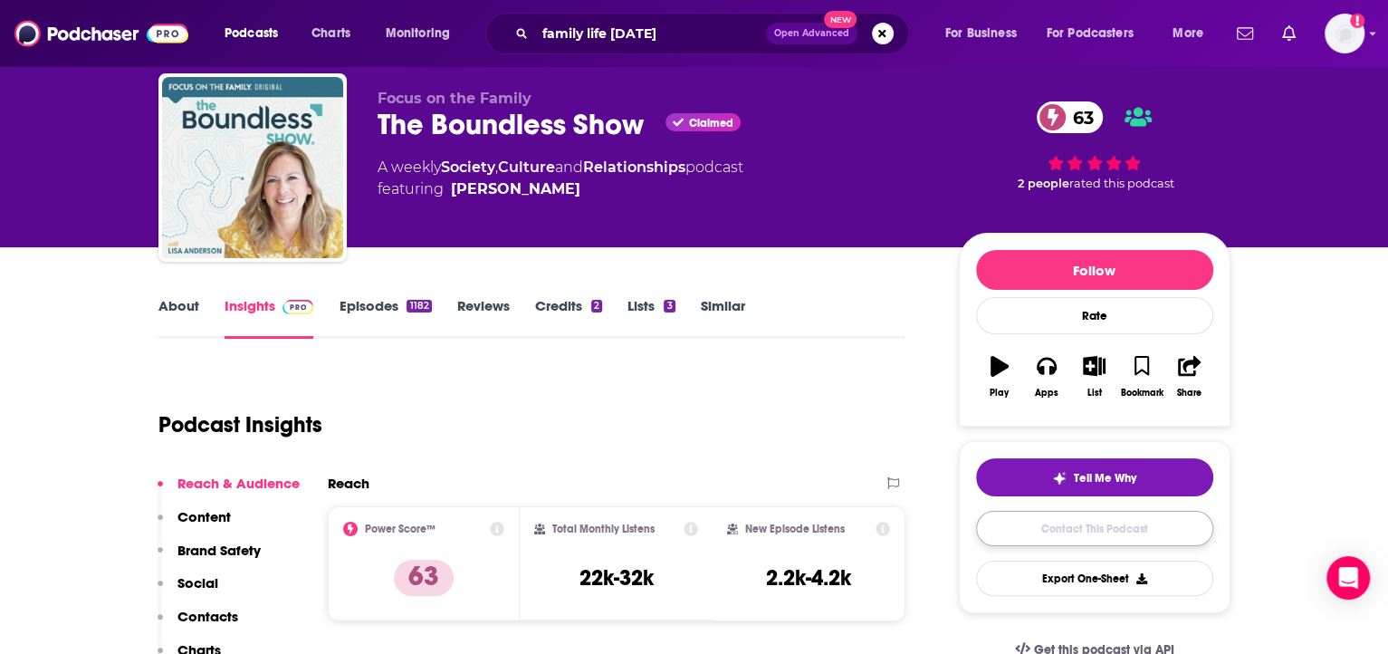
click at [1043, 521] on link "Contact This Podcast" at bounding box center [1094, 528] width 237 height 35
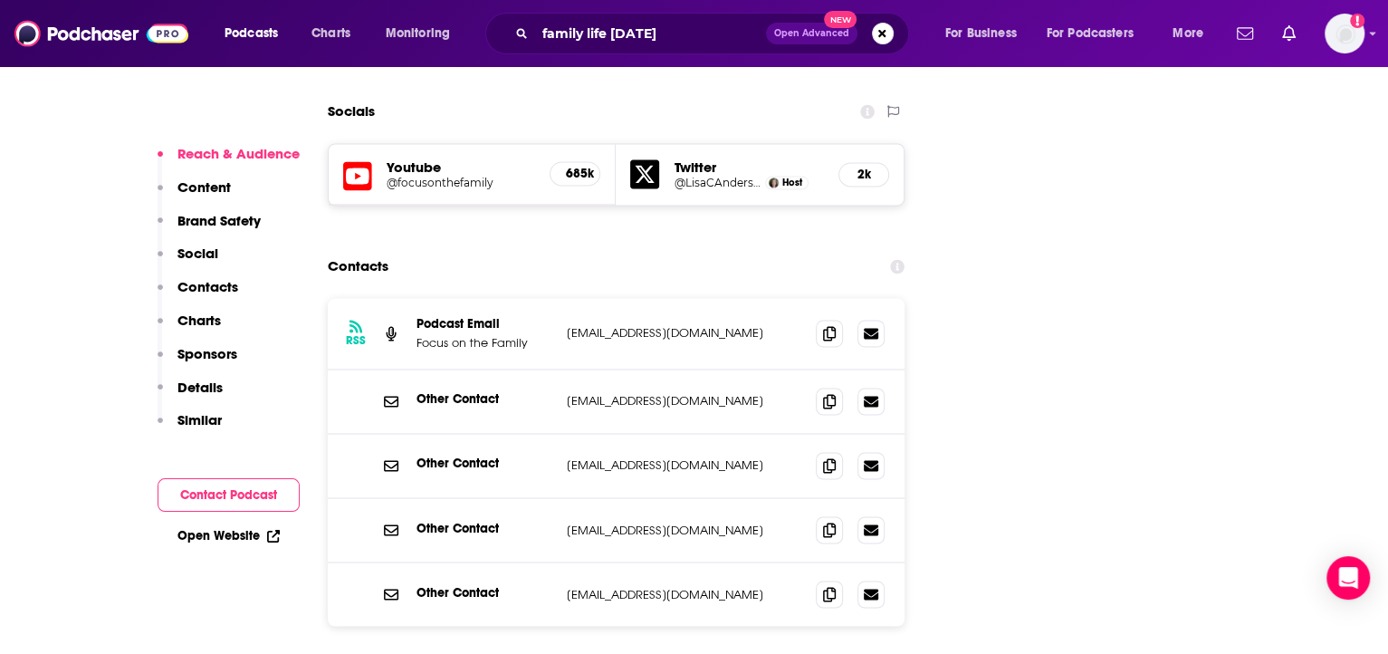
scroll to position [2002, 0]
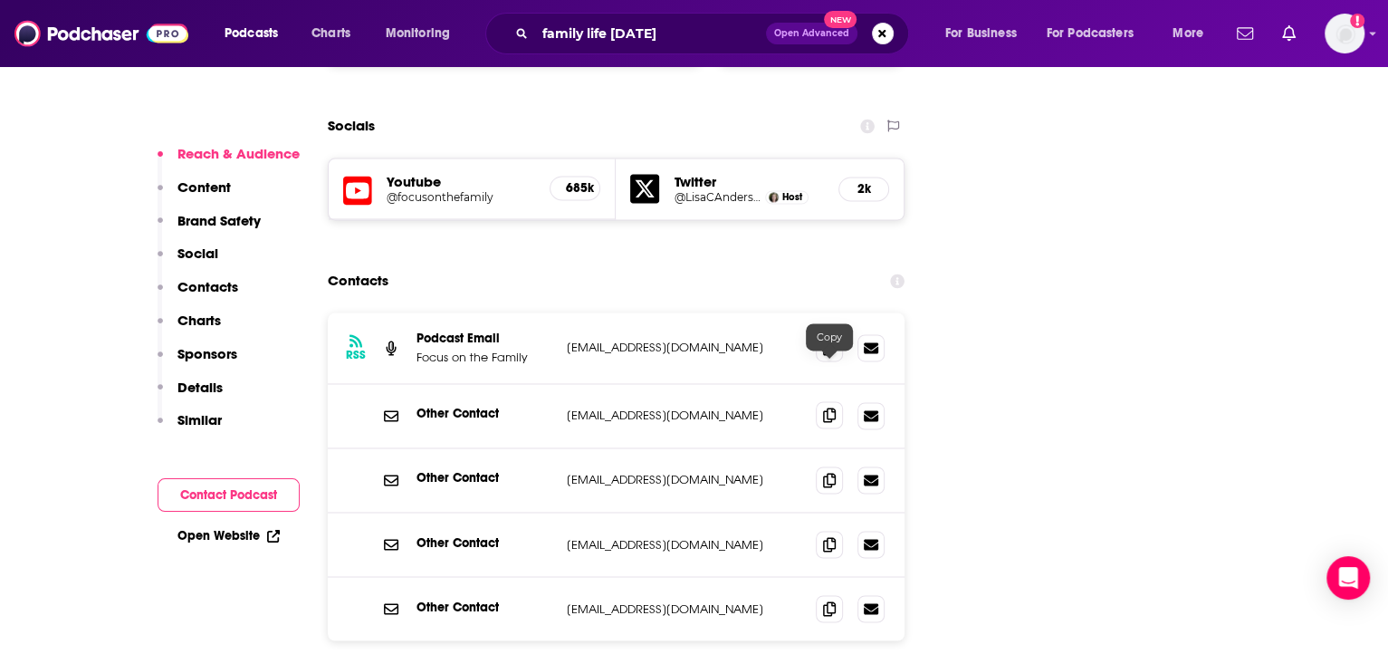
click at [823, 407] on icon at bounding box center [829, 414] width 13 height 14
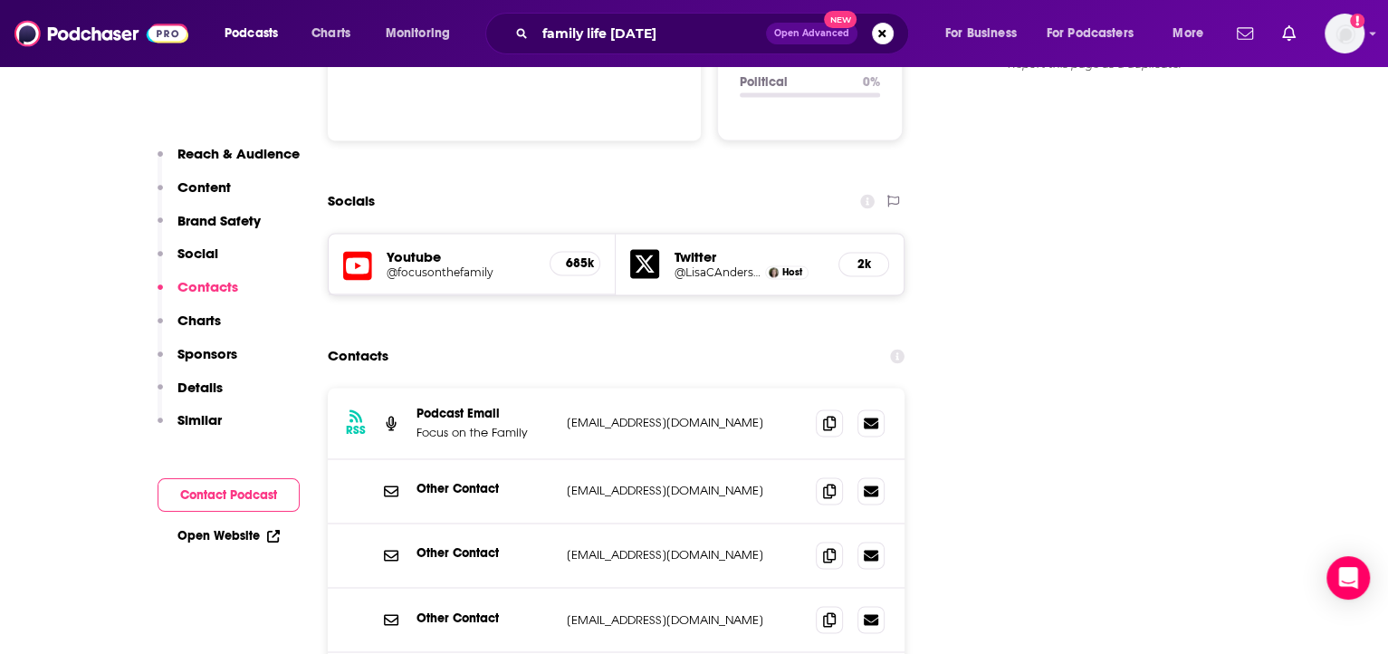
scroll to position [1923, 0]
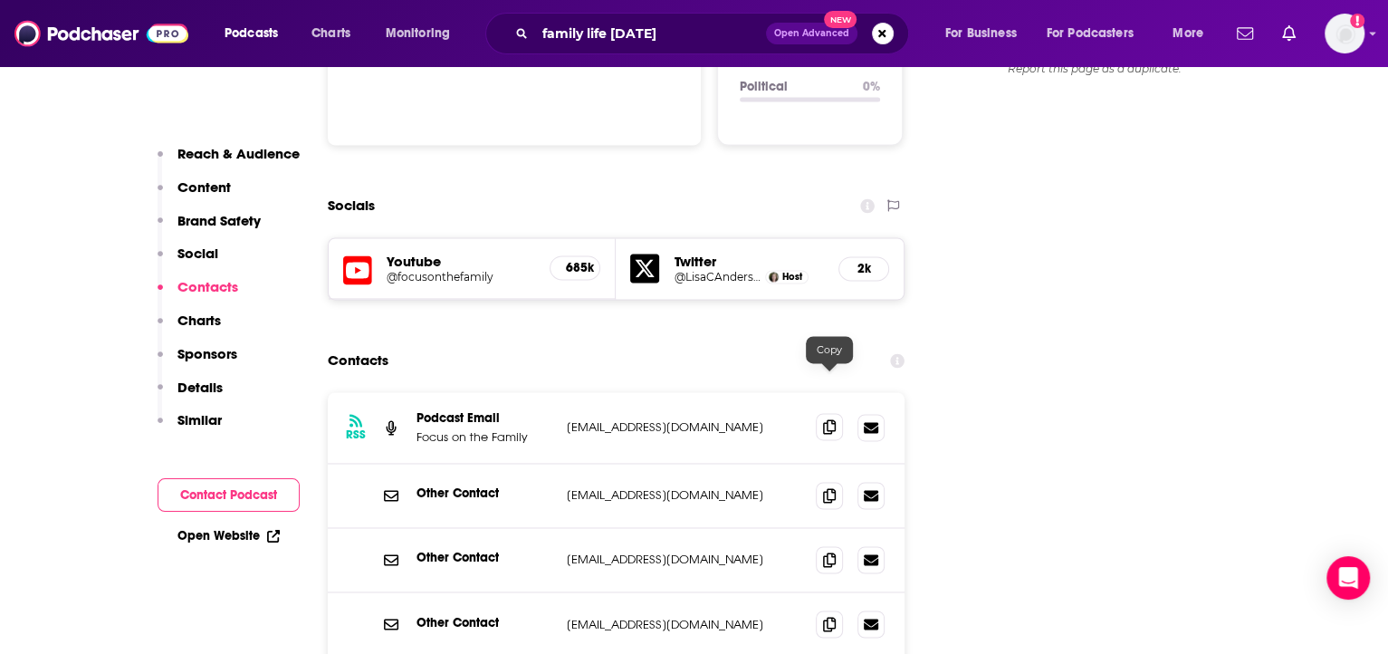
click at [826, 413] on span at bounding box center [829, 426] width 27 height 27
click at [723, 463] on div "Other Contact editor@boundless.org editor@boundless.org" at bounding box center [617, 495] width 578 height 64
click at [824, 487] on icon at bounding box center [829, 494] width 13 height 14
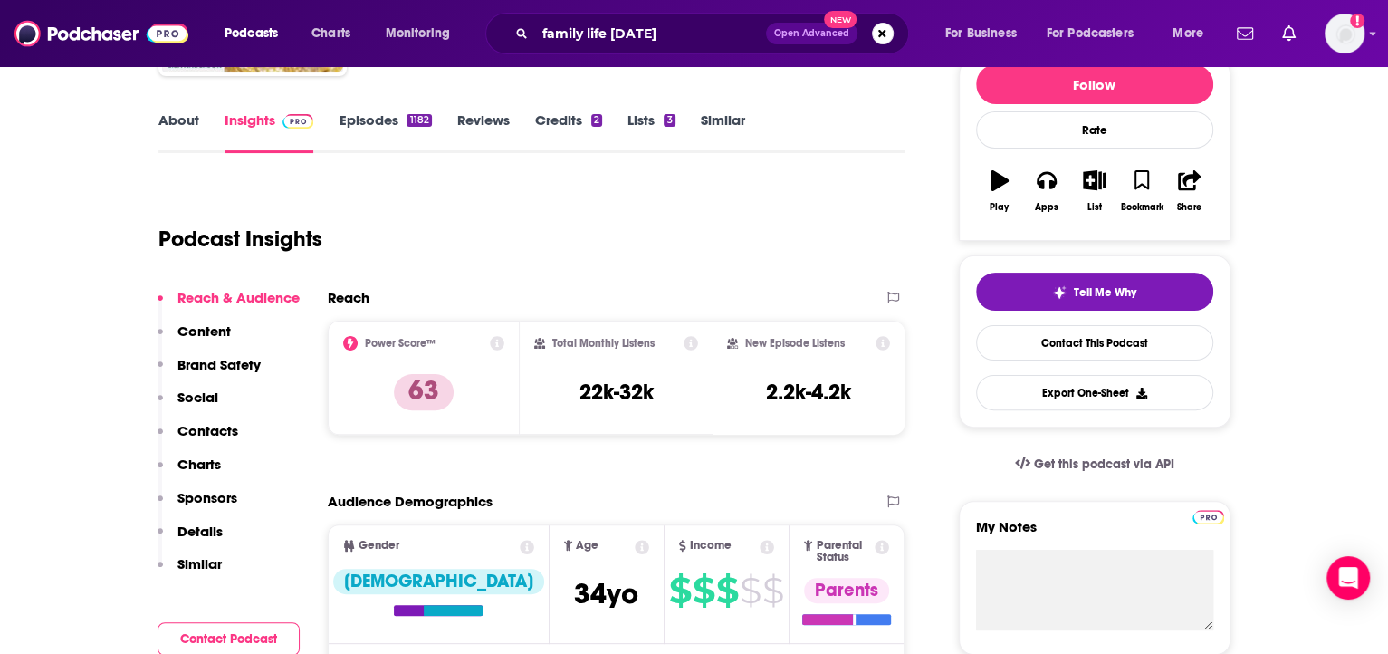
scroll to position [0, 0]
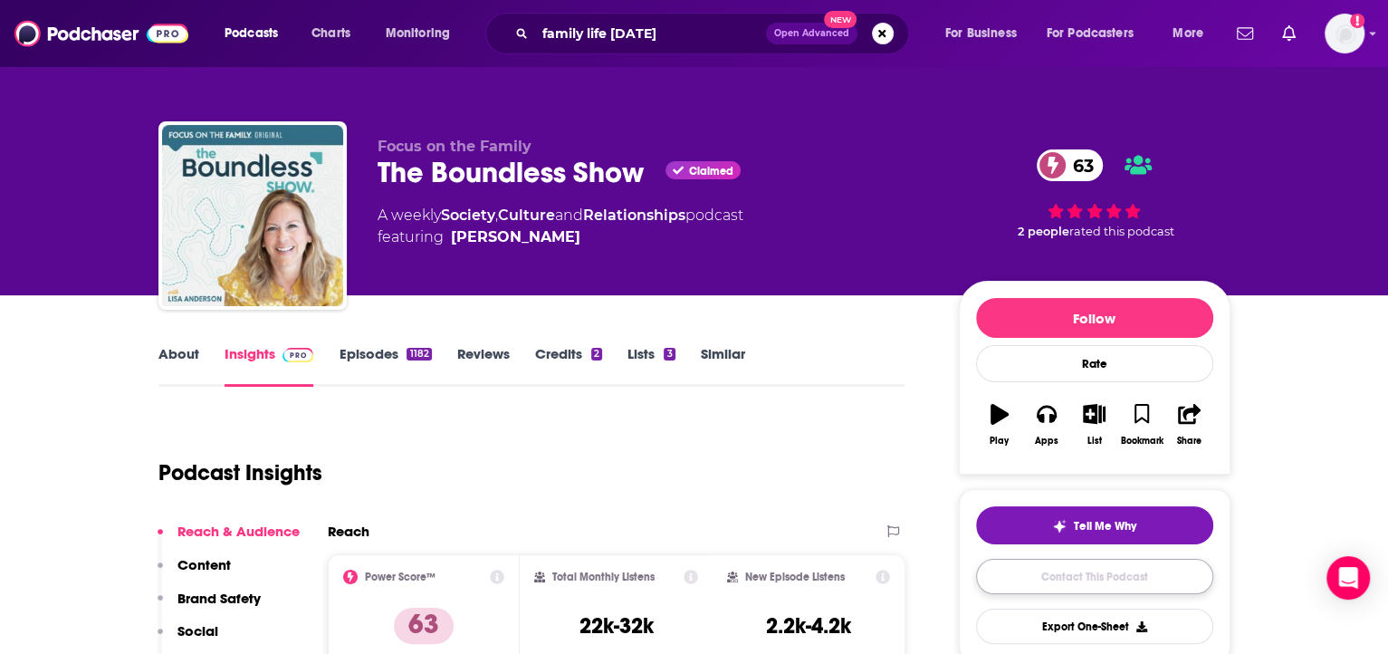
click at [1034, 574] on link "Contact This Podcast" at bounding box center [1094, 576] width 237 height 35
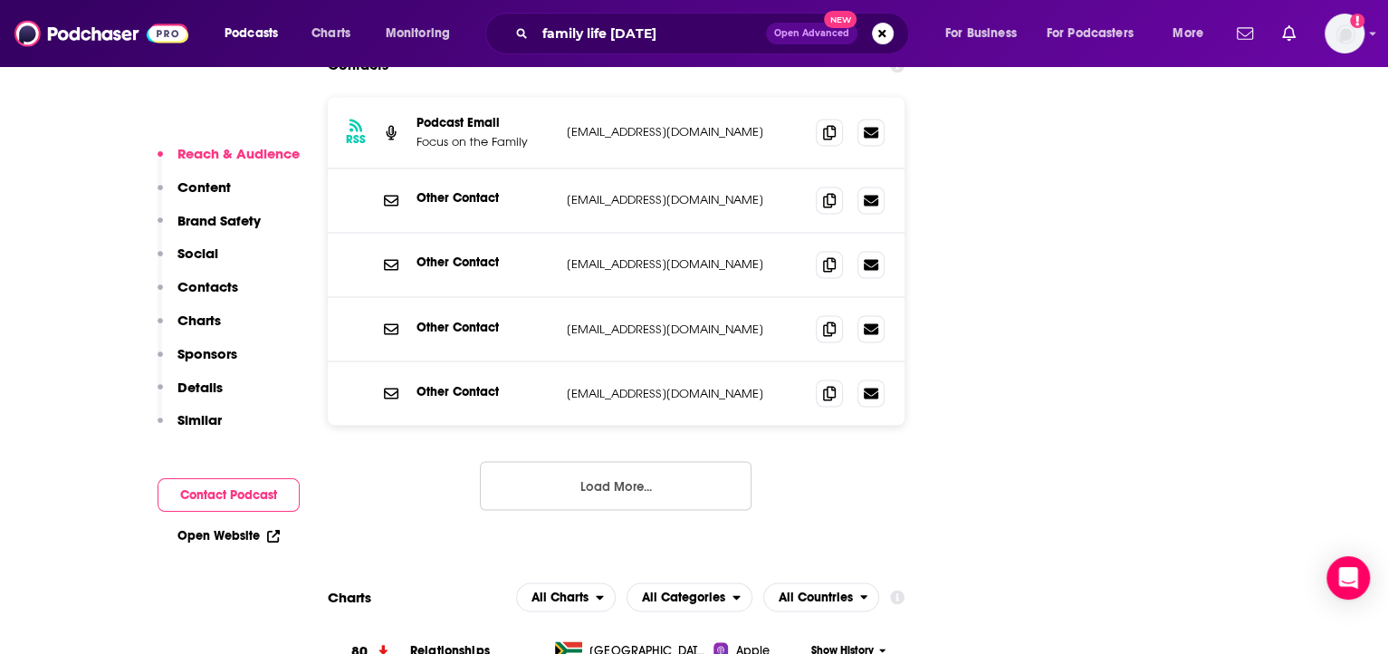
scroll to position [2215, 0]
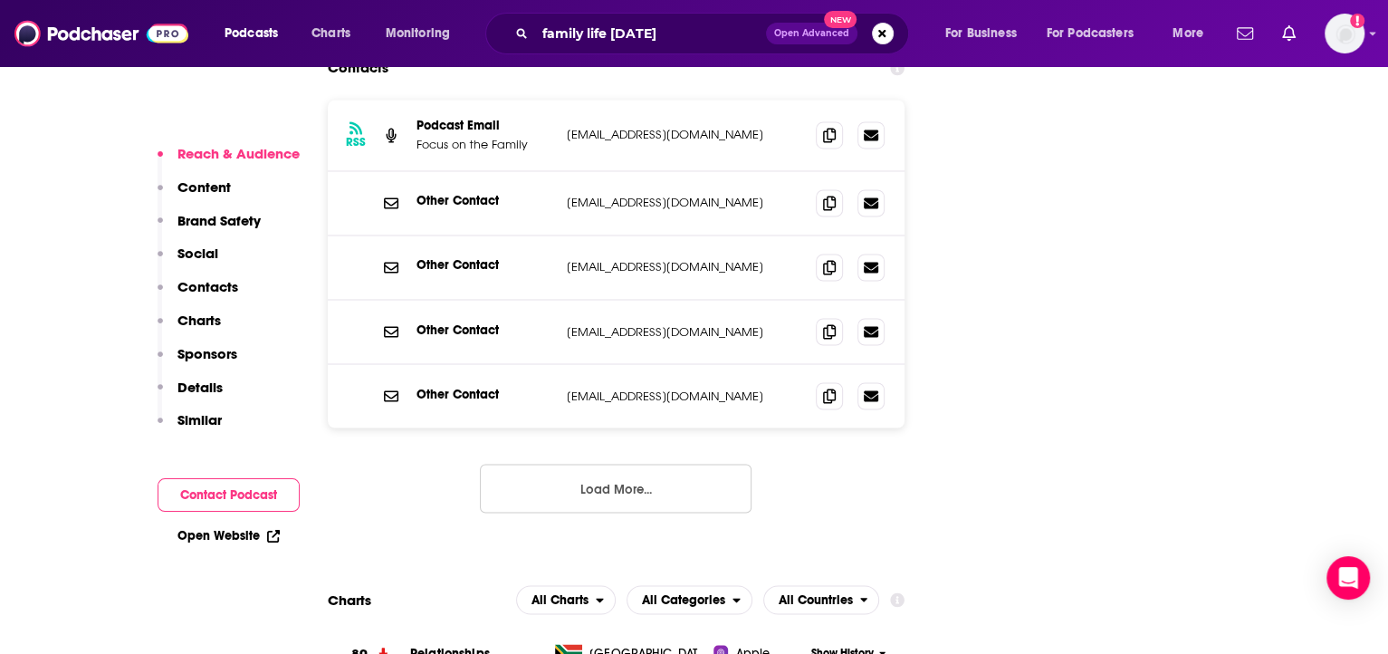
click at [712, 463] on button "Load More..." at bounding box center [616, 487] width 272 height 49
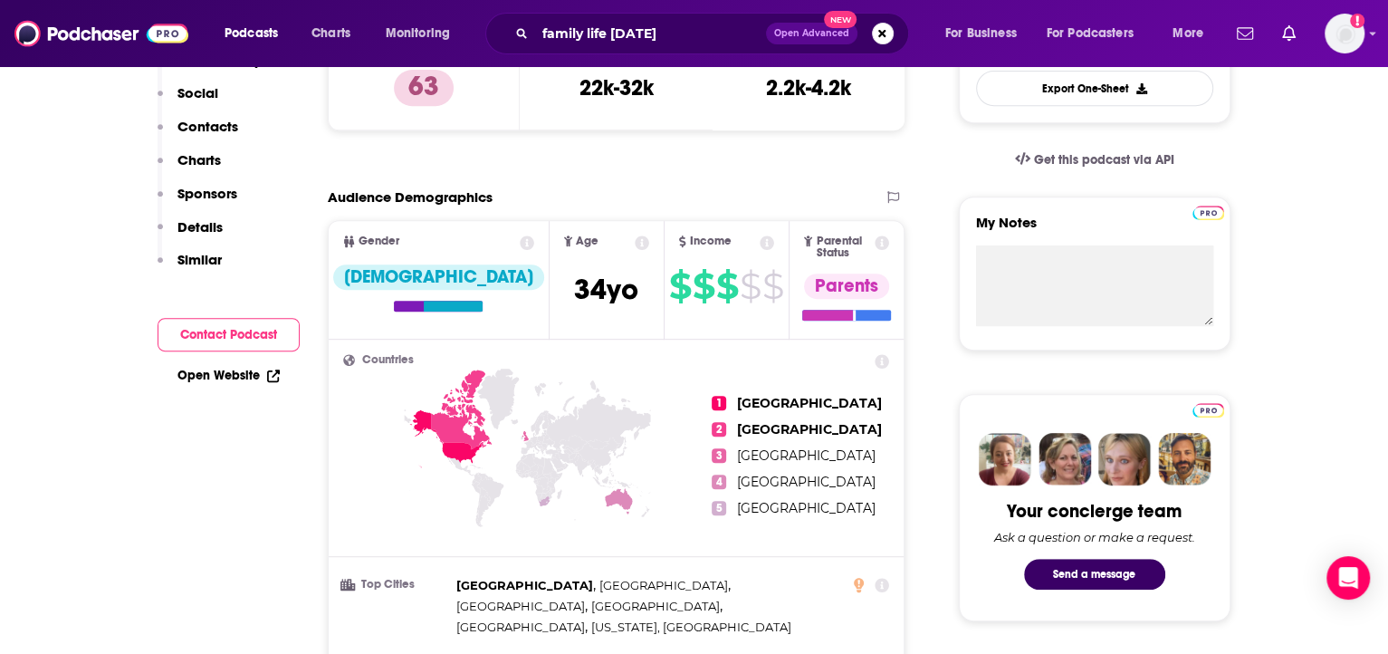
scroll to position [210, 0]
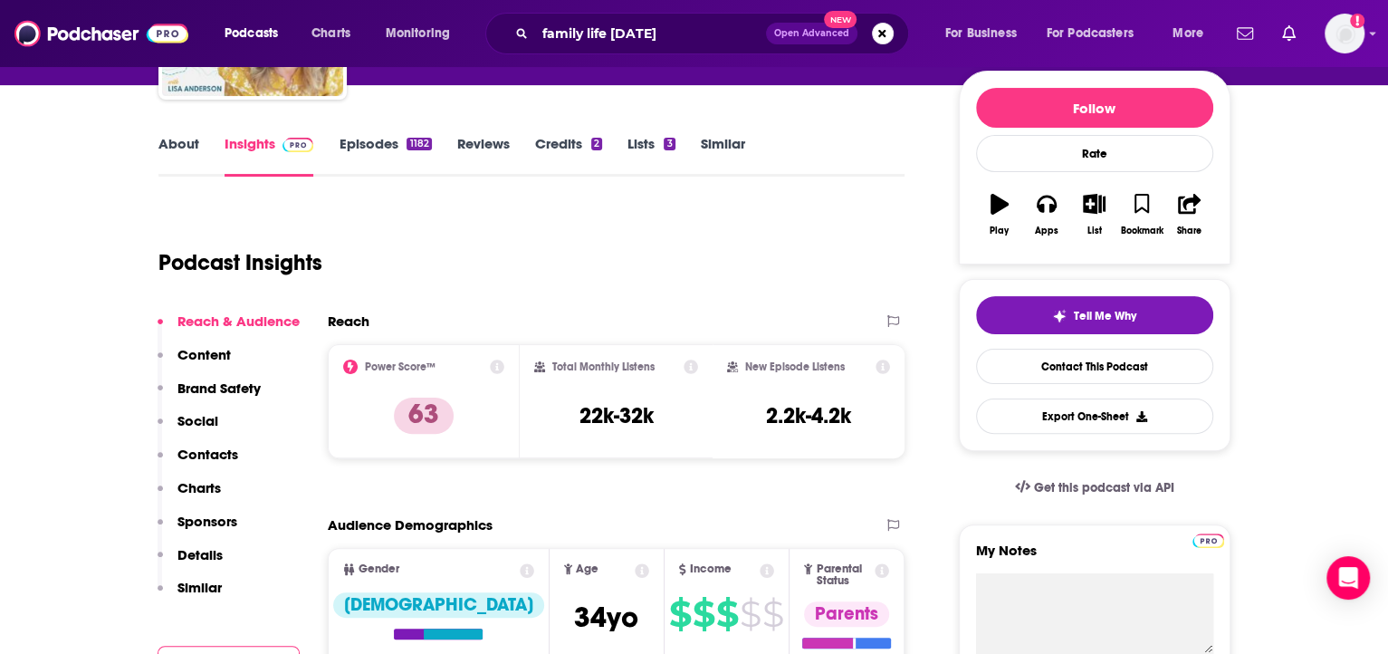
click at [188, 143] on link "About" at bounding box center [178, 156] width 41 height 42
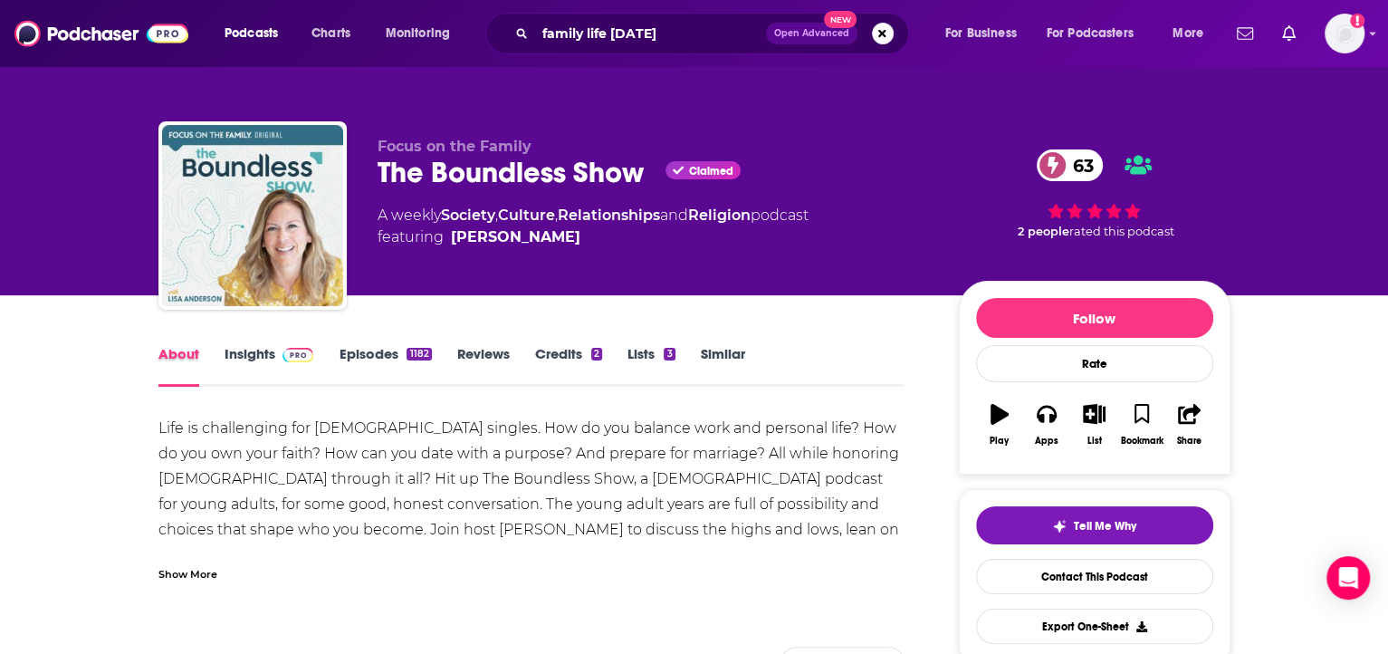
click at [221, 364] on div "About" at bounding box center [191, 366] width 66 height 42
click at [235, 356] on link "Insights" at bounding box center [270, 366] width 90 height 42
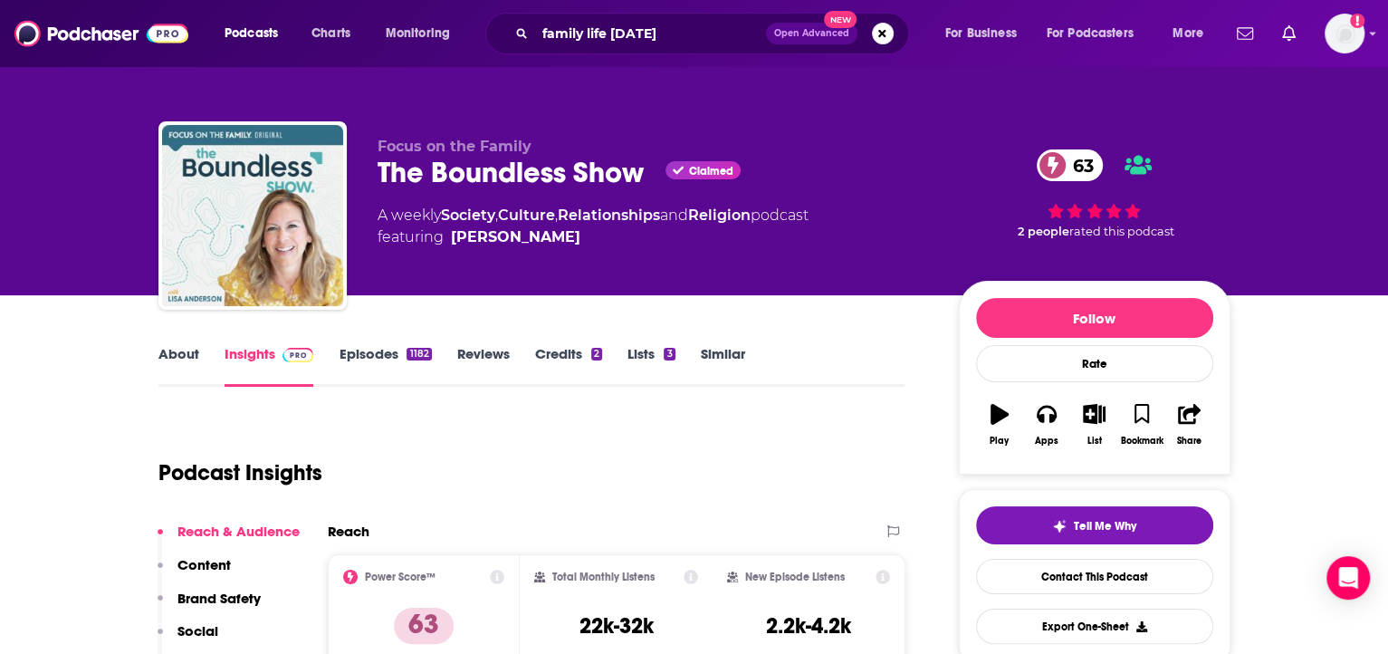
scroll to position [98, 0]
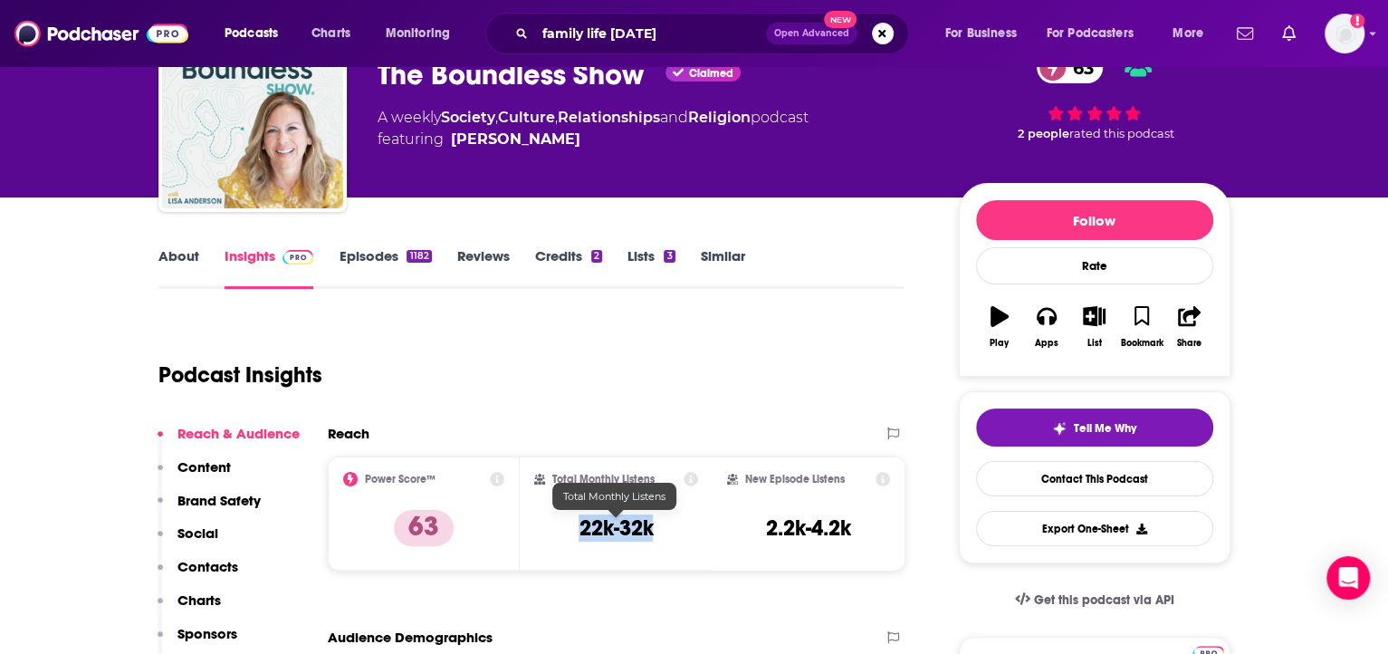
drag, startPoint x: 578, startPoint y: 528, endPoint x: 692, endPoint y: 534, distance: 114.2
click at [691, 534] on div "Total Monthly Listens 22k-32k" at bounding box center [616, 513] width 164 height 83
copy h3 "22k-32k"
click at [629, 413] on div "Podcast Insights" at bounding box center [531, 371] width 747 height 107
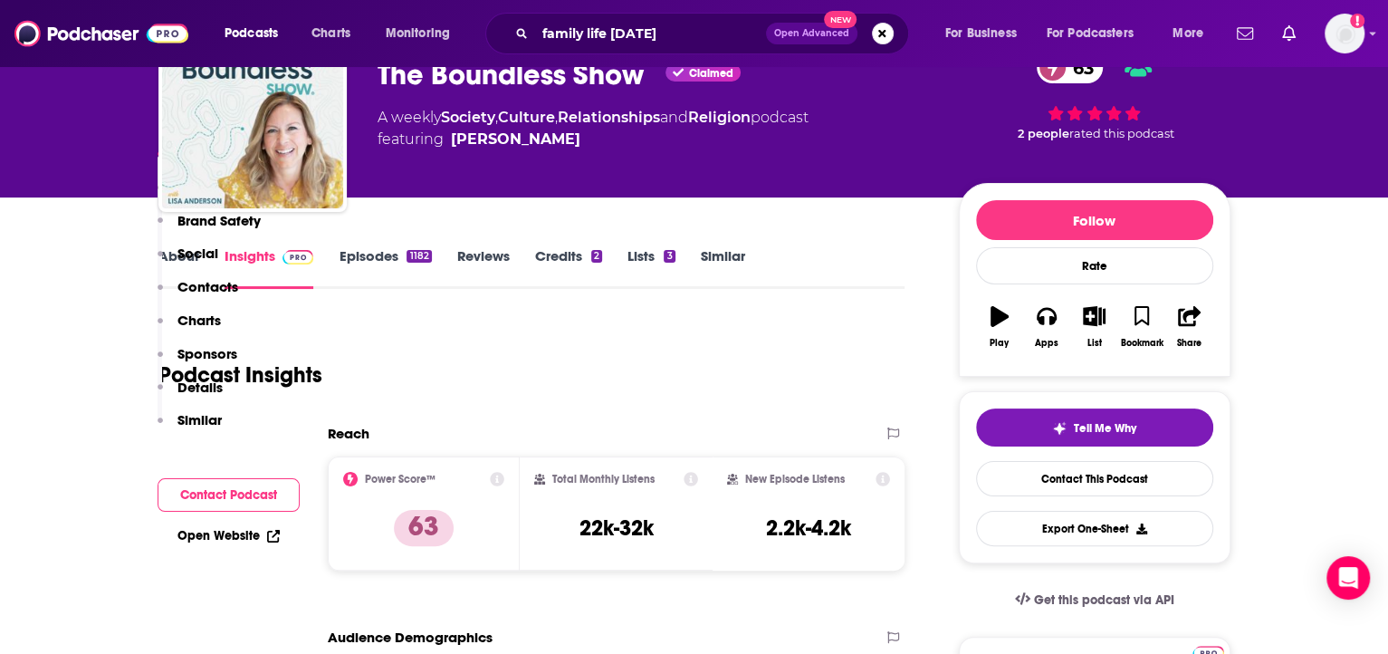
scroll to position [405, 0]
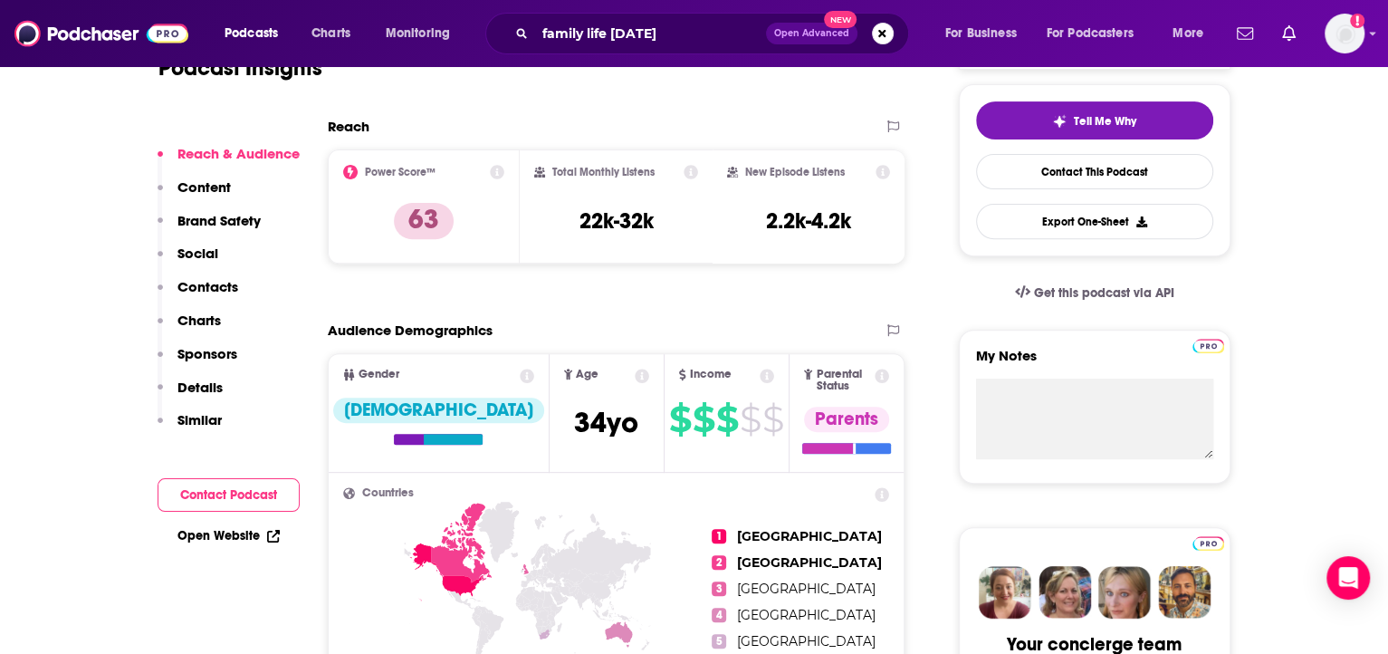
click at [218, 530] on link "Open Website" at bounding box center [228, 535] width 102 height 15
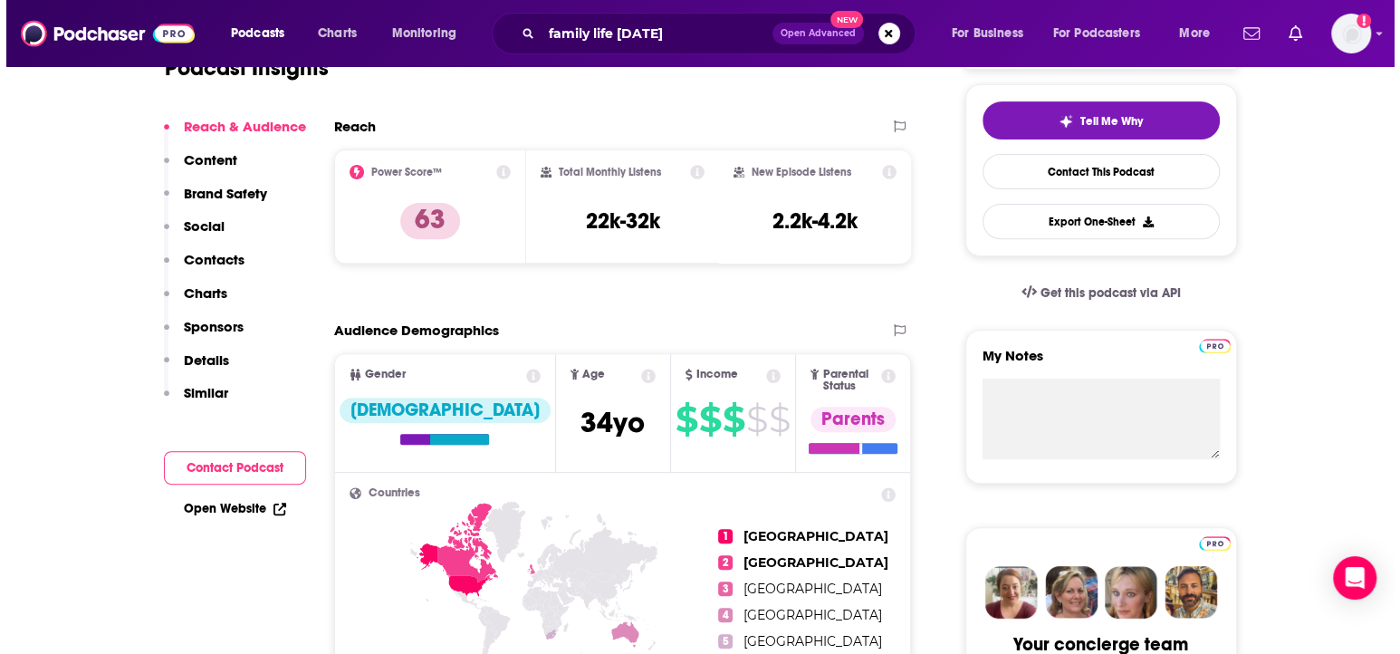
scroll to position [0, 0]
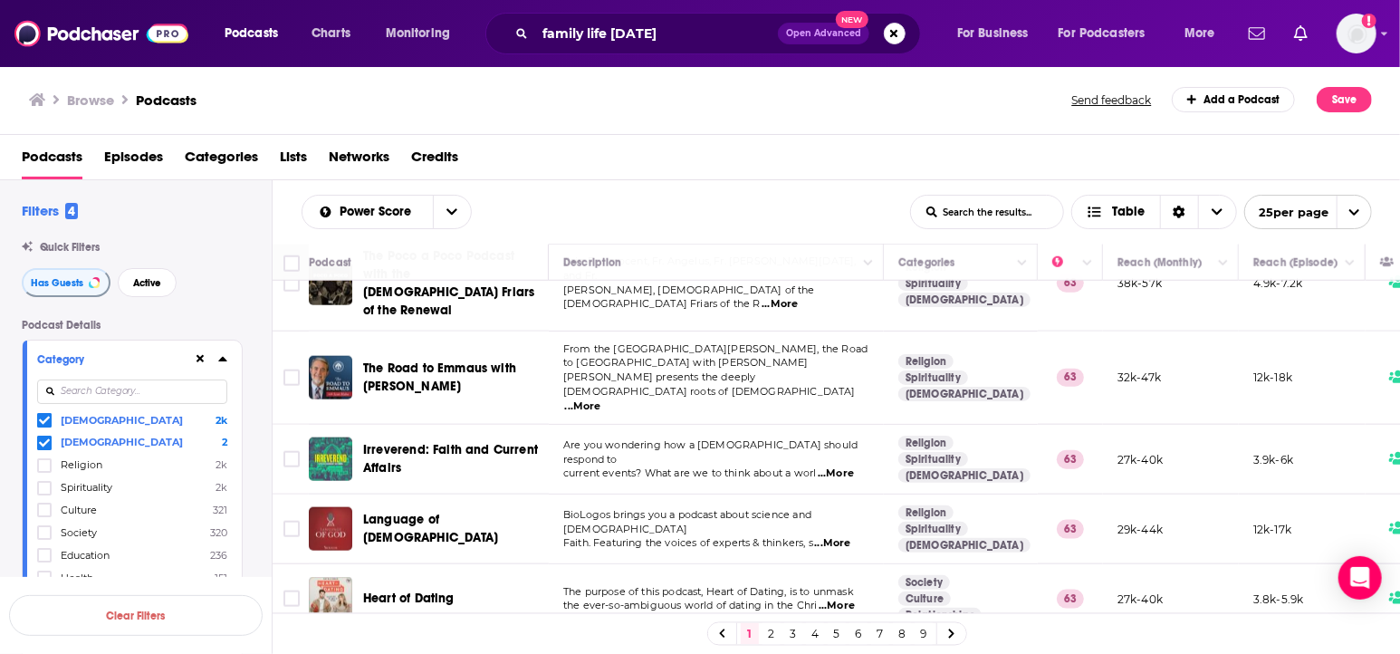
scroll to position [1474, 0]
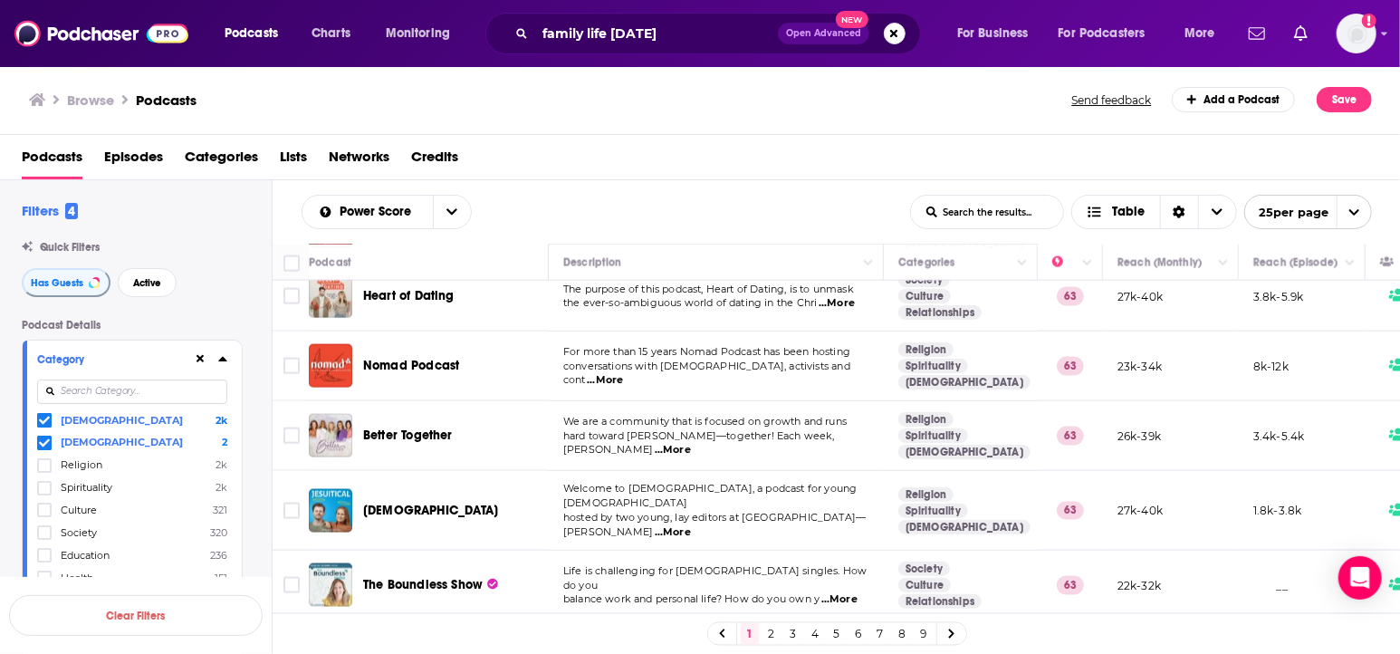
click at [771, 634] on link "2" at bounding box center [771, 634] width 18 height 22
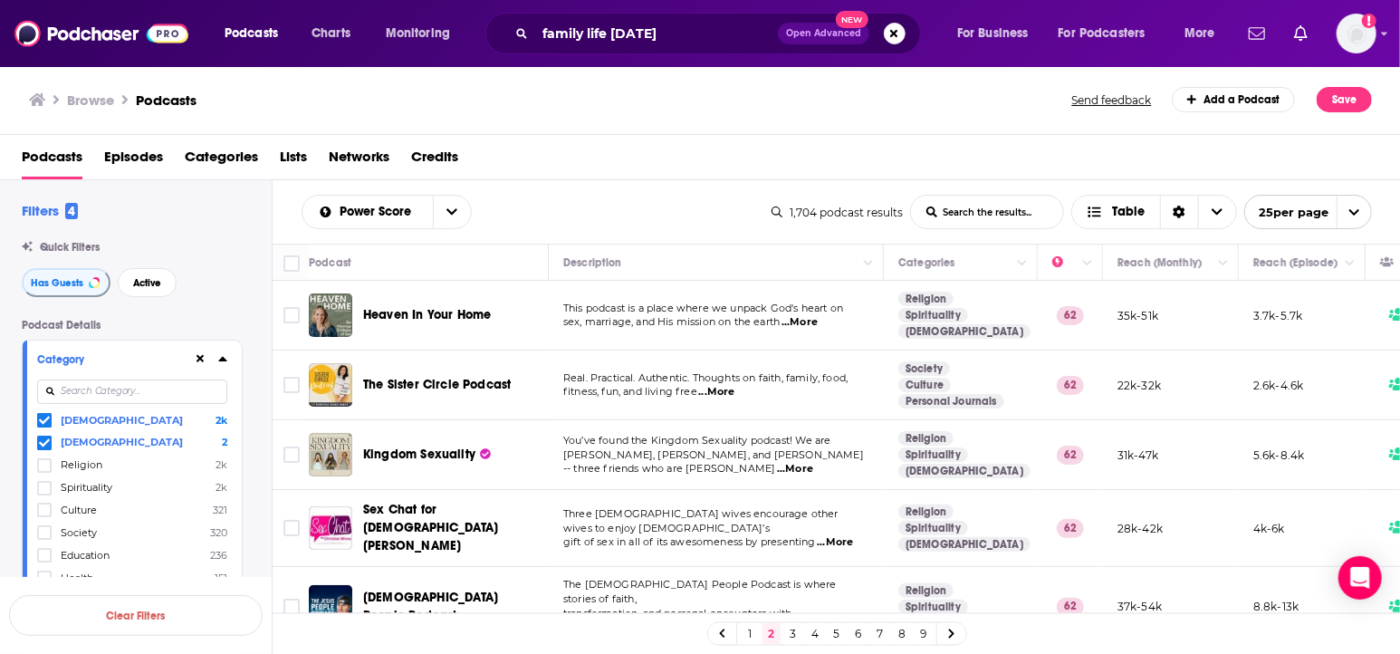
click at [722, 390] on span "...More" at bounding box center [716, 392] width 36 height 14
click at [459, 387] on span "The Sister Circle Podcast" at bounding box center [437, 384] width 148 height 15
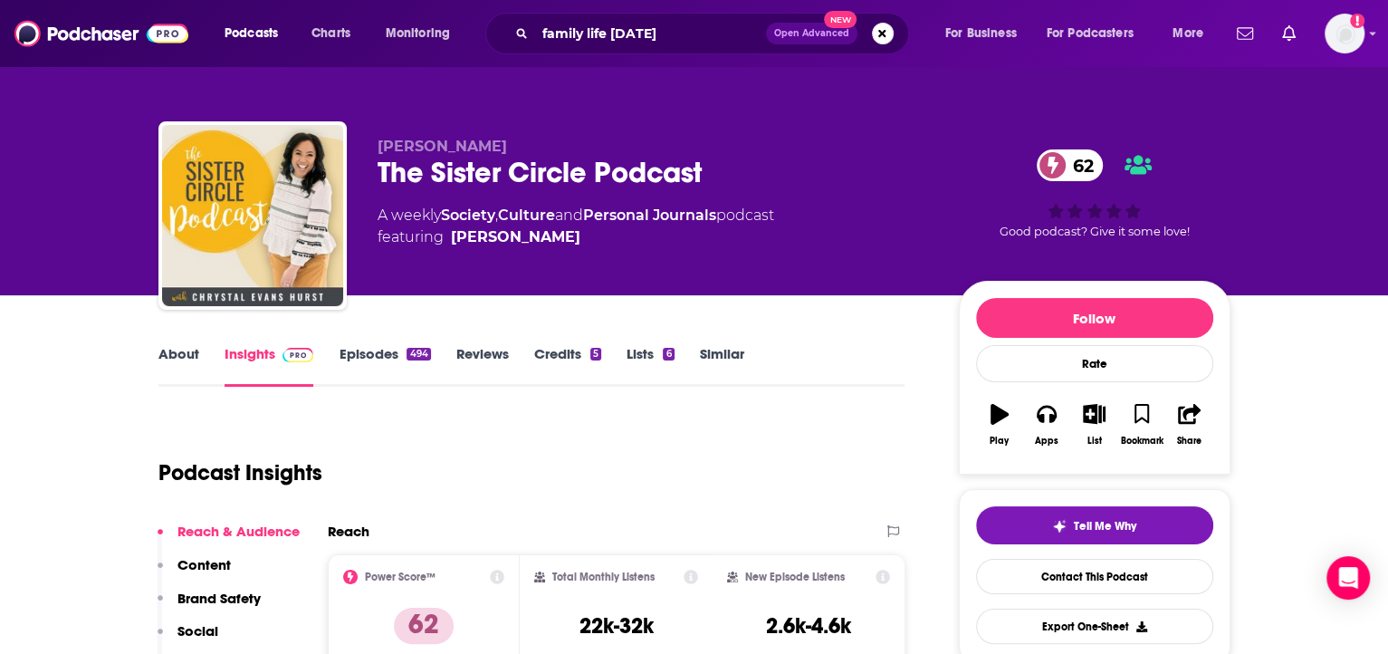
click at [167, 358] on link "About" at bounding box center [178, 366] width 41 height 42
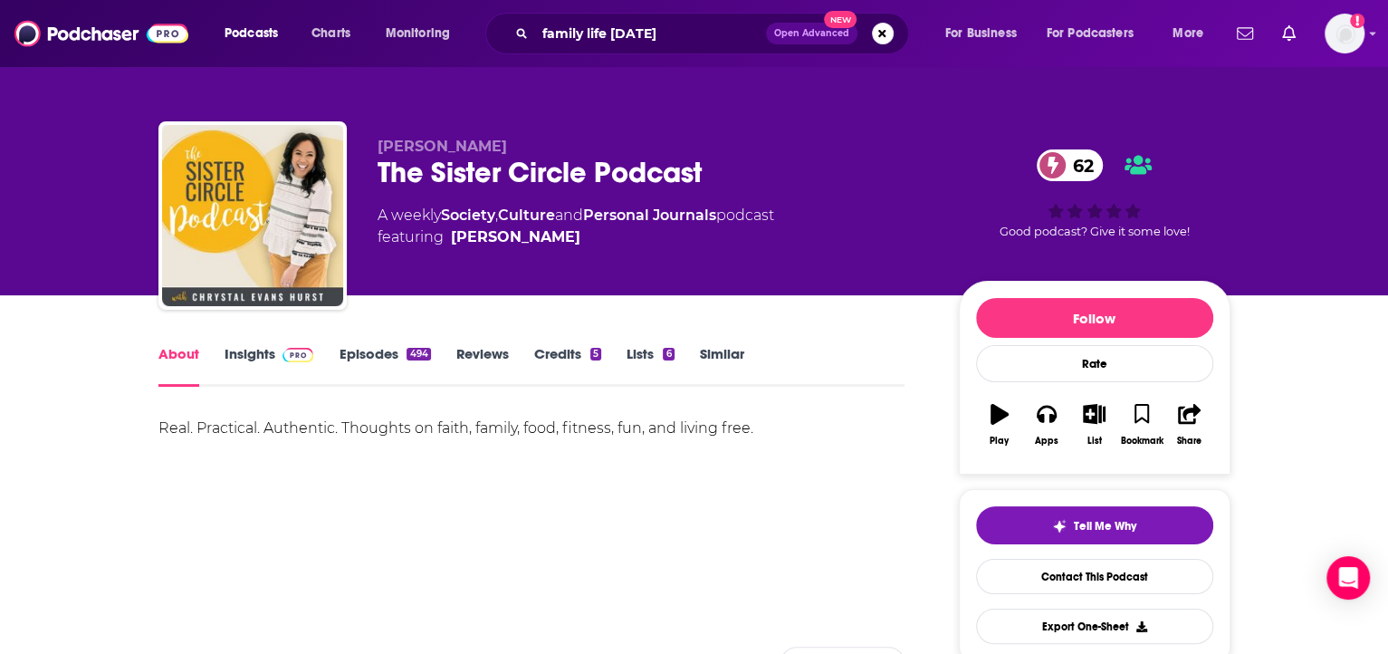
click at [261, 365] on link "Insights" at bounding box center [270, 366] width 90 height 42
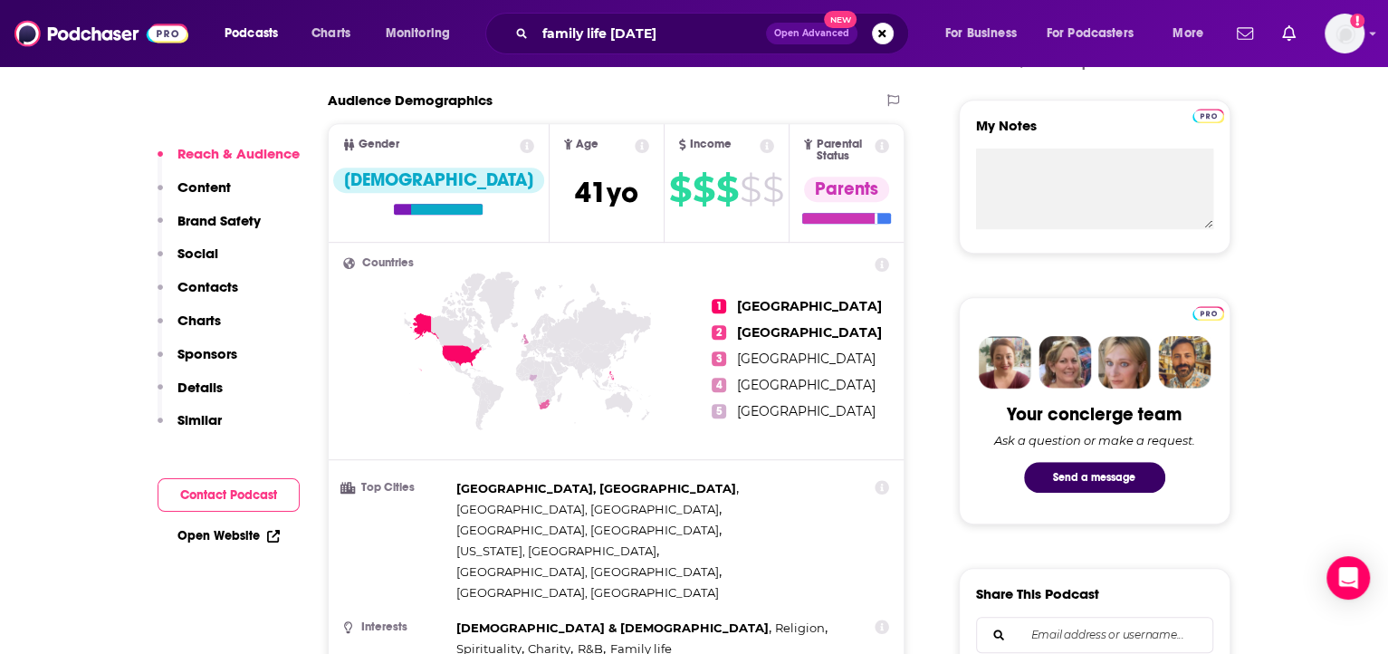
scroll to position [778, 0]
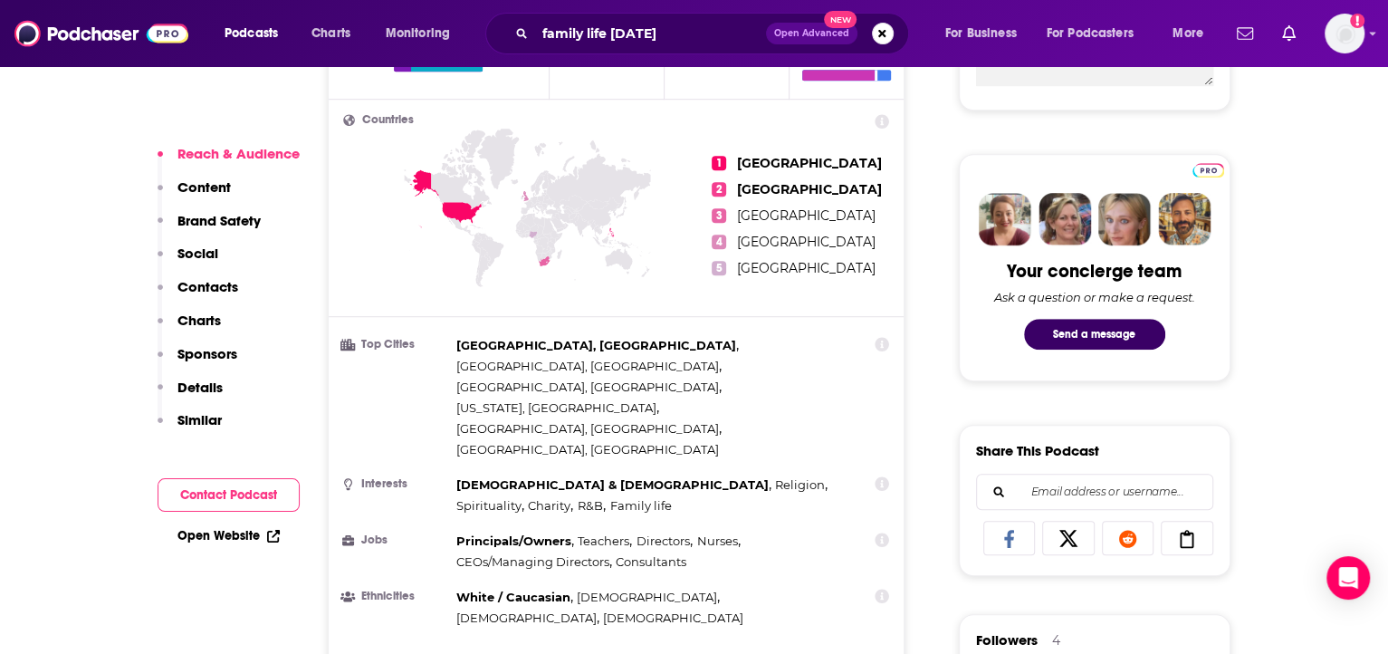
click at [228, 486] on button "Contact Podcast" at bounding box center [229, 494] width 142 height 33
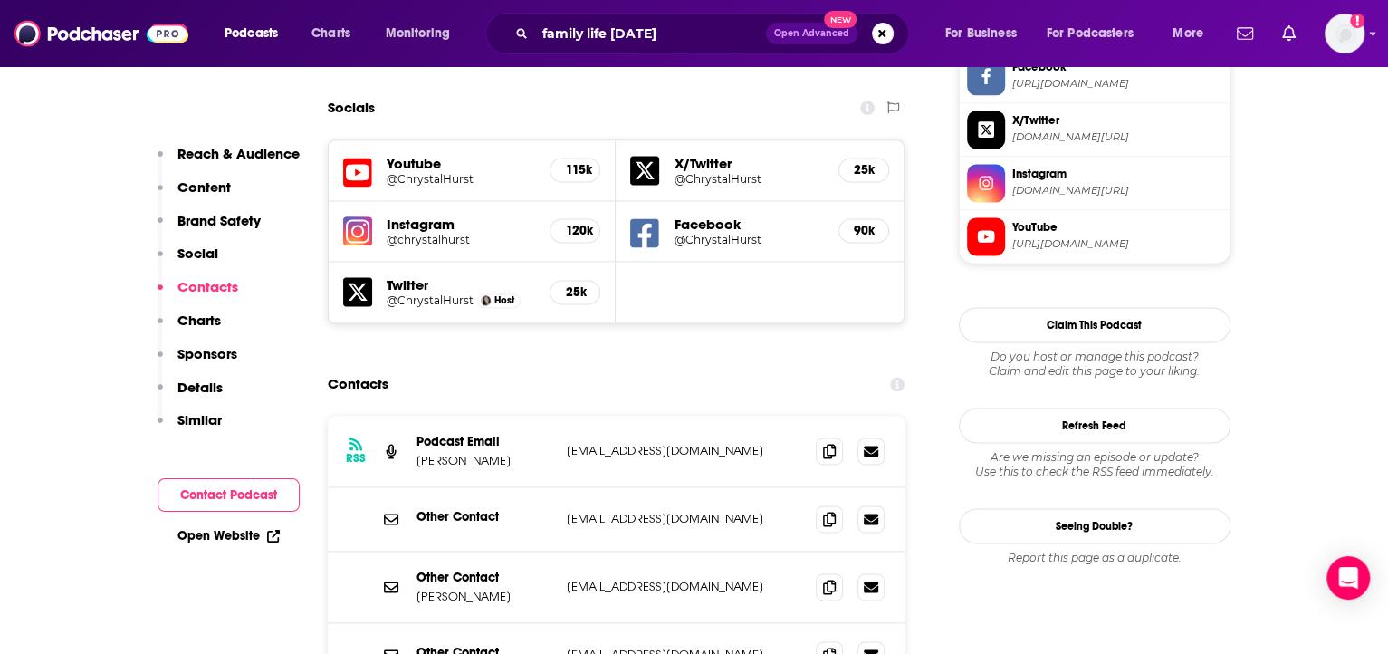
scroll to position [1765, 0]
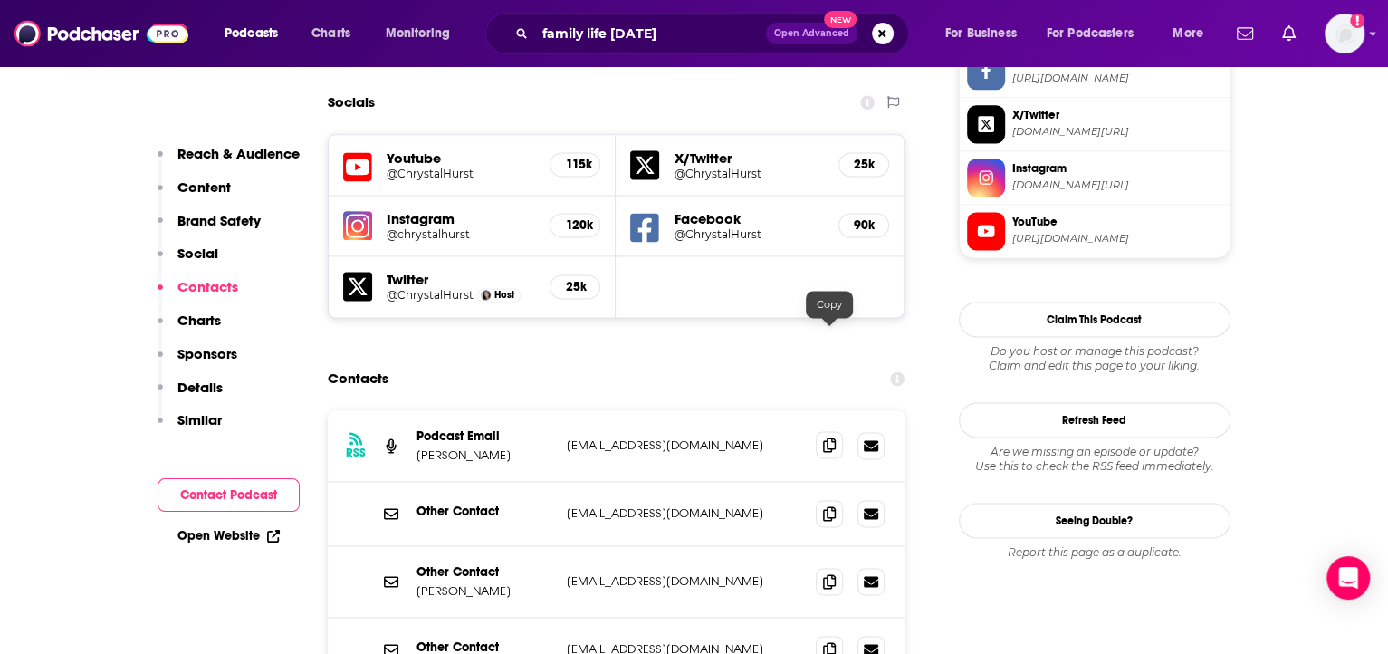
click at [827, 437] on icon at bounding box center [829, 444] width 13 height 14
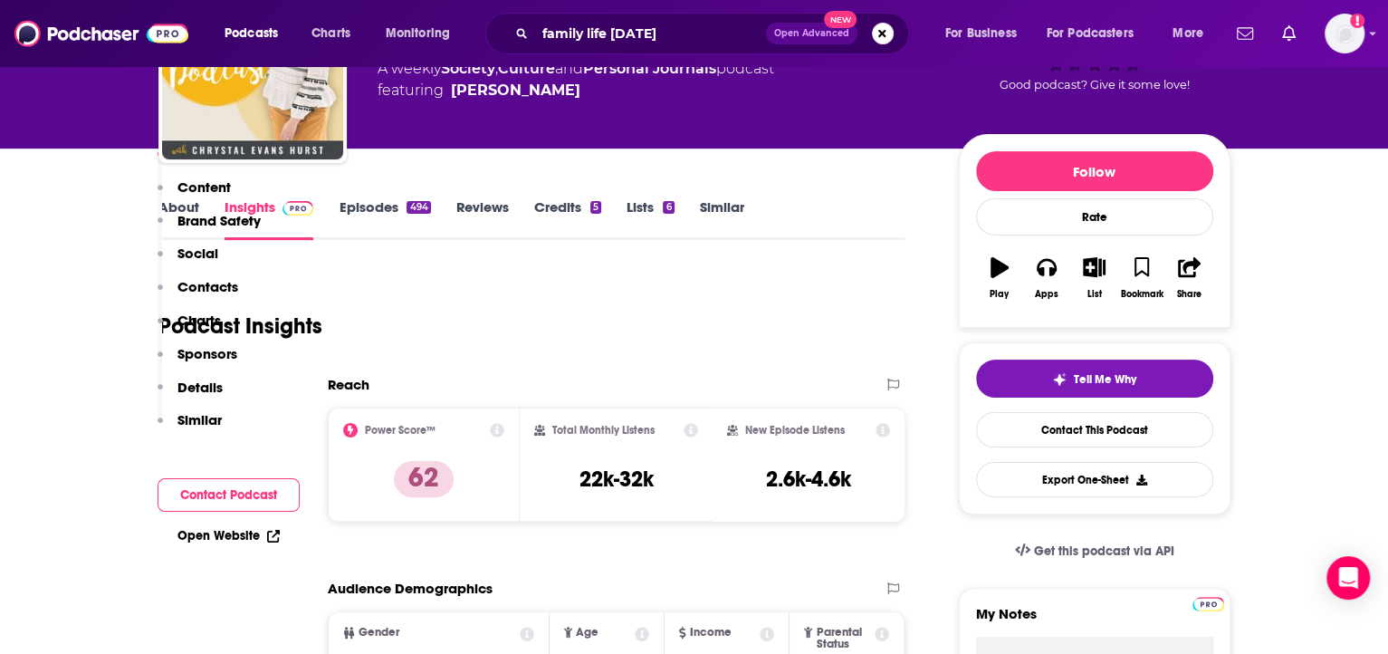
scroll to position [449, 0]
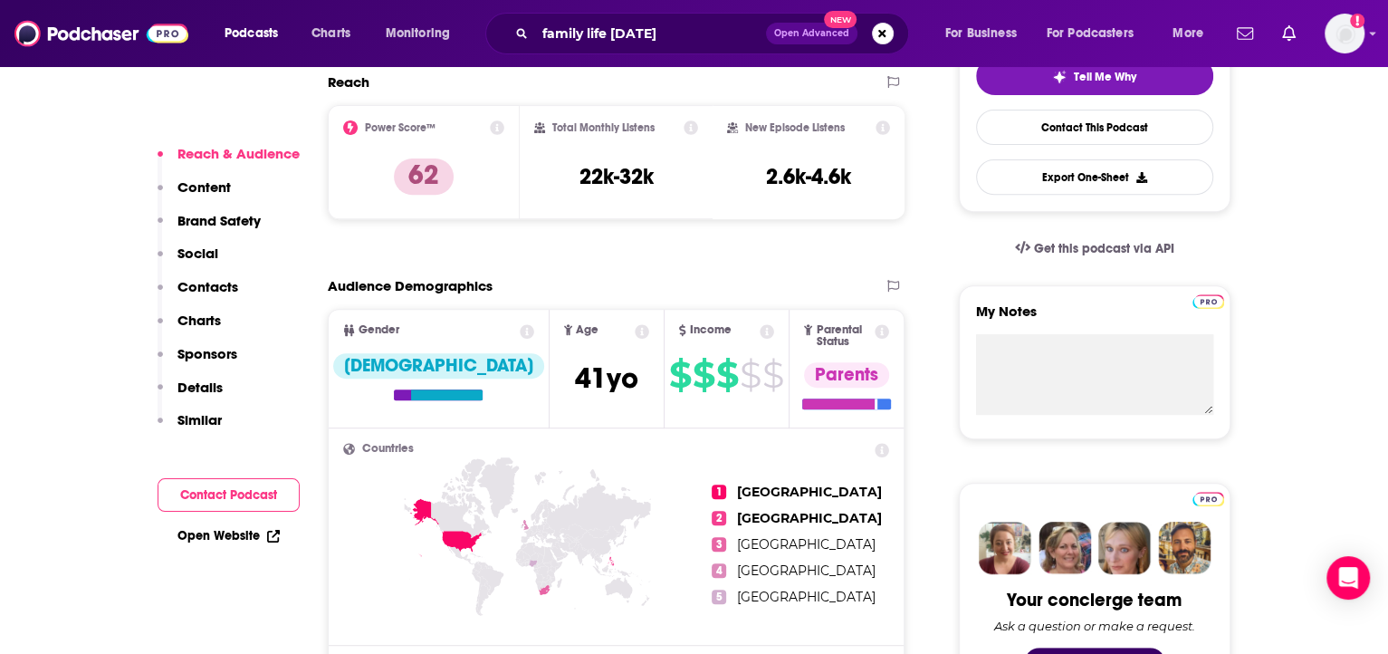
click at [240, 539] on link "Open Website" at bounding box center [228, 535] width 102 height 15
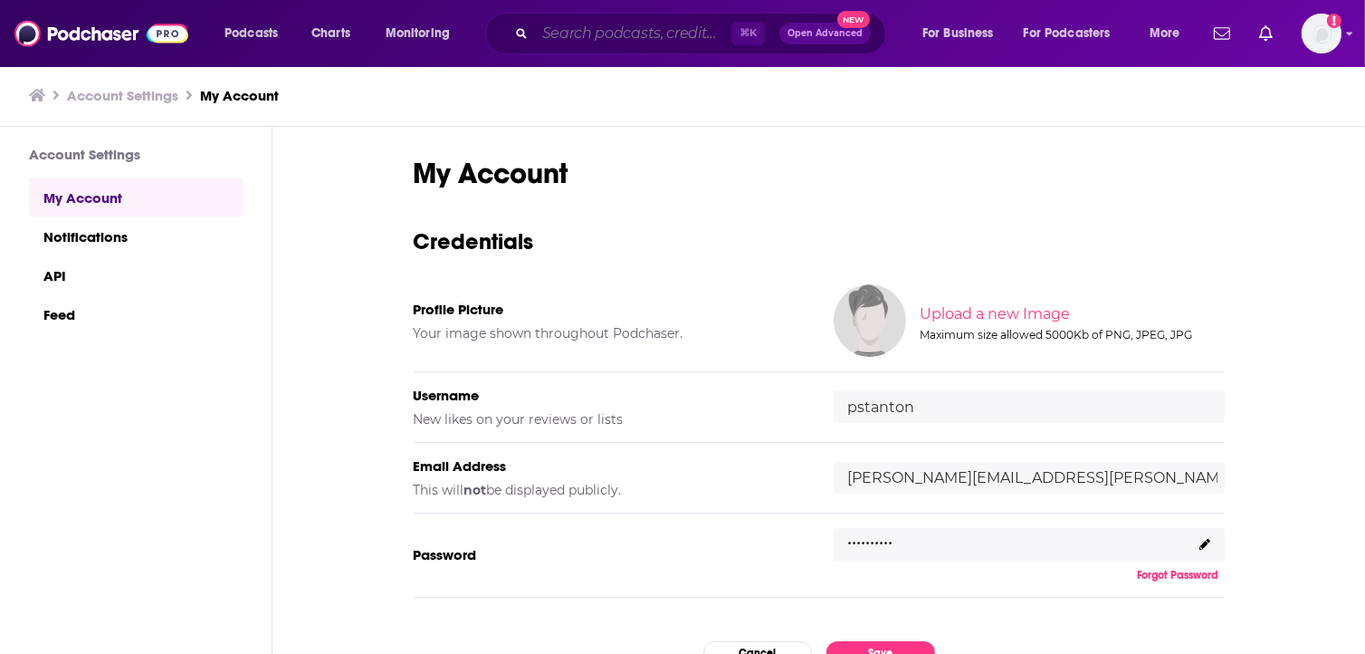
click at [660, 27] on input "Search podcasts, credits, & more..." at bounding box center [633, 33] width 196 height 29
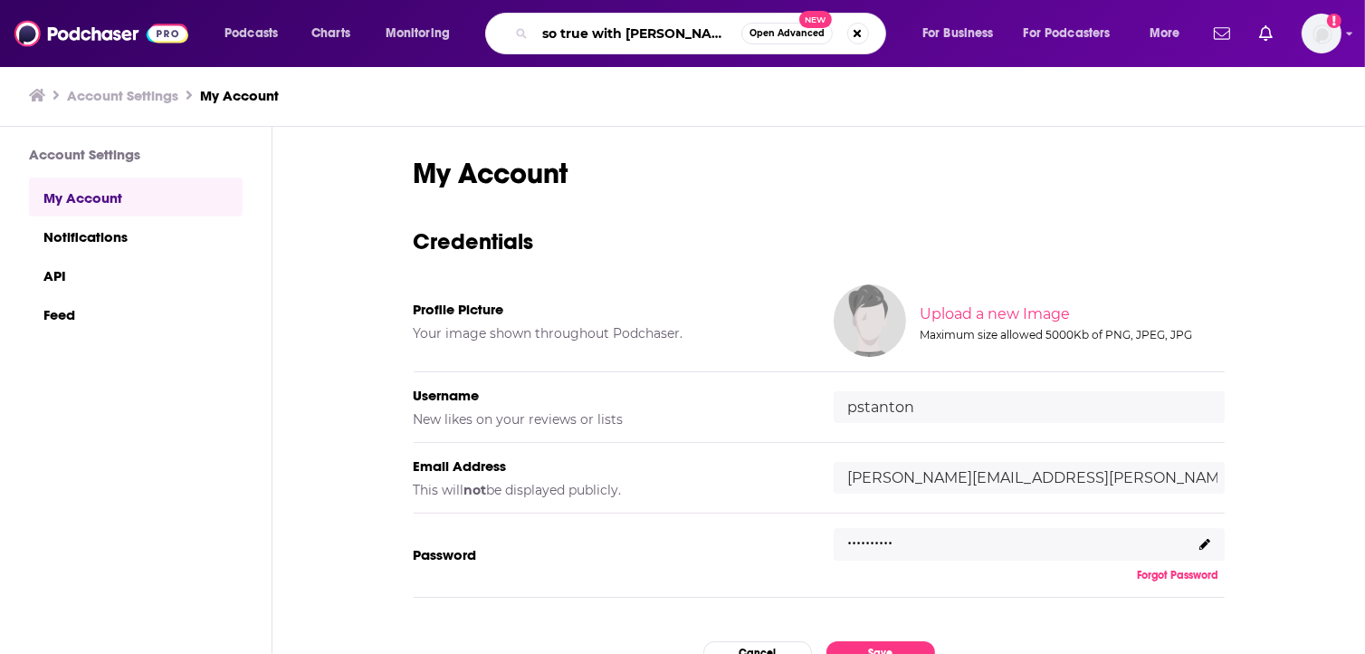
type input "so true with [PERSON_NAME]"
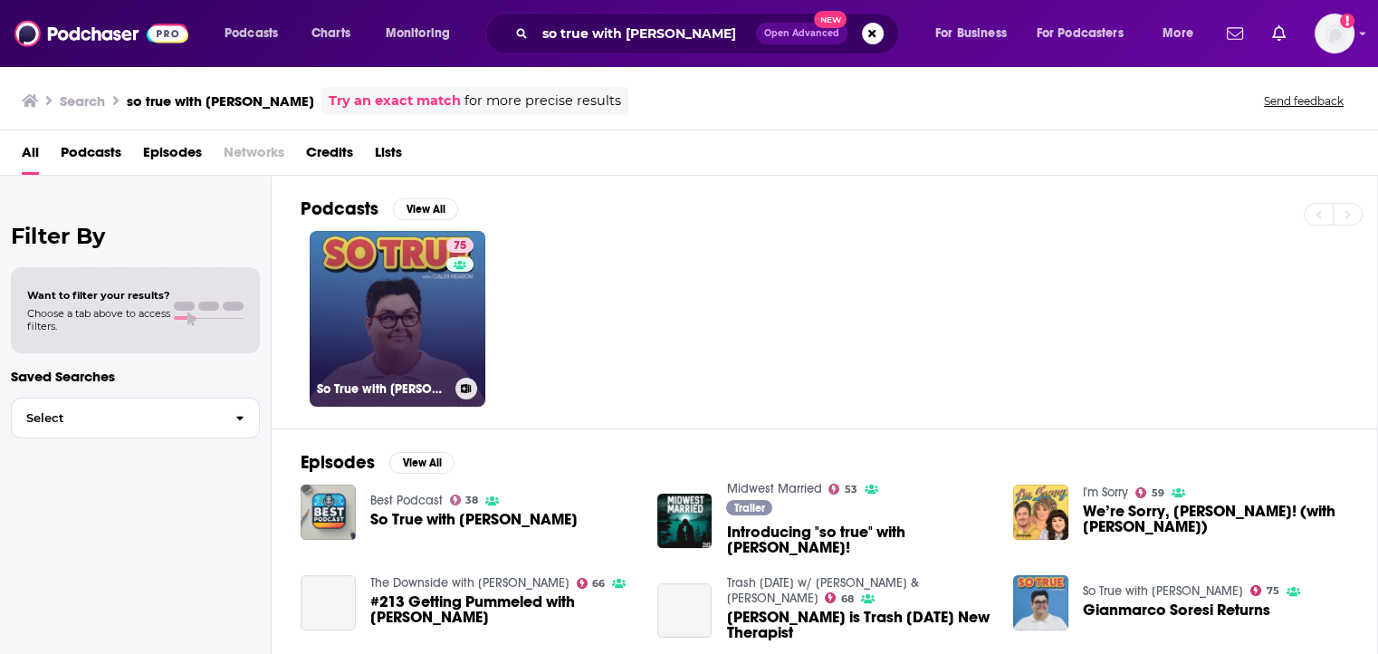
click at [420, 277] on link "75 So True with [PERSON_NAME]" at bounding box center [398, 319] width 176 height 176
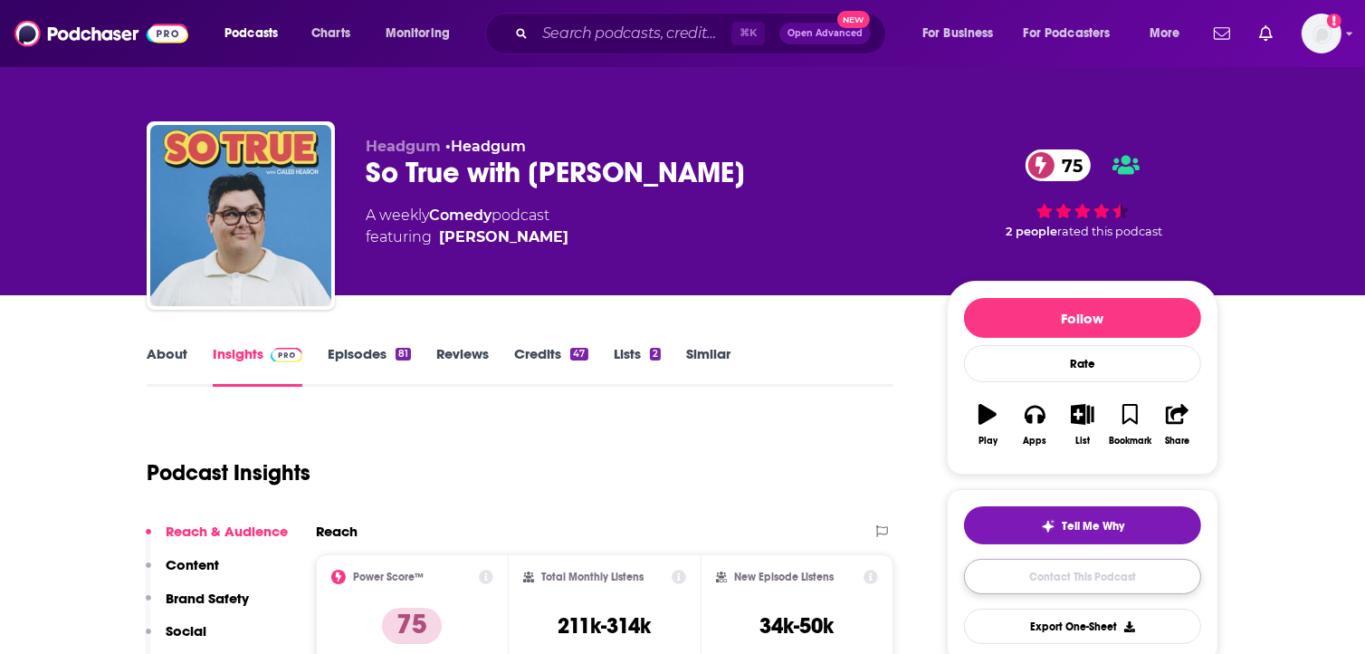
click at [1038, 580] on link "Contact This Podcast" at bounding box center [1082, 576] width 237 height 35
